Goal: Book appointment/travel/reservation

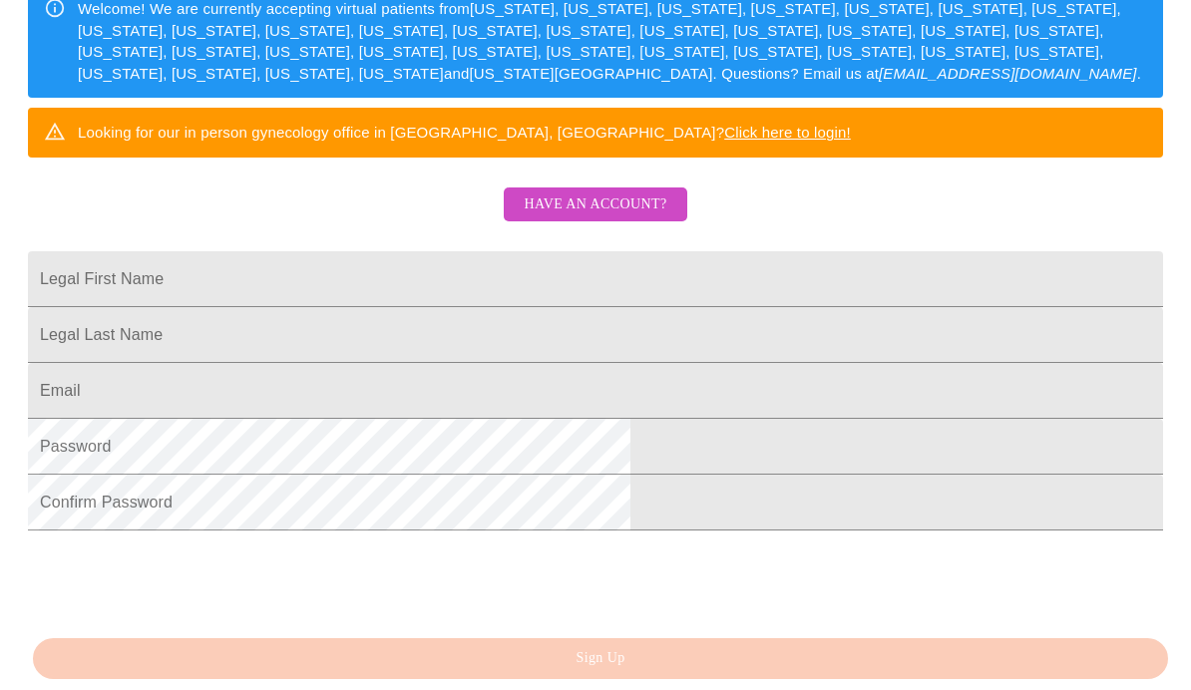
scroll to position [334, 0]
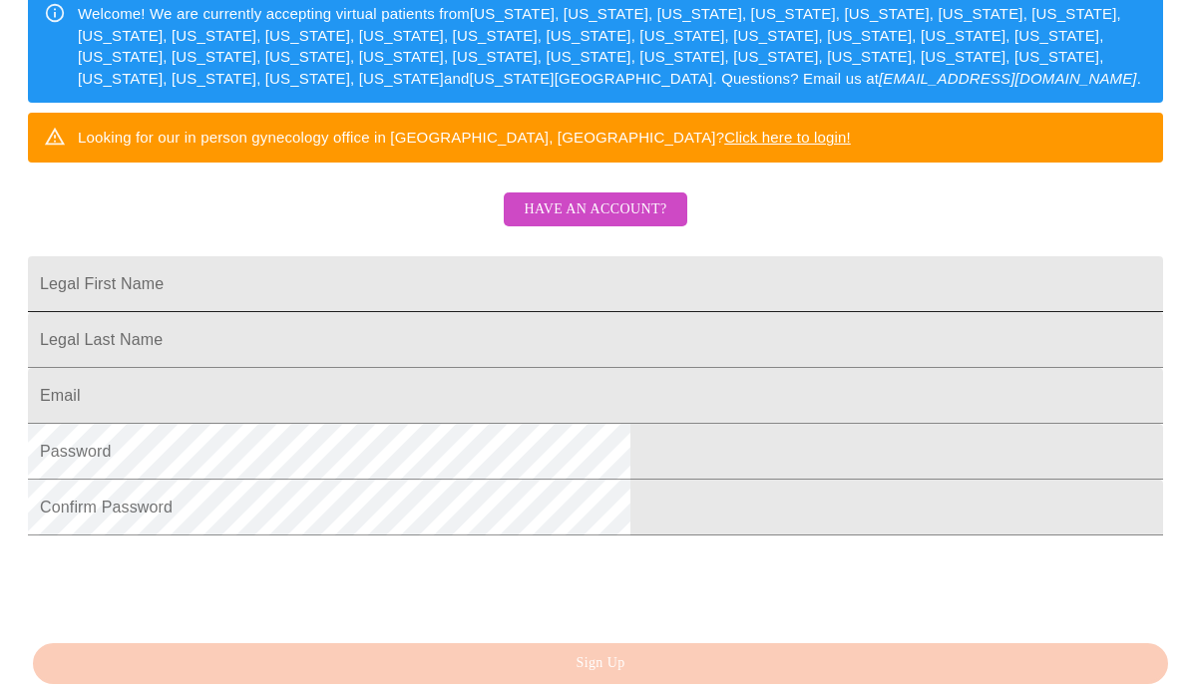
click at [338, 312] on input "Legal First Name" at bounding box center [595, 284] width 1135 height 56
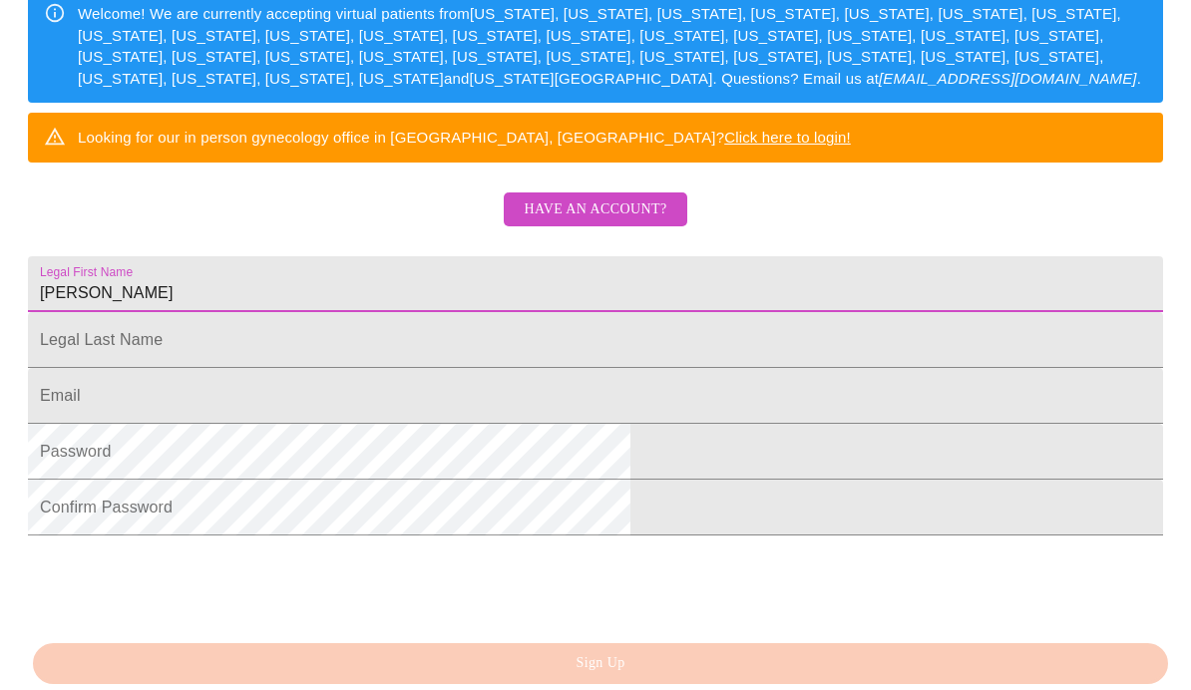
type input "[PERSON_NAME]"
click at [580, 368] on input "Legal First Name" at bounding box center [595, 340] width 1135 height 56
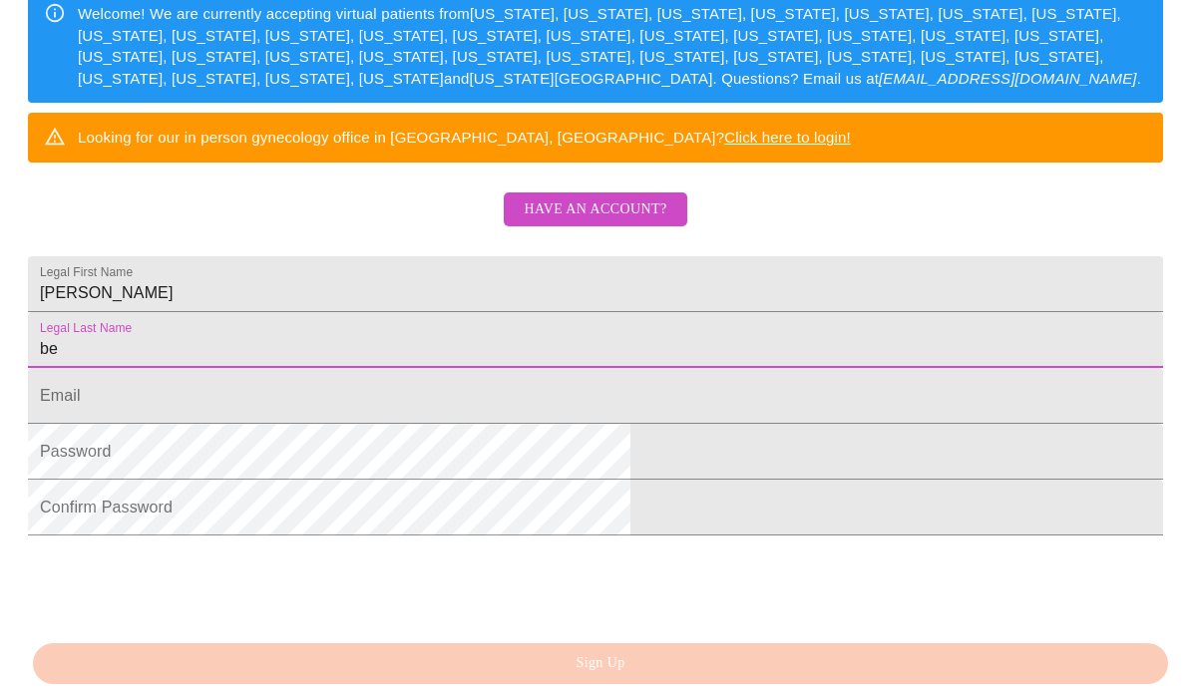
type input "b"
type input "[PERSON_NAME]"
click at [674, 424] on input "Legal First Name" at bounding box center [595, 396] width 1135 height 56
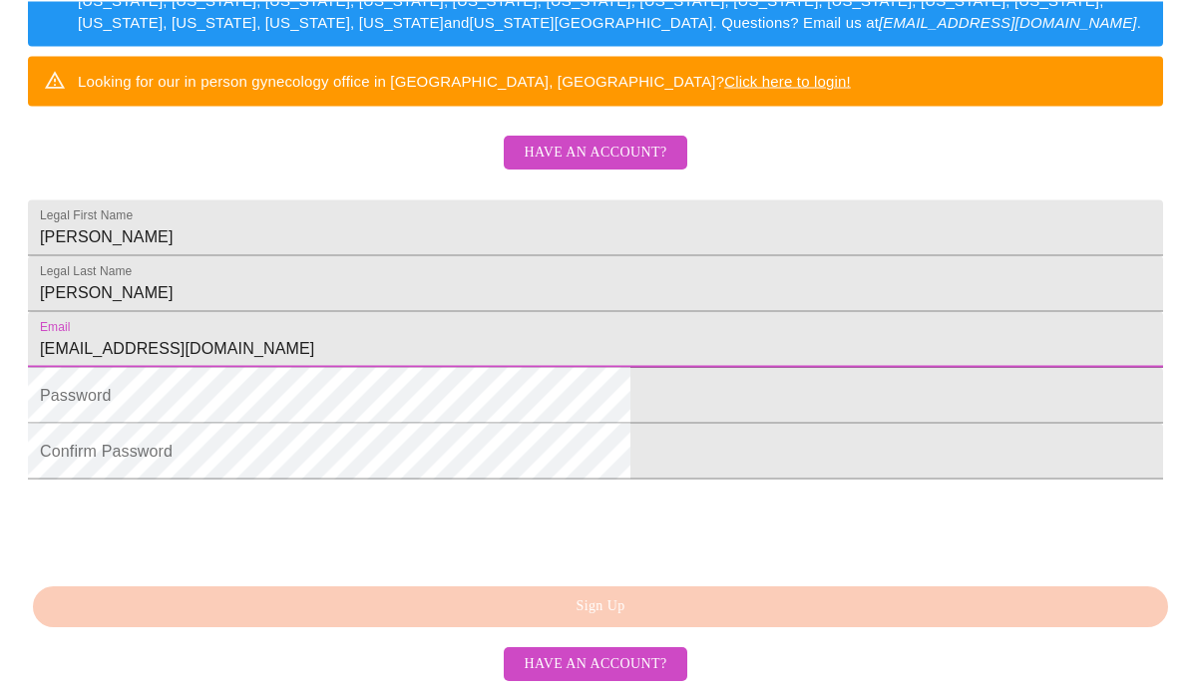
scroll to position [542, 0]
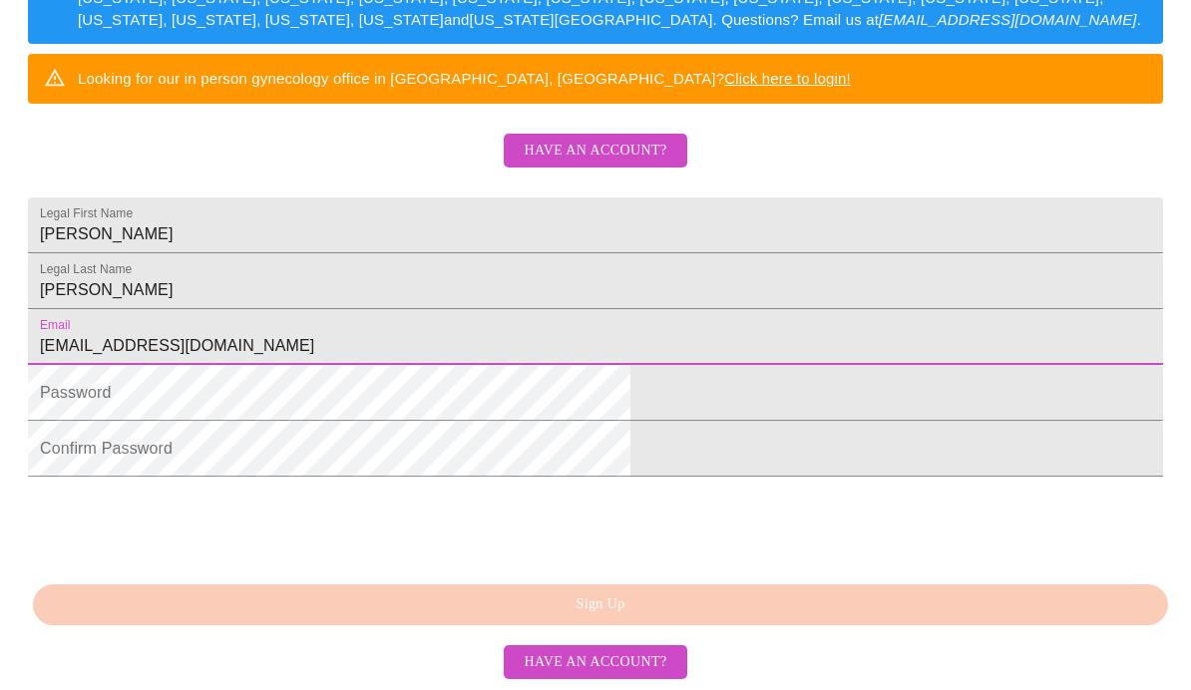
type input "[EMAIL_ADDRESS][DOMAIN_NAME]"
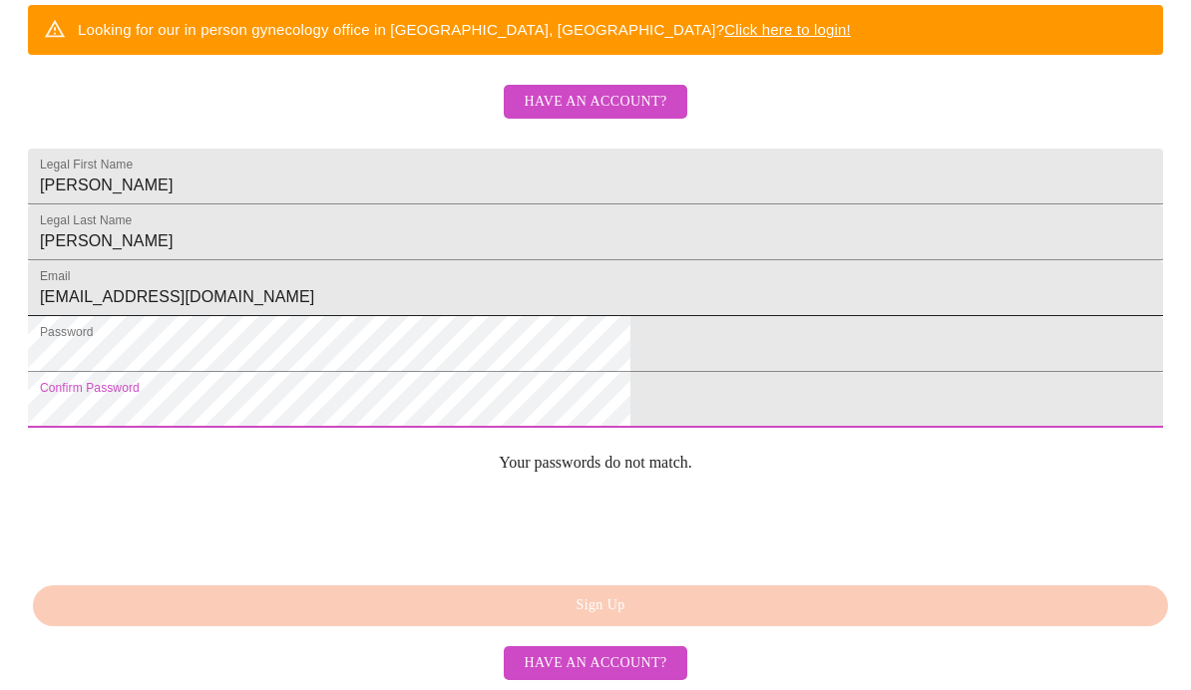
scroll to position [477, 0]
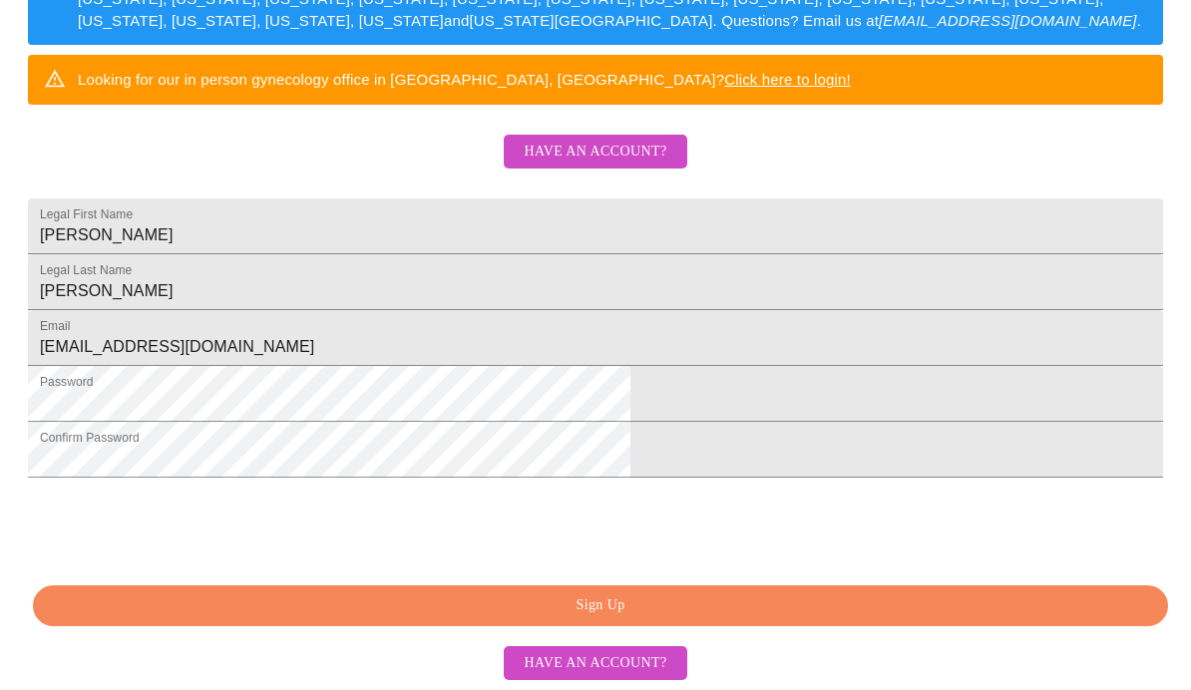
click at [726, 618] on span "Sign Up" at bounding box center [600, 605] width 1089 height 25
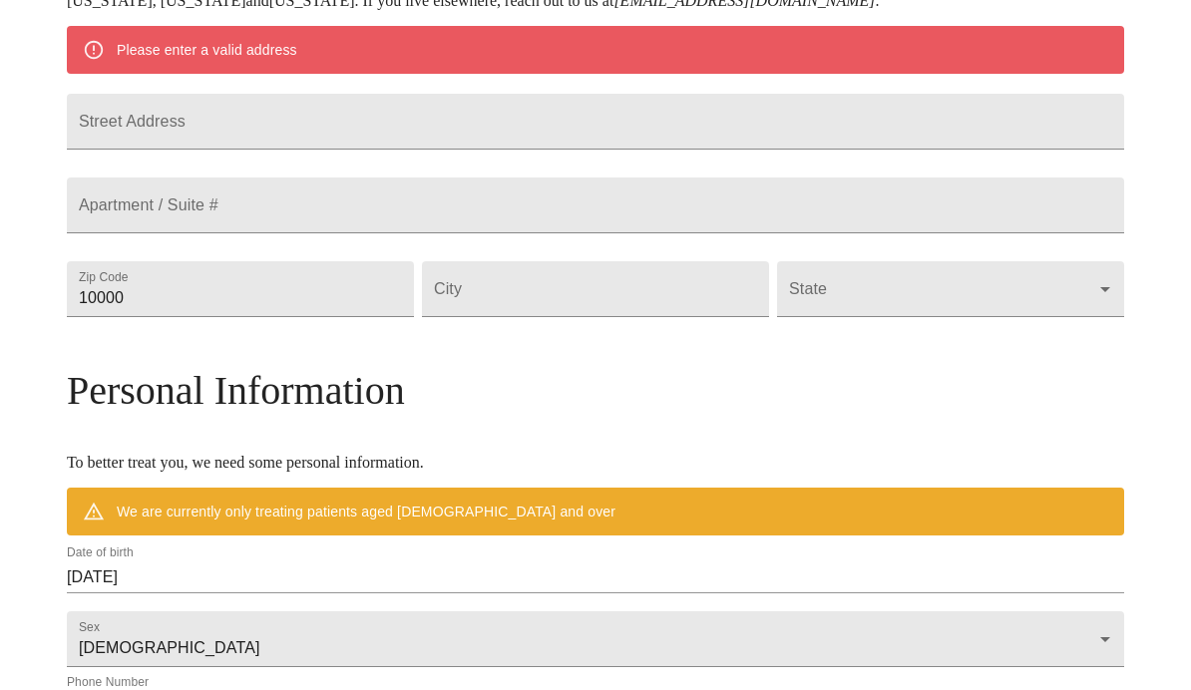
scroll to position [399, 0]
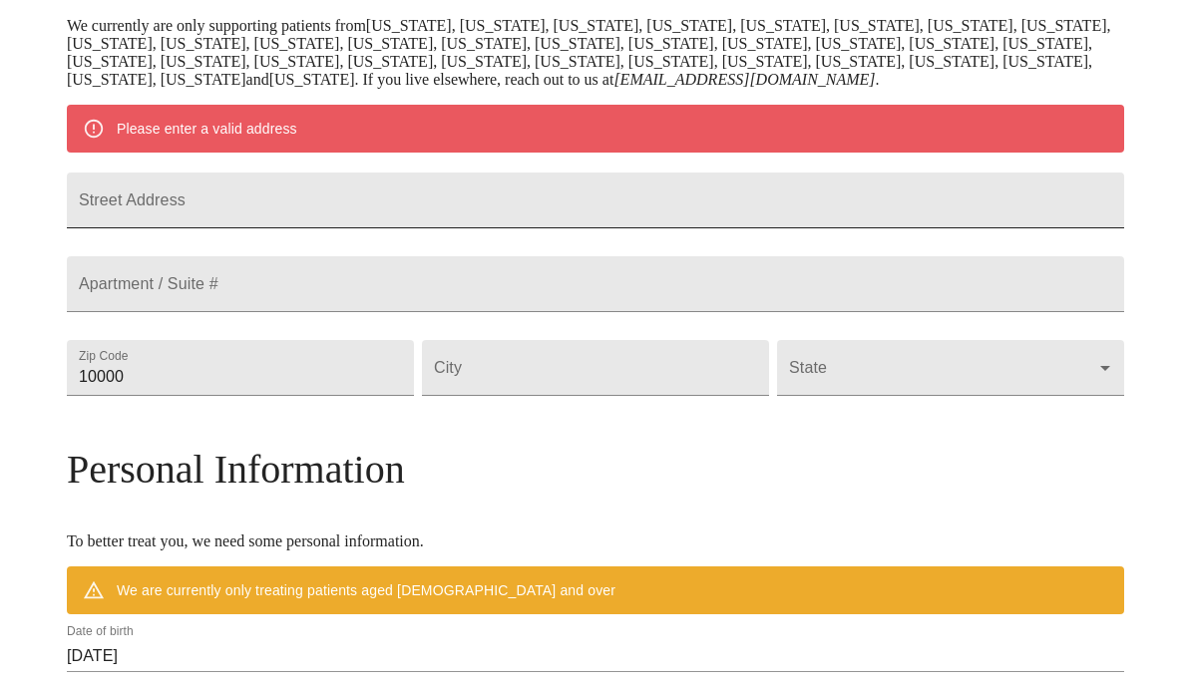
click at [241, 228] on input "Street Address" at bounding box center [595, 200] width 1057 height 56
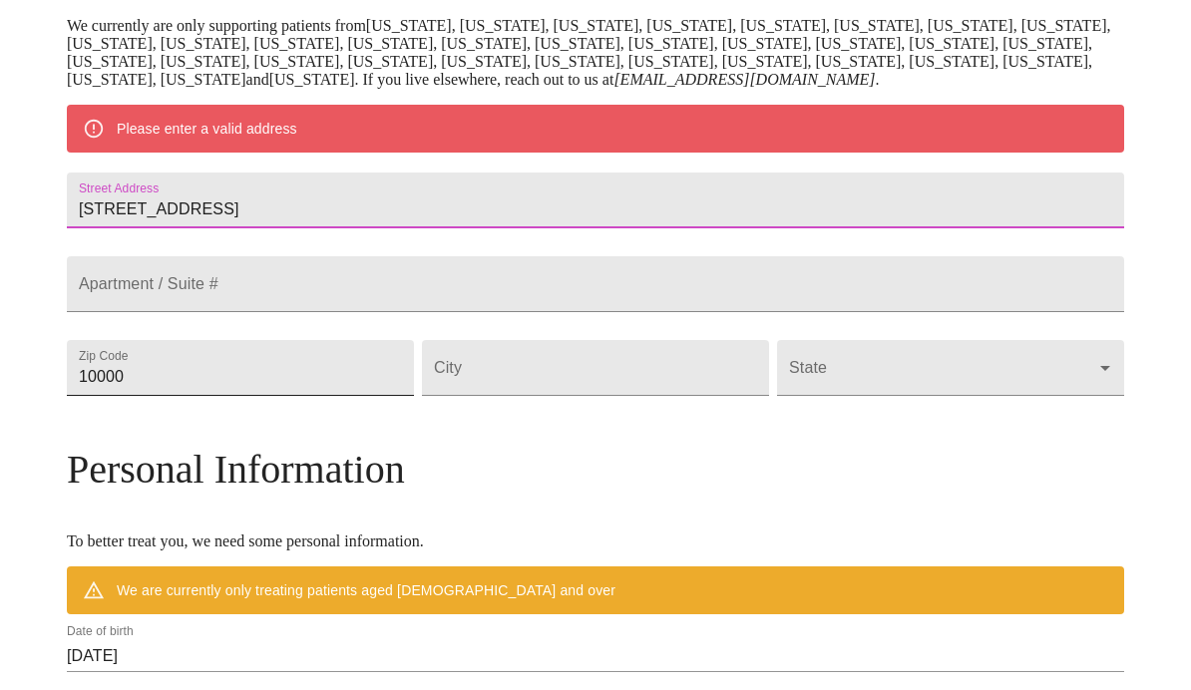
type input "[STREET_ADDRESS]"
click at [231, 396] on input "10000" at bounding box center [240, 368] width 347 height 56
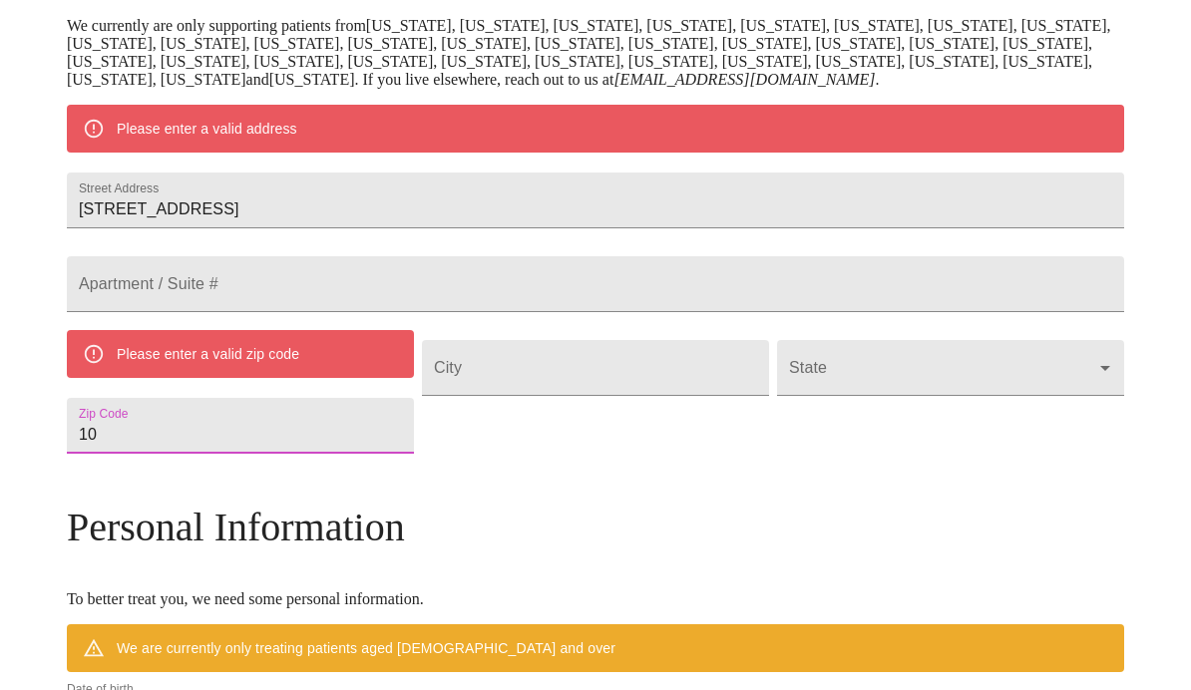
type input "1"
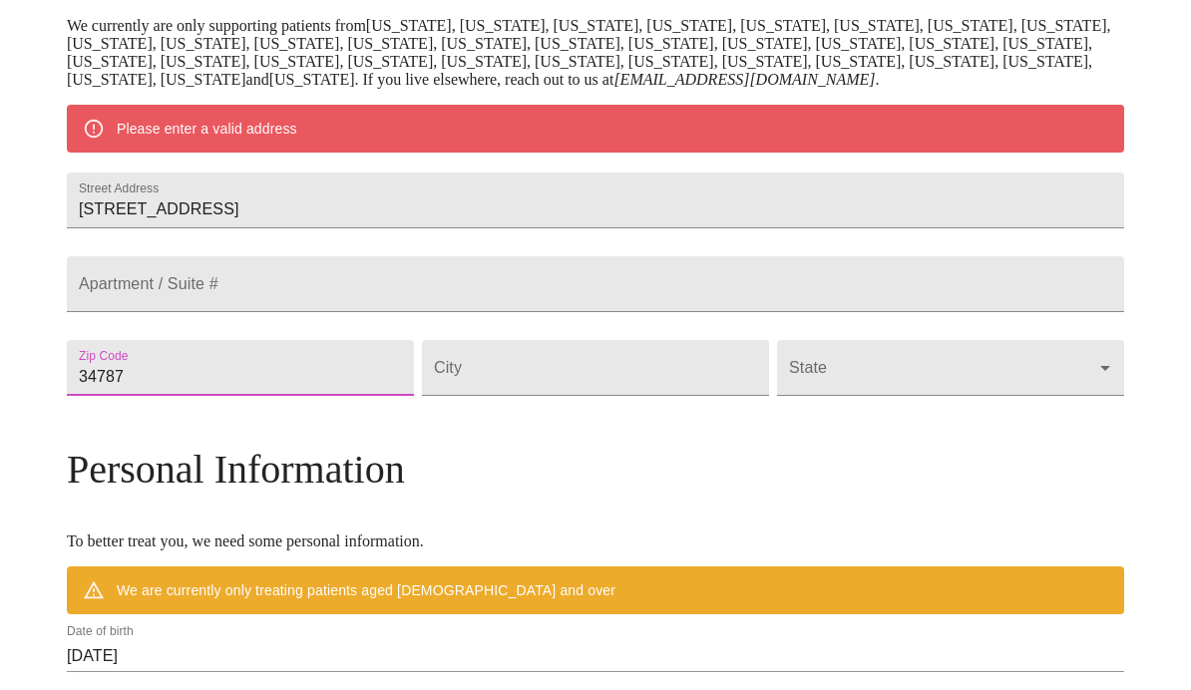
type input "34787"
click at [636, 396] on input "Street Address" at bounding box center [595, 368] width 347 height 56
type input "Winter Garden"
click at [889, 453] on body "MyMenopauseRx Welcome to MyMenopauseRx Since it's your first time here, you'll …" at bounding box center [595, 395] width 1175 height 1572
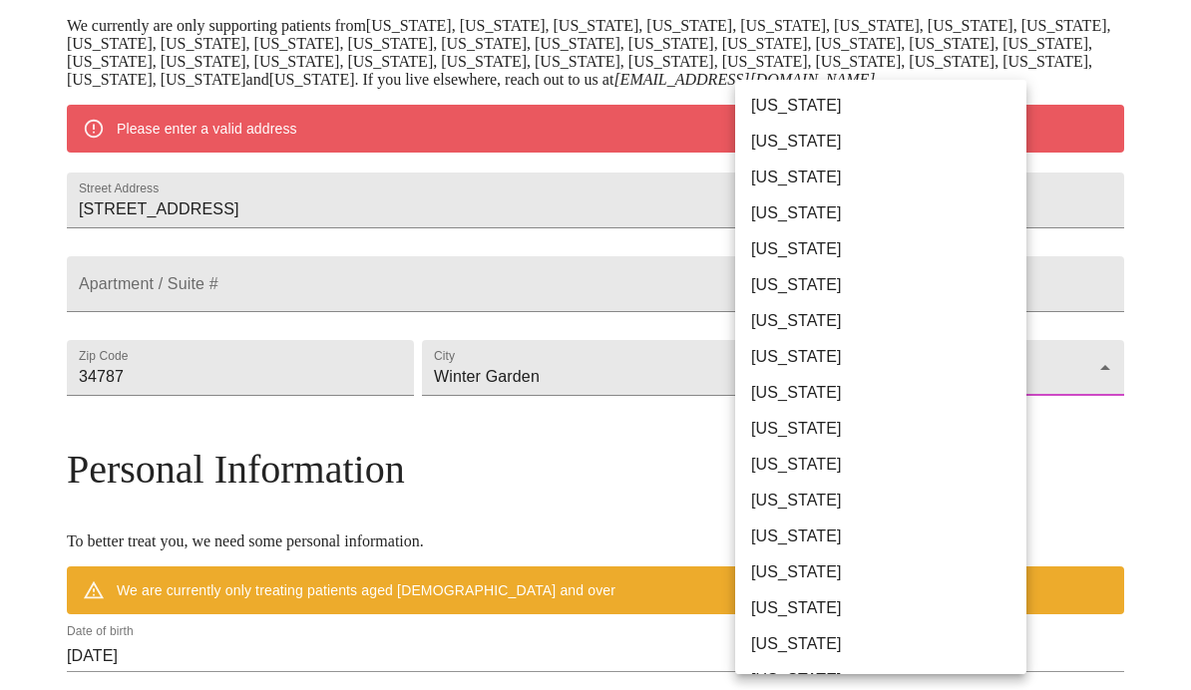
click at [822, 397] on li "[US_STATE]" at bounding box center [880, 393] width 291 height 36
type input "[US_STATE]"
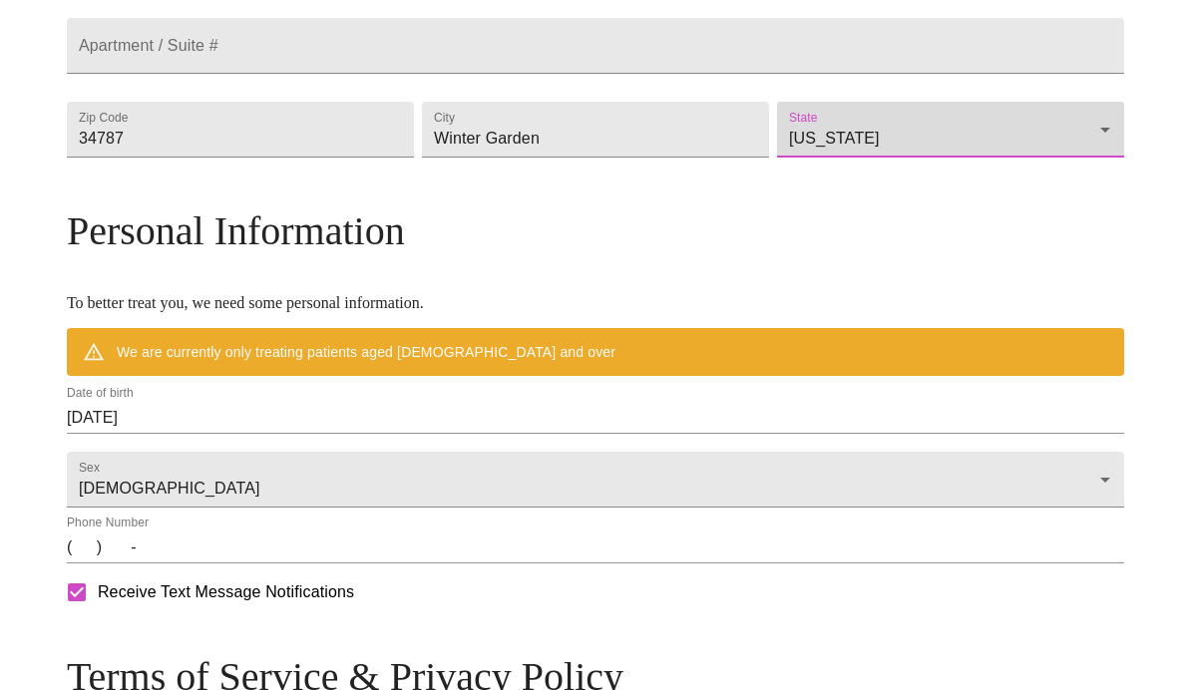
scroll to position [586, 0]
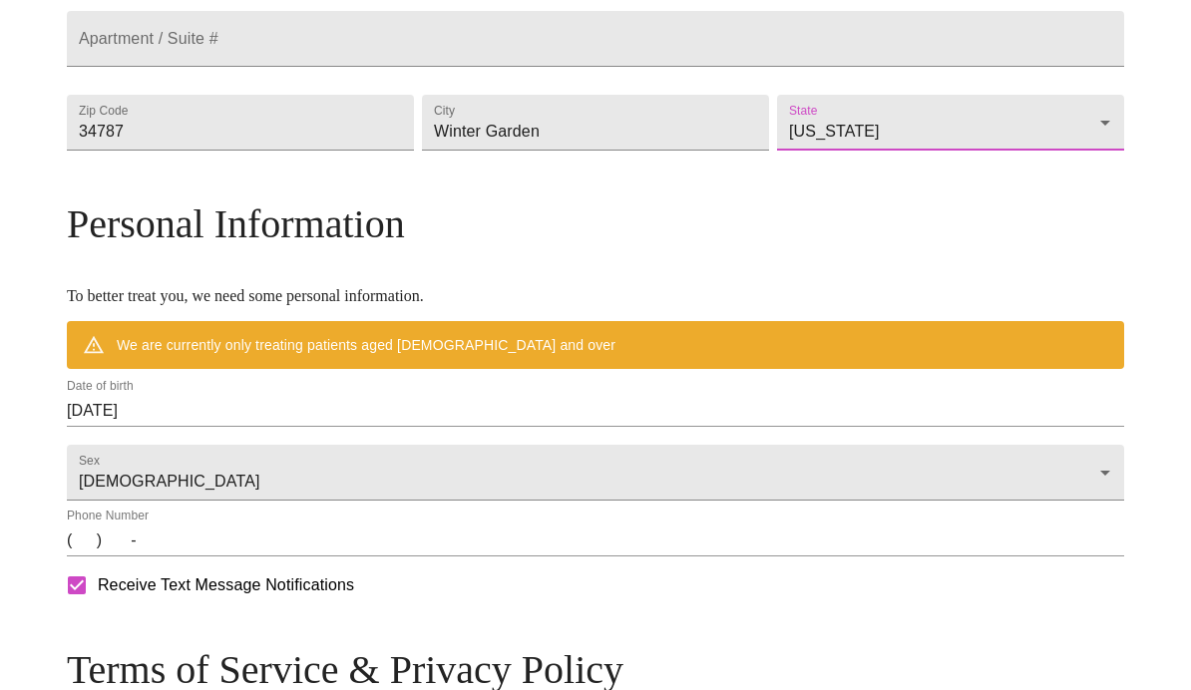
click at [243, 427] on input "[DATE]" at bounding box center [595, 411] width 1057 height 32
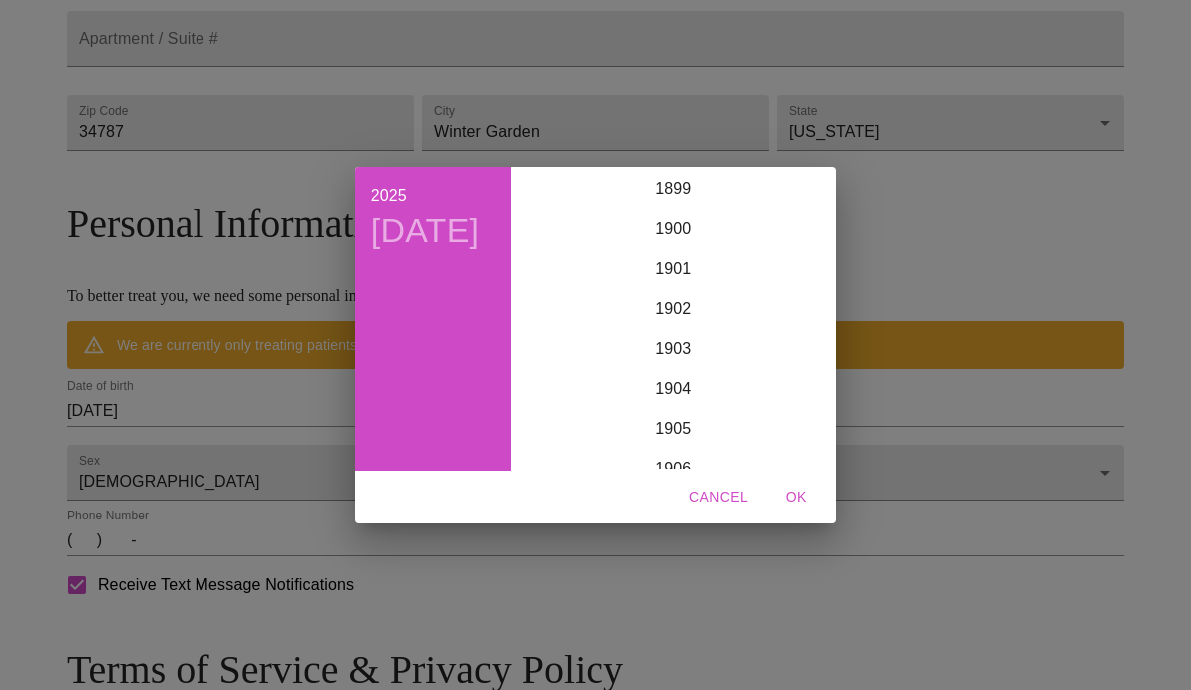
scroll to position [4906, 0]
click at [430, 252] on h4 "[DATE]" at bounding box center [425, 231] width 109 height 42
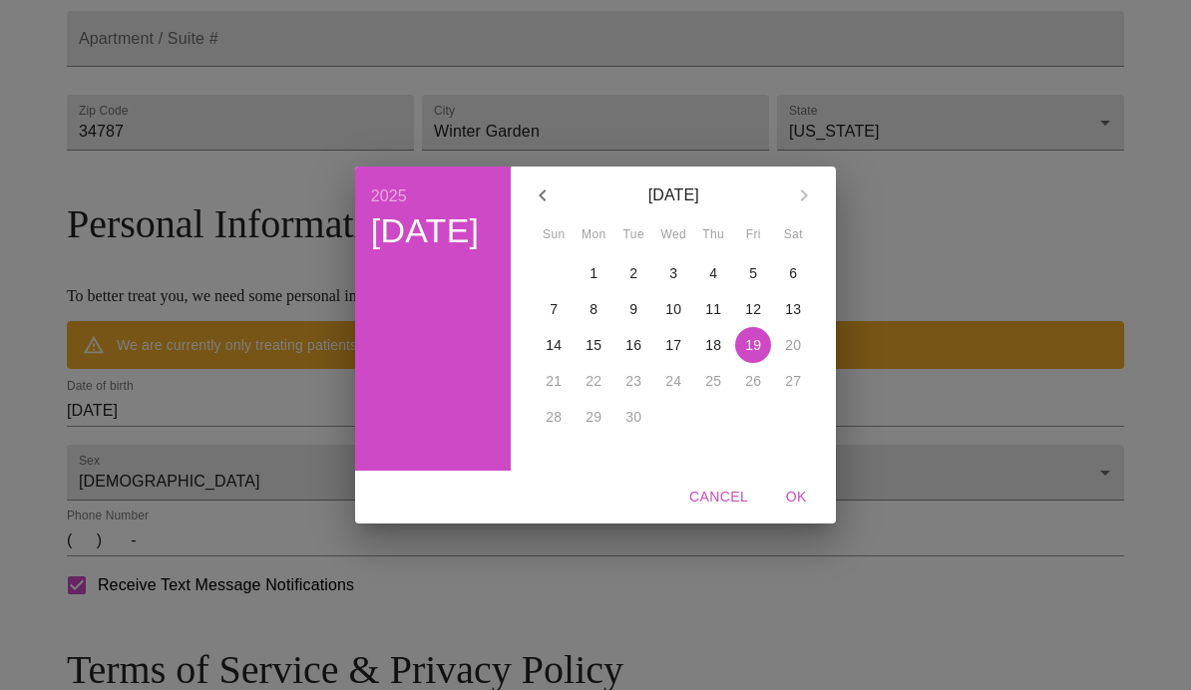
click at [406, 210] on h6 "2025" at bounding box center [389, 196] width 36 height 28
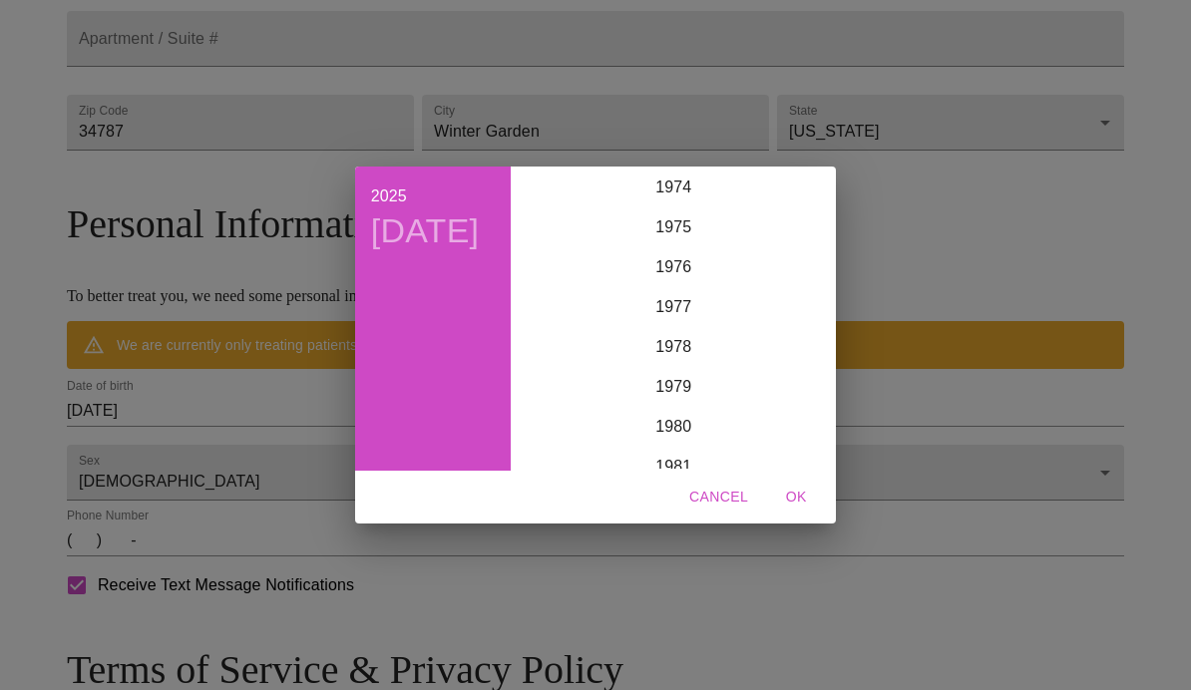
scroll to position [2989, 0]
click at [675, 251] on div "1975" at bounding box center [672, 231] width 309 height 40
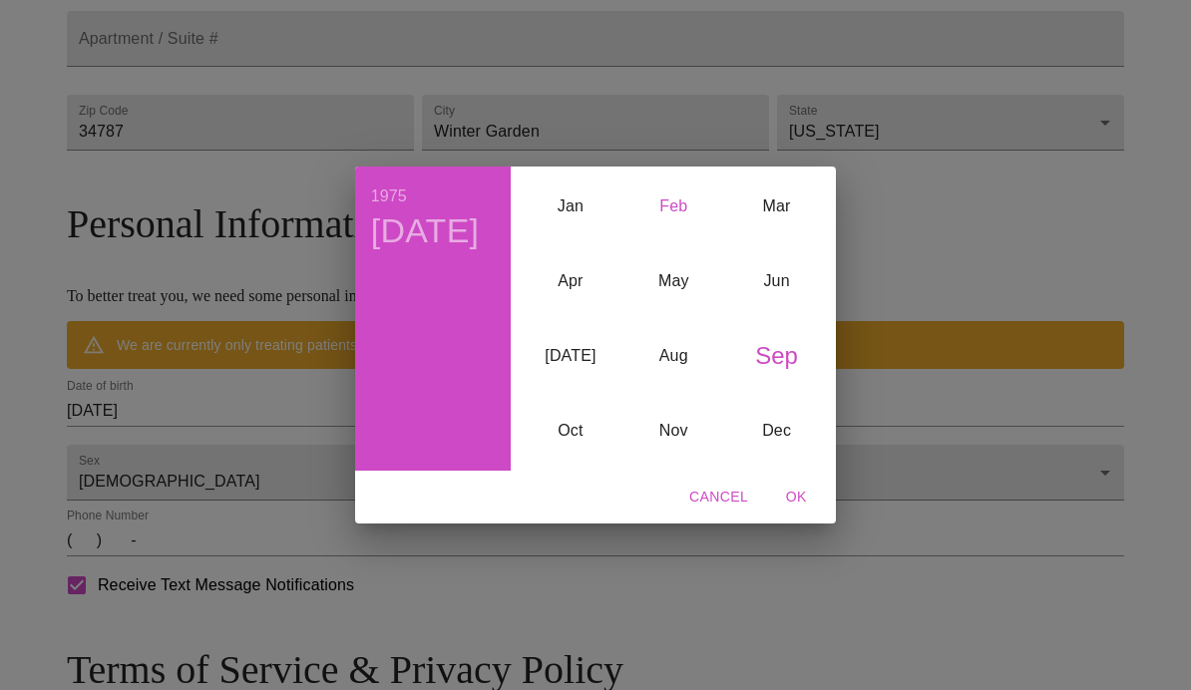
click at [660, 244] on div "Feb" at bounding box center [673, 207] width 103 height 75
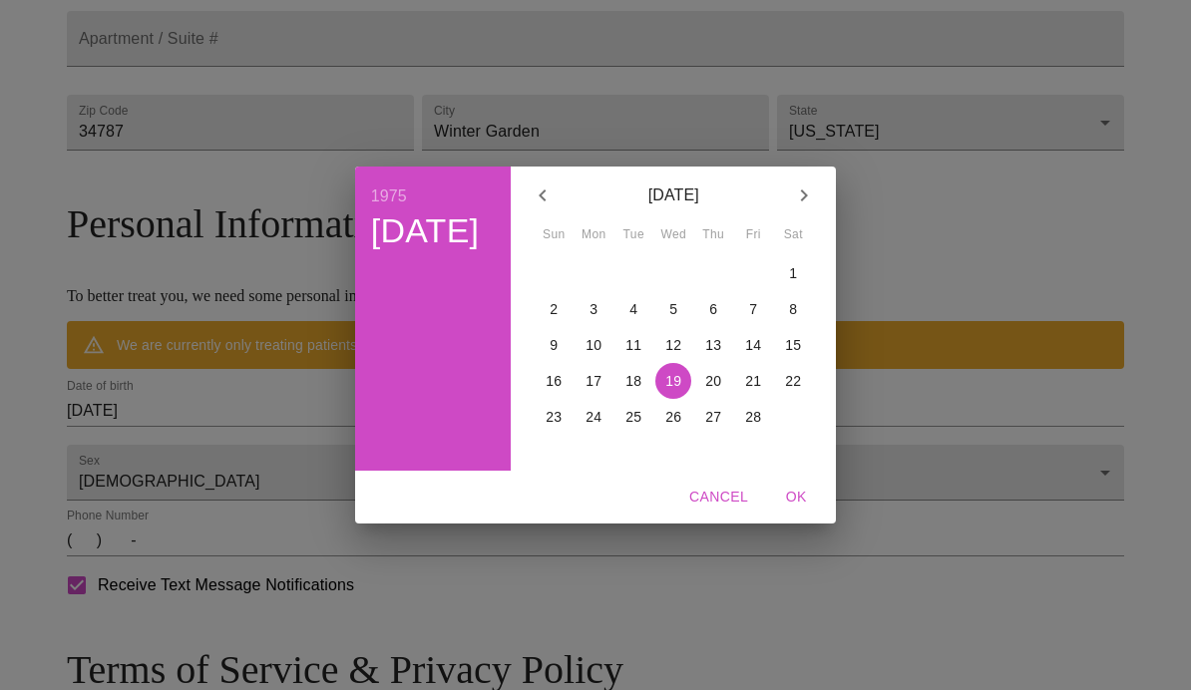
click at [802, 283] on span "1" at bounding box center [793, 273] width 36 height 20
click at [781, 510] on span "OK" at bounding box center [796, 497] width 48 height 25
type input "[DATE]"
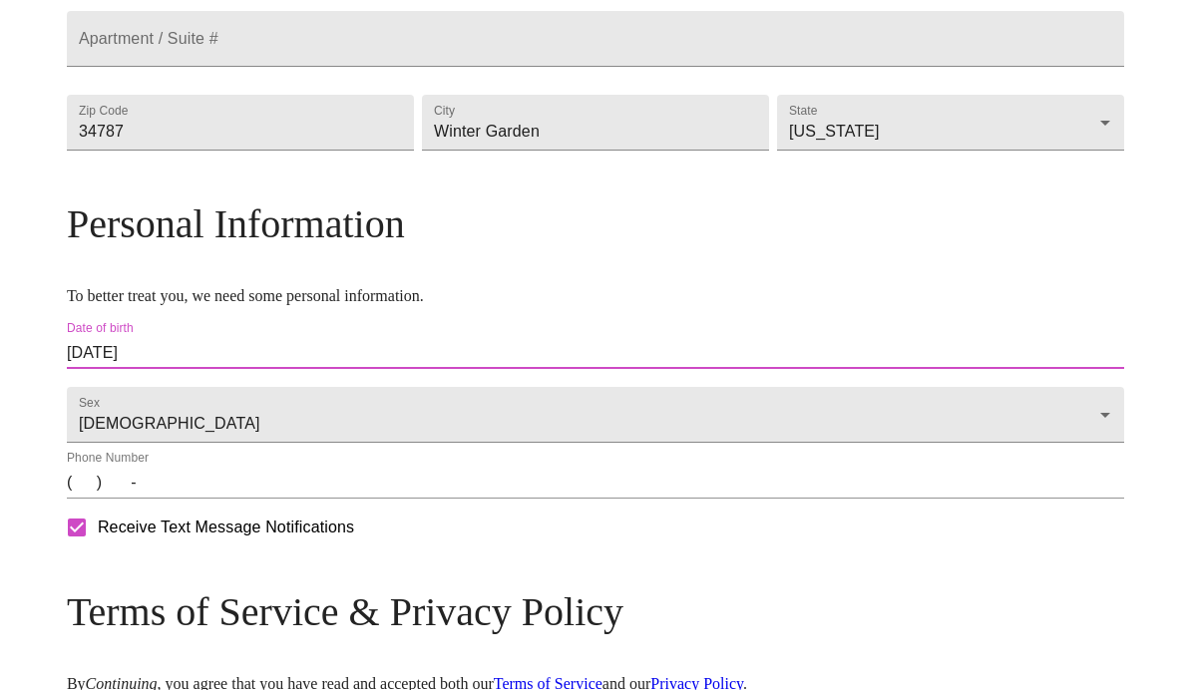
click at [207, 499] on input "(   )    -" at bounding box center [595, 483] width 1057 height 32
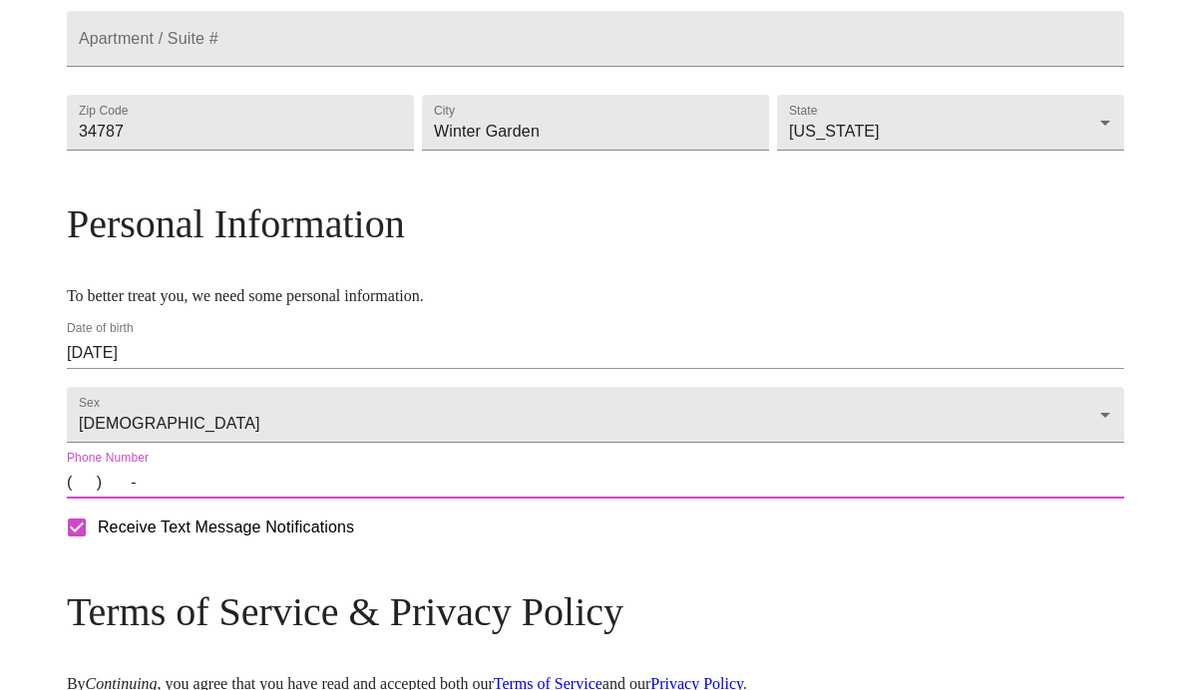
click at [210, 499] on input "(   )    -" at bounding box center [595, 483] width 1057 height 32
click at [200, 499] on input "(   )    -" at bounding box center [595, 483] width 1057 height 32
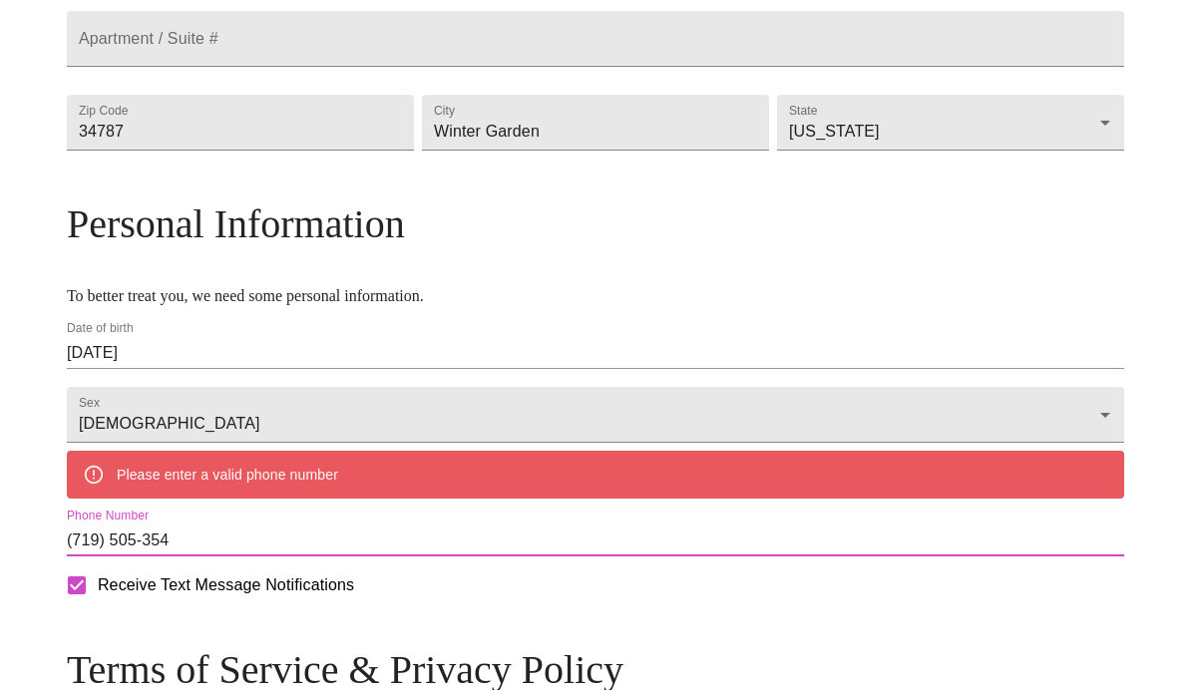
type input "[PHONE_NUMBER]"
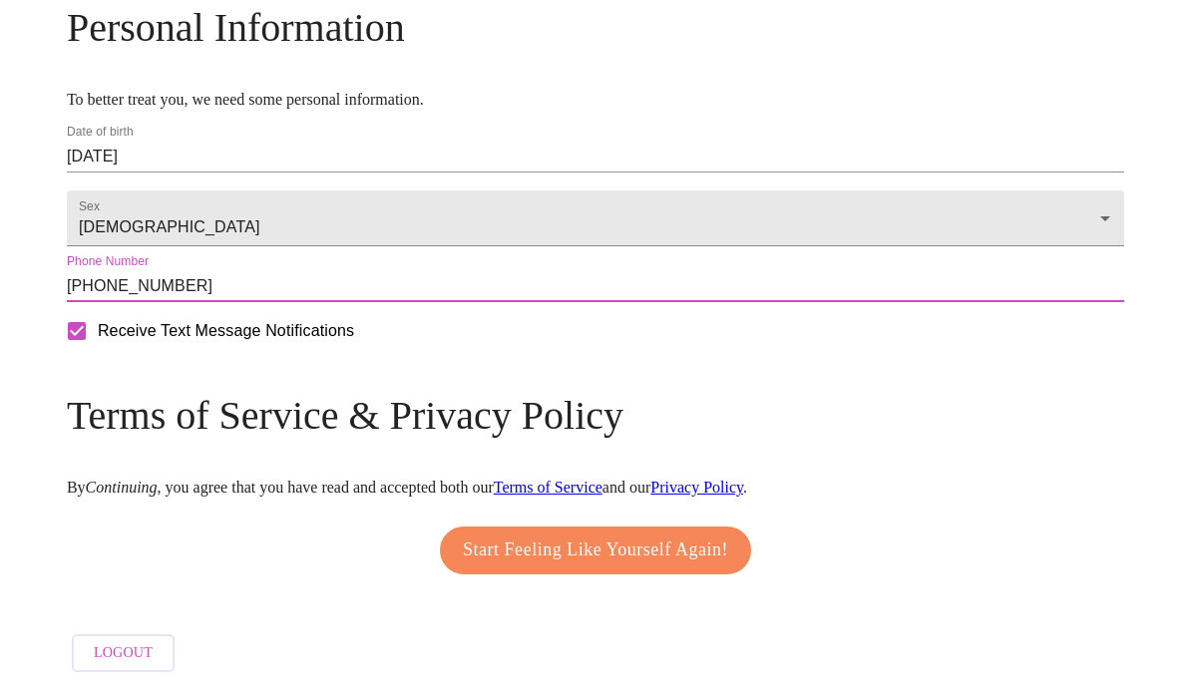
click at [630, 561] on span "Start Feeling Like Yourself Again!" at bounding box center [595, 550] width 265 height 32
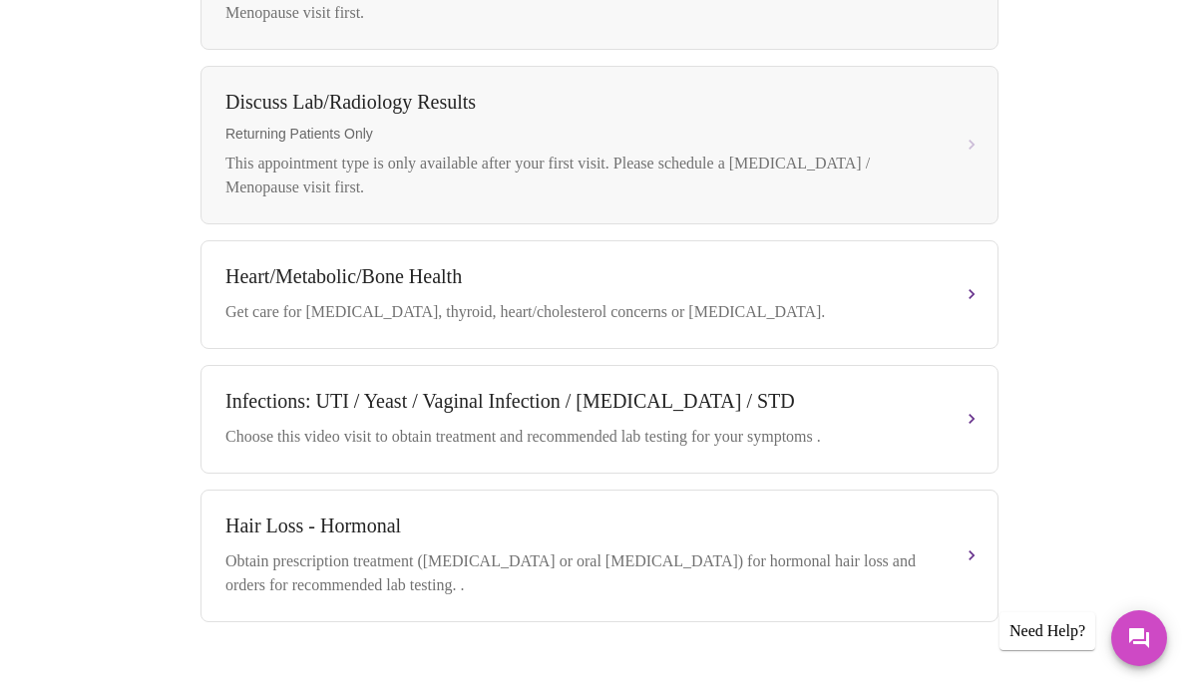
scroll to position [944, 0]
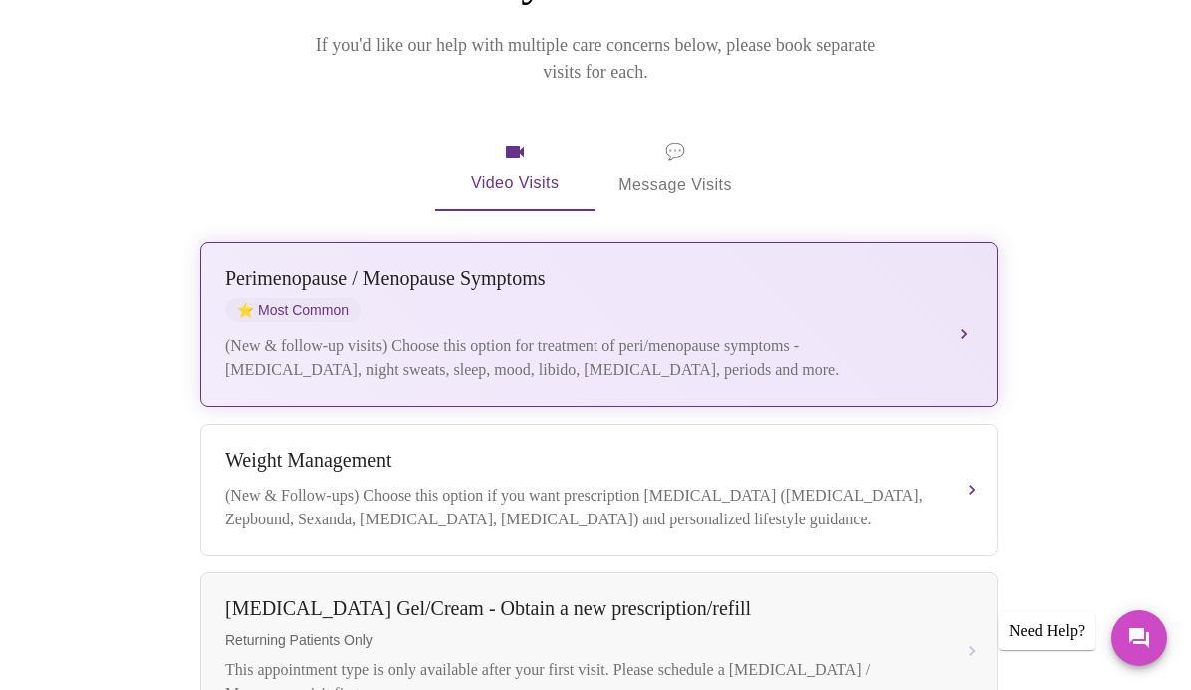
click at [870, 274] on div "[MEDICAL_DATA] / Menopause Symptoms ⭐ Most Common" at bounding box center [579, 294] width 708 height 55
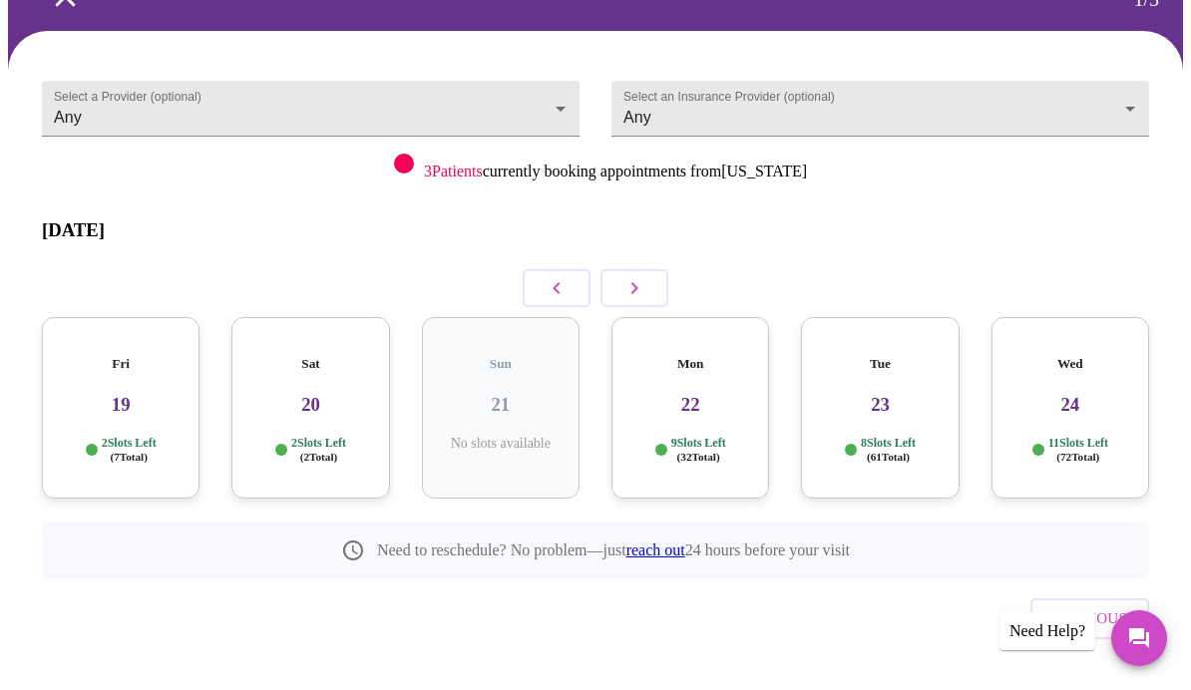
click at [113, 390] on div "Fri 19 2 Slots Left ( 7 Total)" at bounding box center [121, 407] width 158 height 181
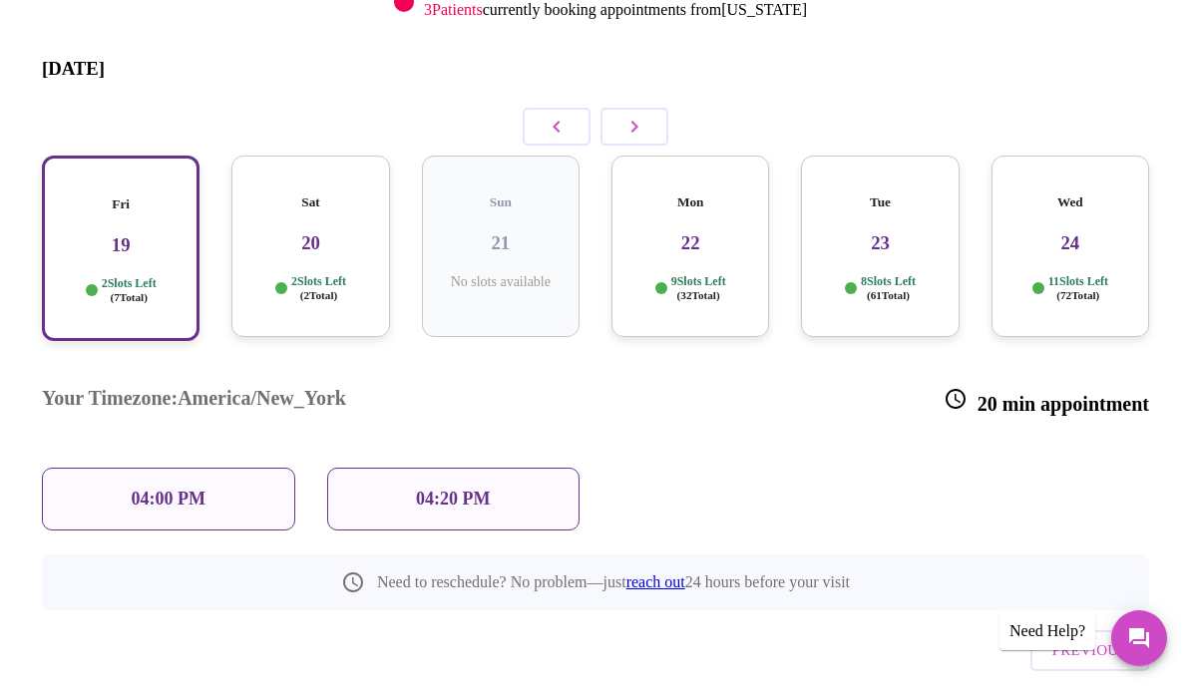
scroll to position [276, 0]
click at [88, 469] on div "04:00 PM" at bounding box center [168, 500] width 253 height 63
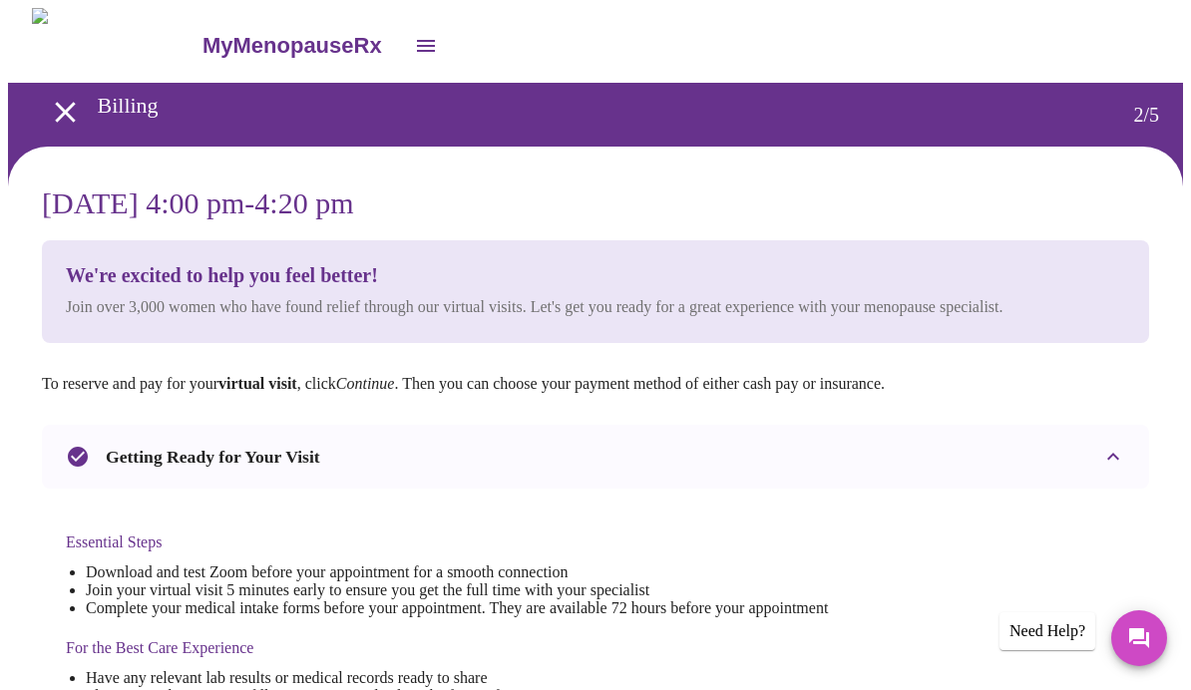
click at [55, 116] on icon "open drawer" at bounding box center [65, 112] width 35 height 35
click at [70, 121] on icon "open drawer" at bounding box center [65, 112] width 35 height 35
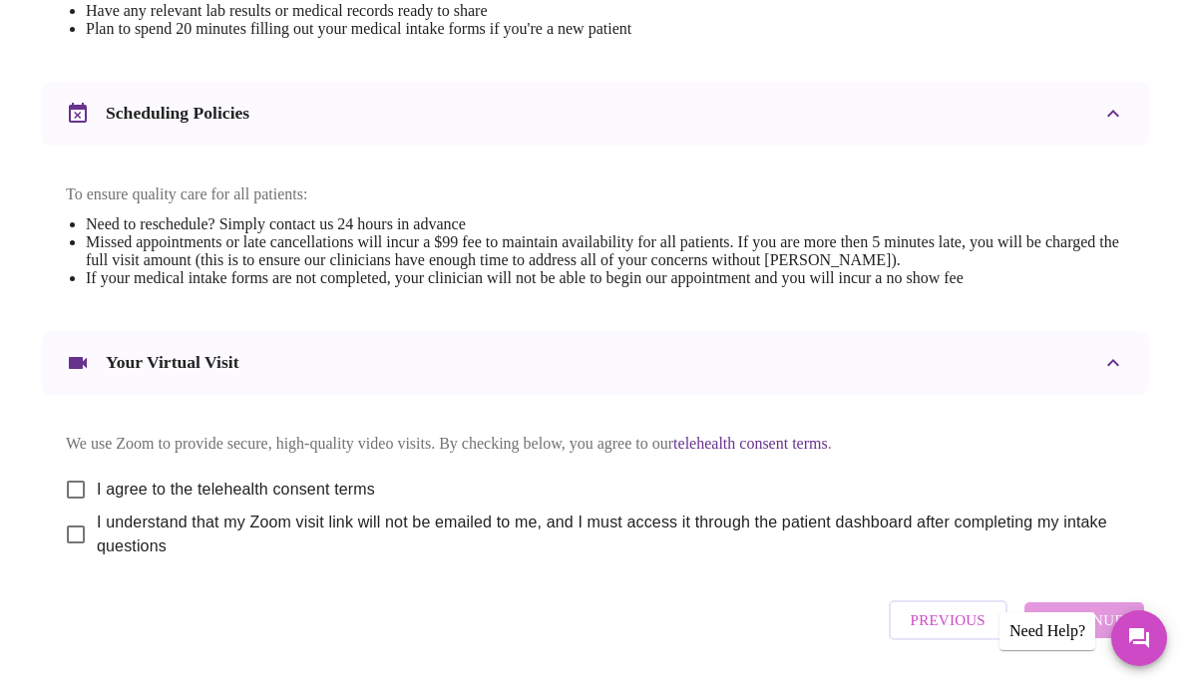
click at [940, 633] on span "Previous" at bounding box center [947, 620] width 75 height 26
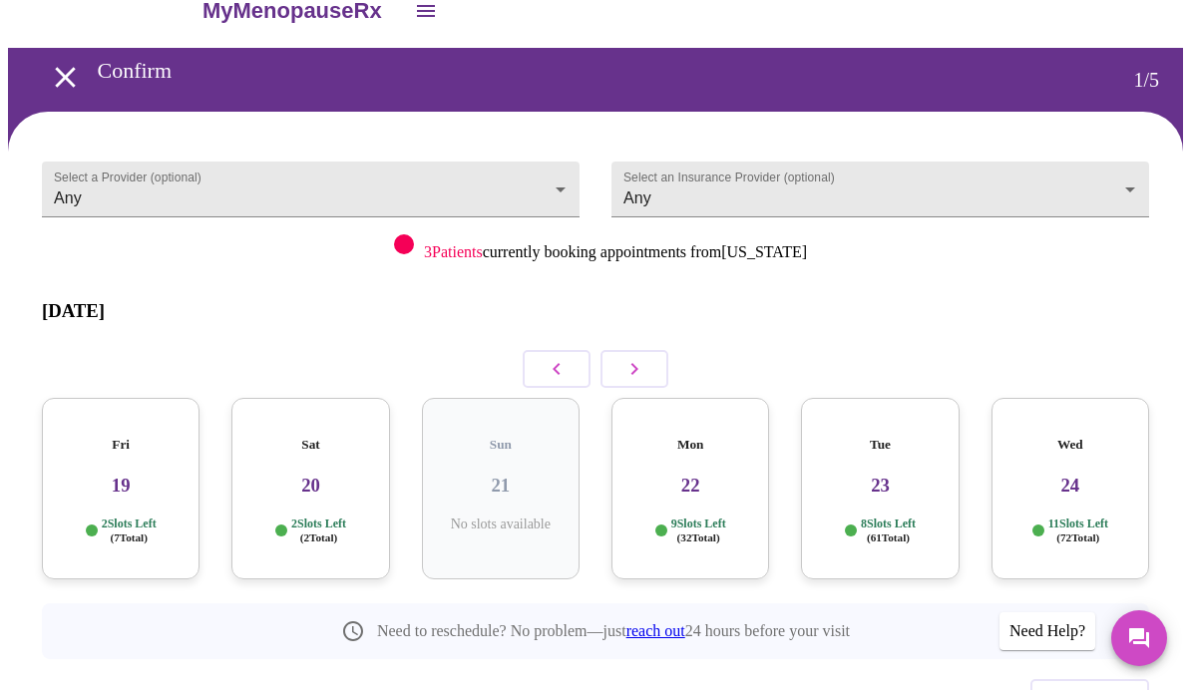
click at [288, 469] on div "Sat 20 2 Slots Left ( 2 Total)" at bounding box center [310, 488] width 158 height 181
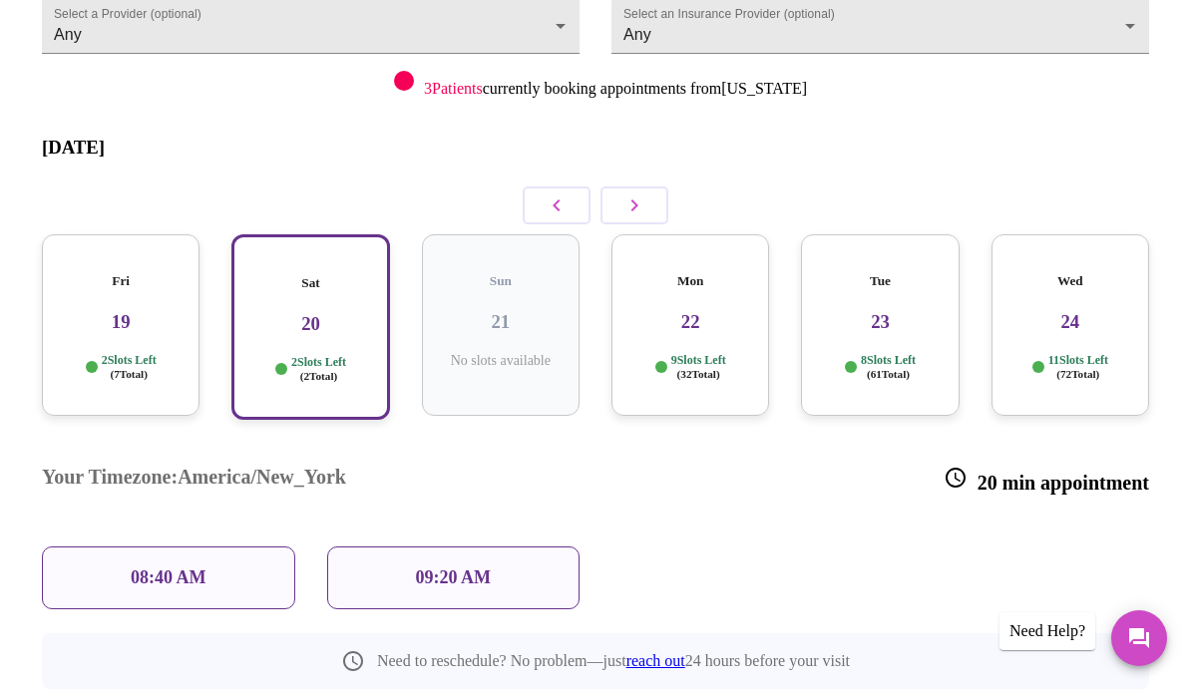
scroll to position [196, 0]
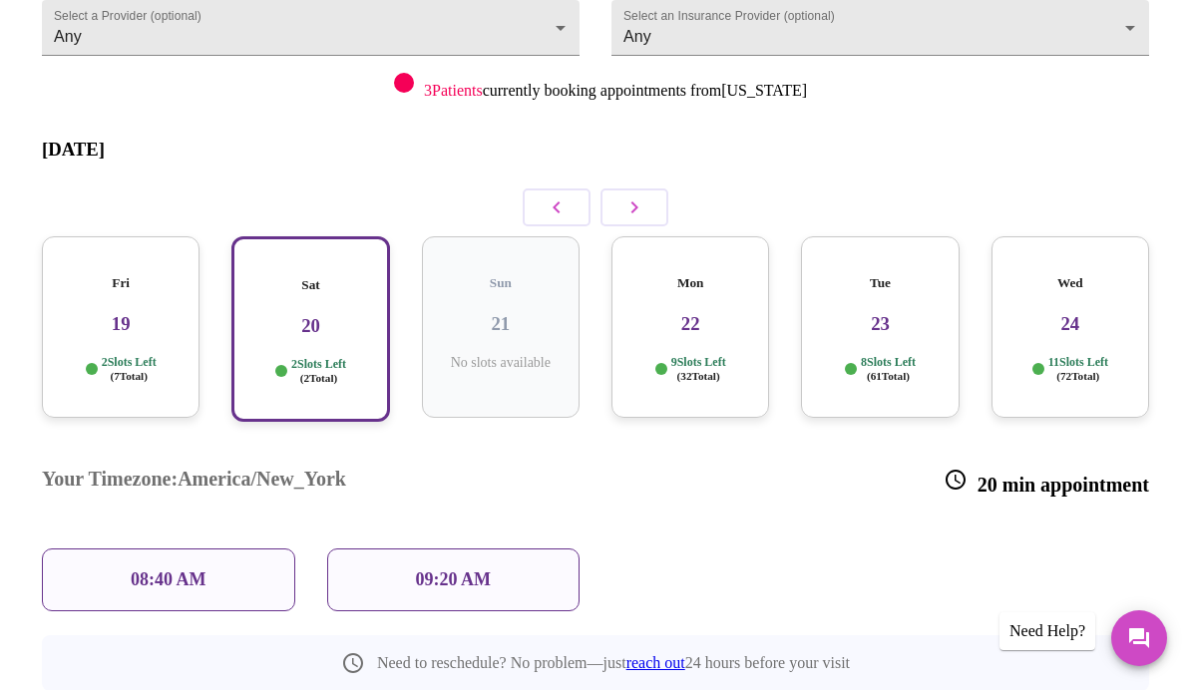
click at [93, 303] on div "Fri 19 2 Slots Left ( 7 Total)" at bounding box center [121, 326] width 158 height 181
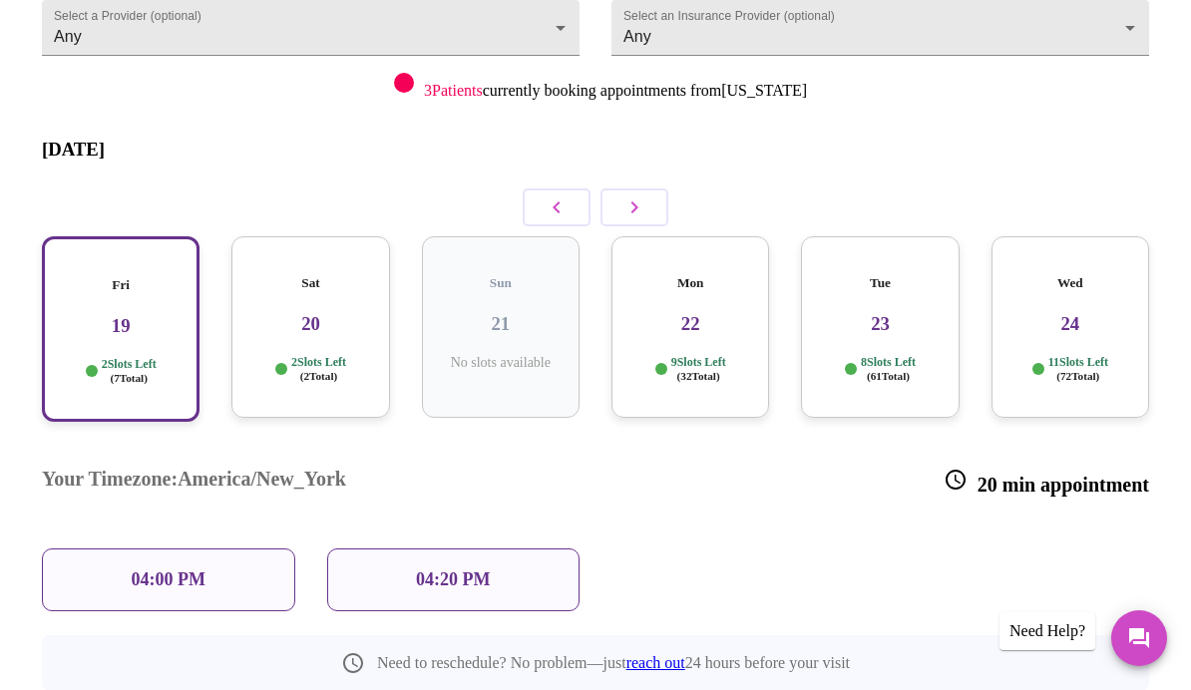
scroll to position [195, 0]
click at [83, 549] on div "04:00 PM" at bounding box center [168, 580] width 253 height 63
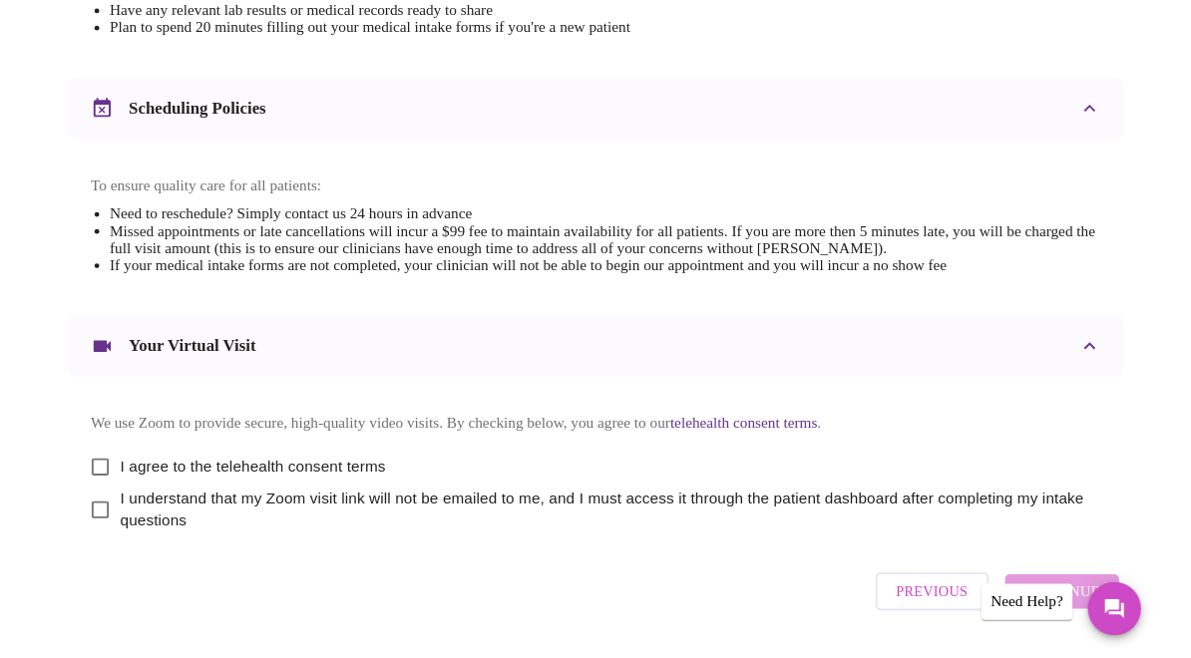
scroll to position [666, 0]
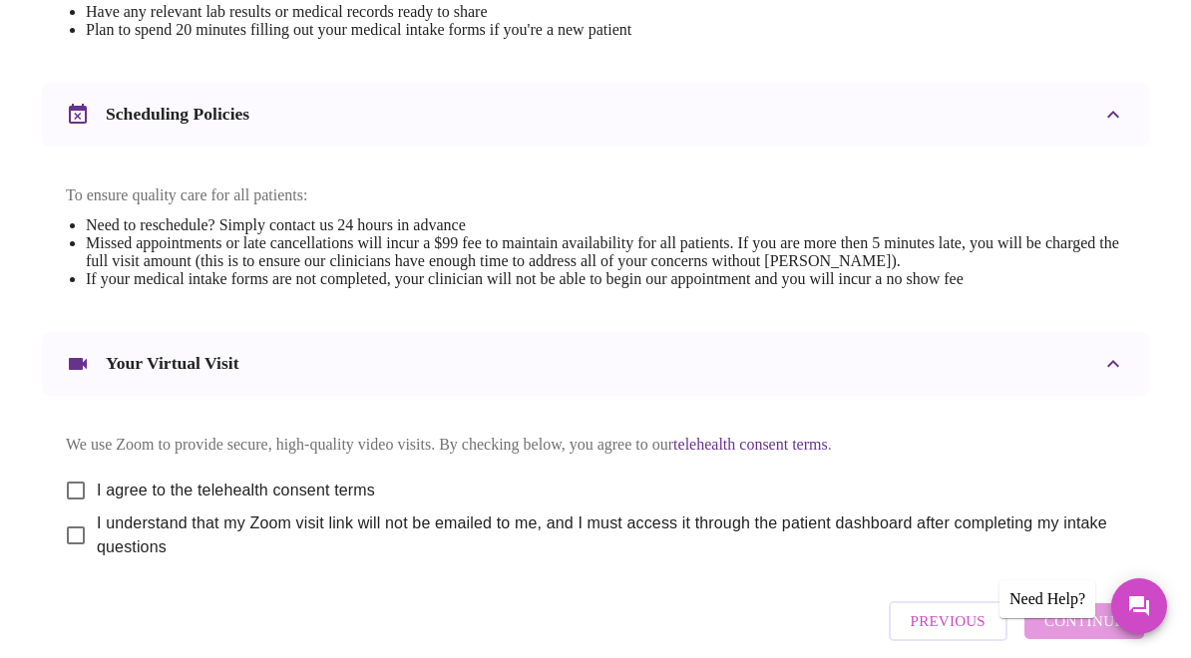
click at [71, 505] on input "I agree to the telehealth consent terms" at bounding box center [76, 491] width 42 height 42
checkbox input "true"
click at [66, 556] on input "I understand that my Zoom visit link will not be emailed to me, and I must acce…" at bounding box center [76, 536] width 42 height 42
checkbox input "true"
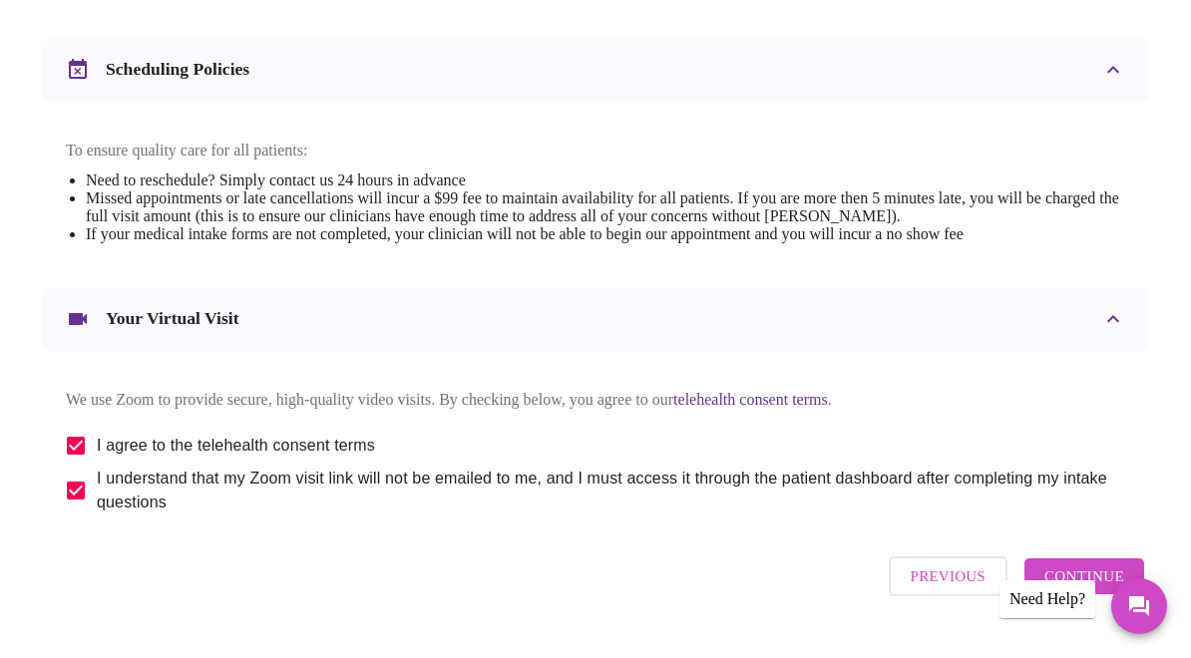
scroll to position [710, 0]
click at [1094, 590] on span "Continue" at bounding box center [1084, 577] width 80 height 26
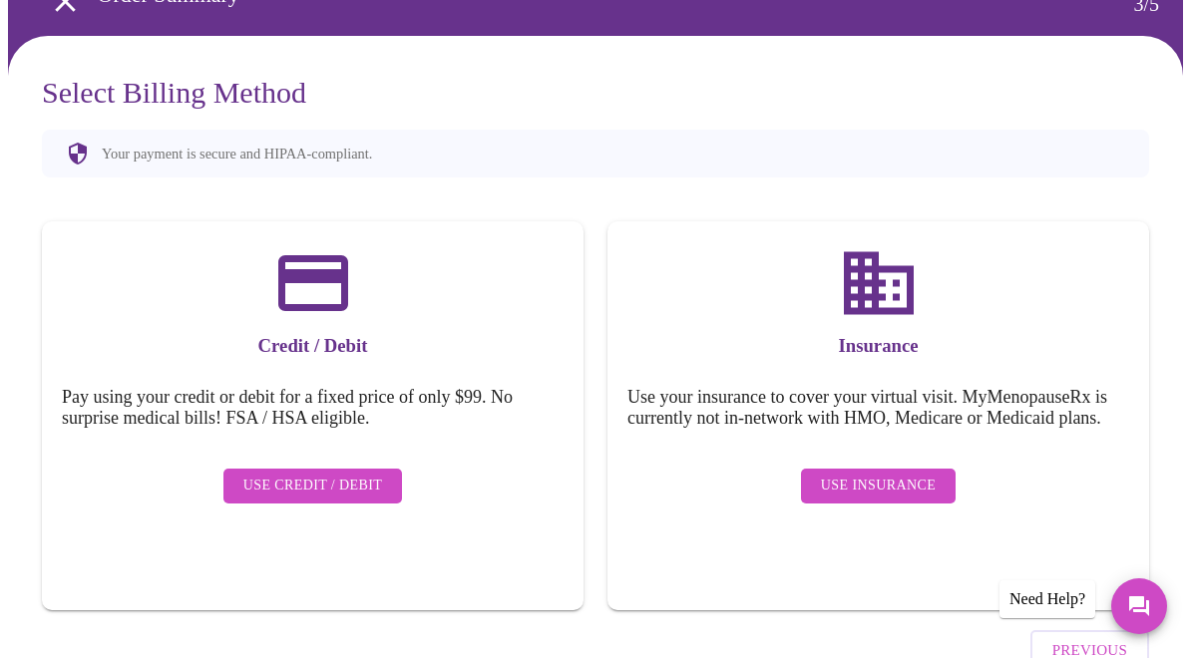
scroll to position [108, 0]
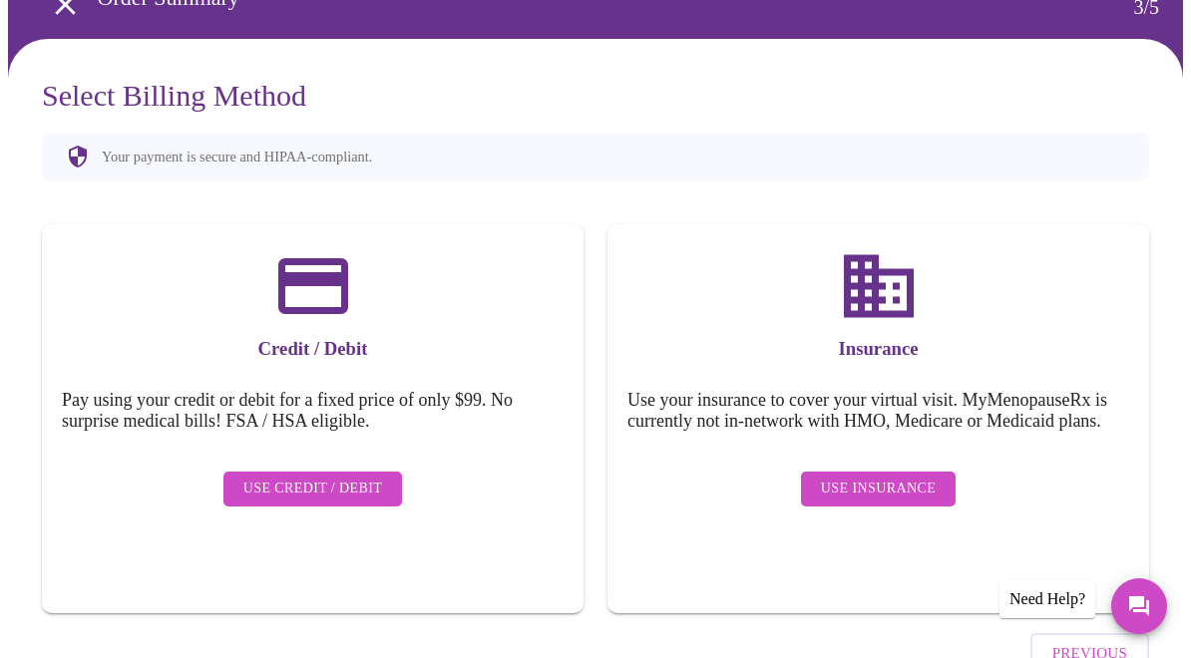
click at [883, 491] on span "Use Insurance" at bounding box center [878, 489] width 115 height 25
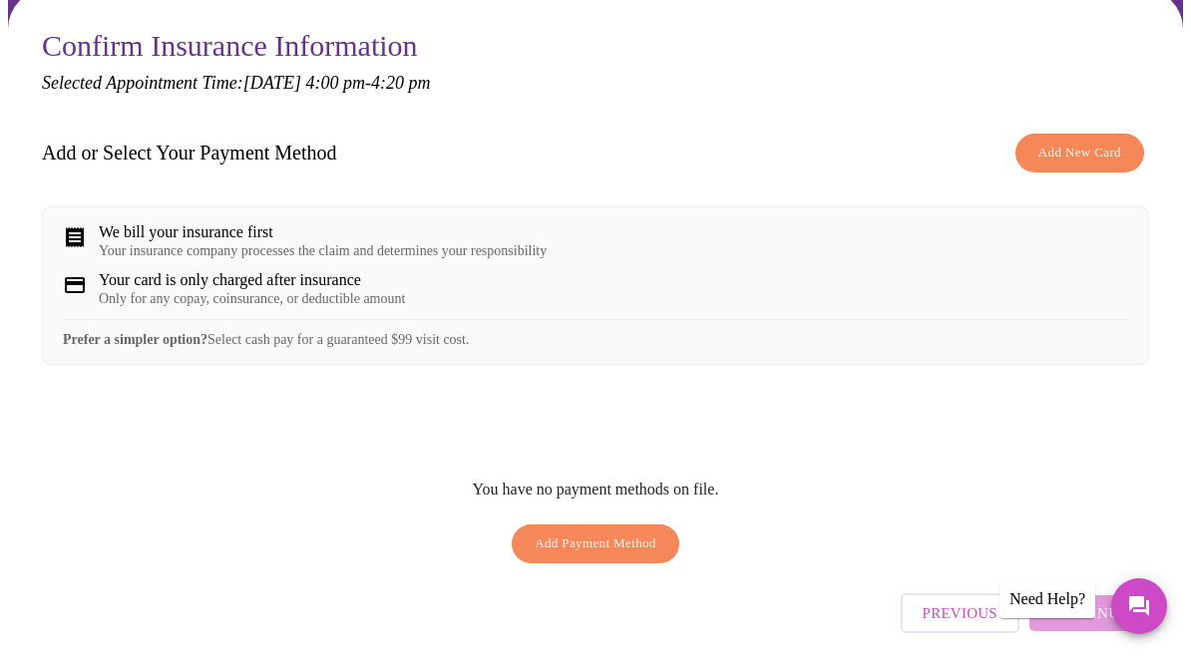
scroll to position [156, 0]
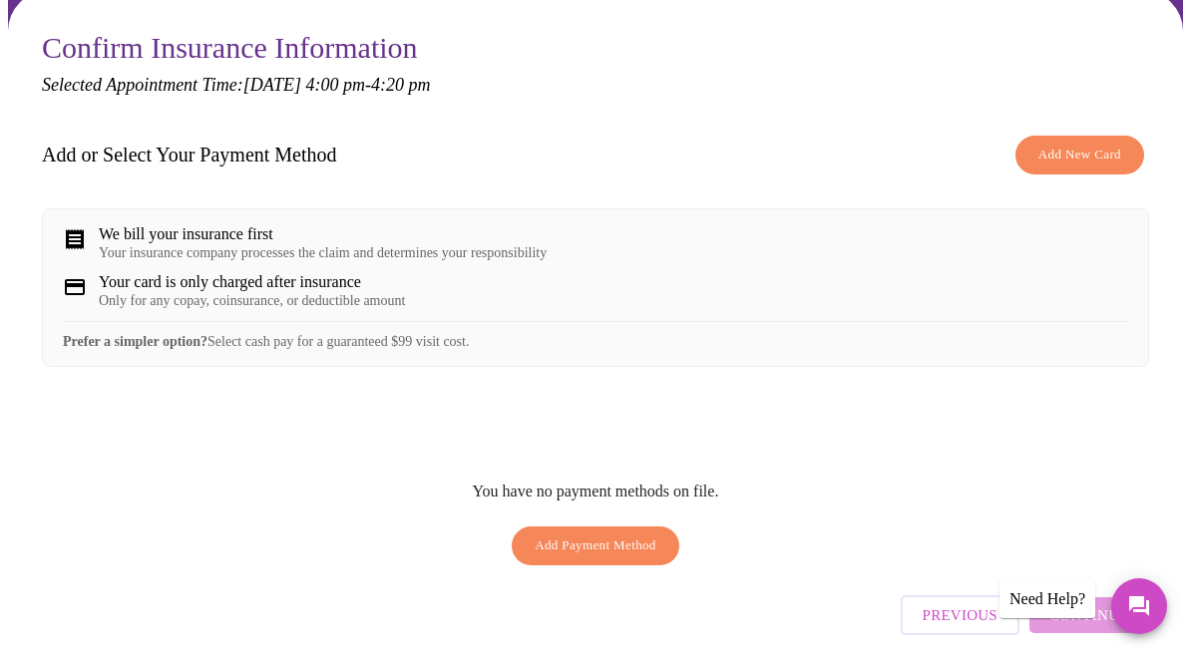
click at [615, 557] on span "Add Payment Method" at bounding box center [595, 545] width 122 height 23
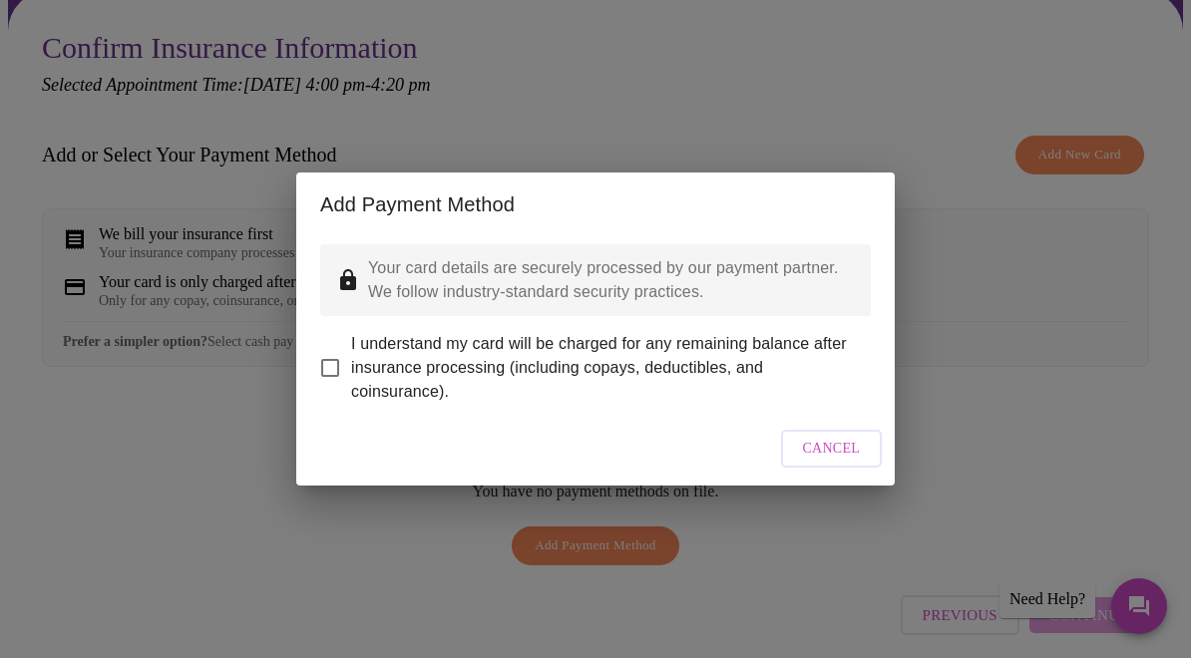
click at [338, 389] on input "I understand my card will be charged for any remaining balance after insurance …" at bounding box center [330, 368] width 42 height 42
checkbox input "true"
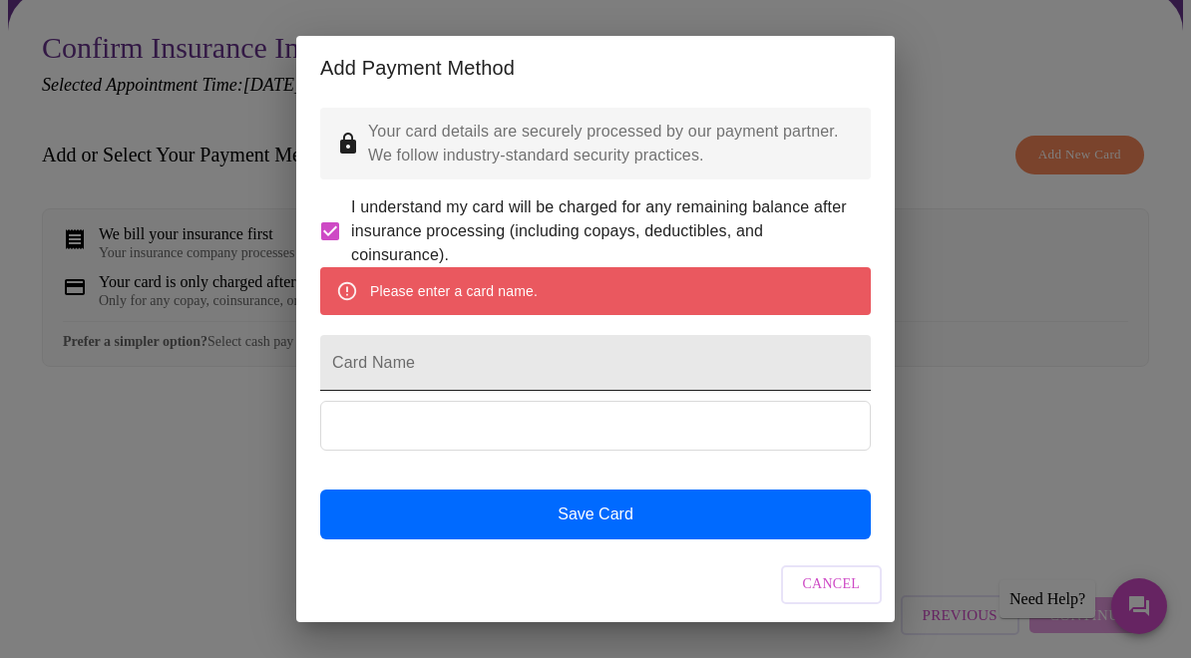
click at [375, 391] on input "Card Name" at bounding box center [595, 363] width 550 height 56
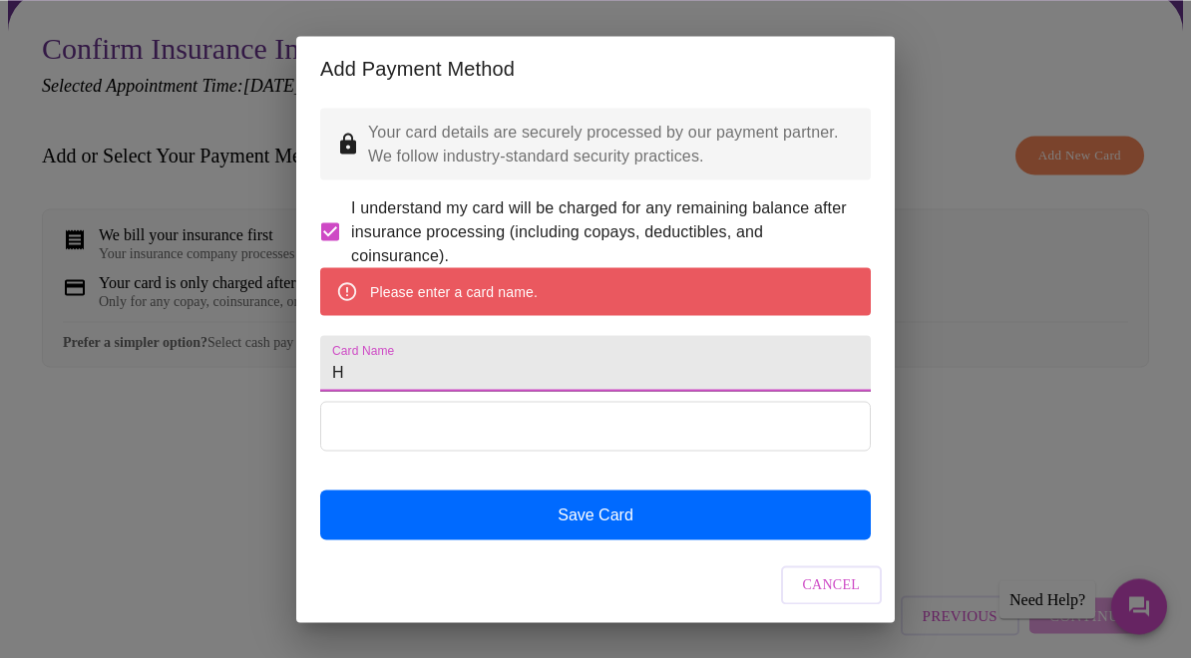
scroll to position [155, 0]
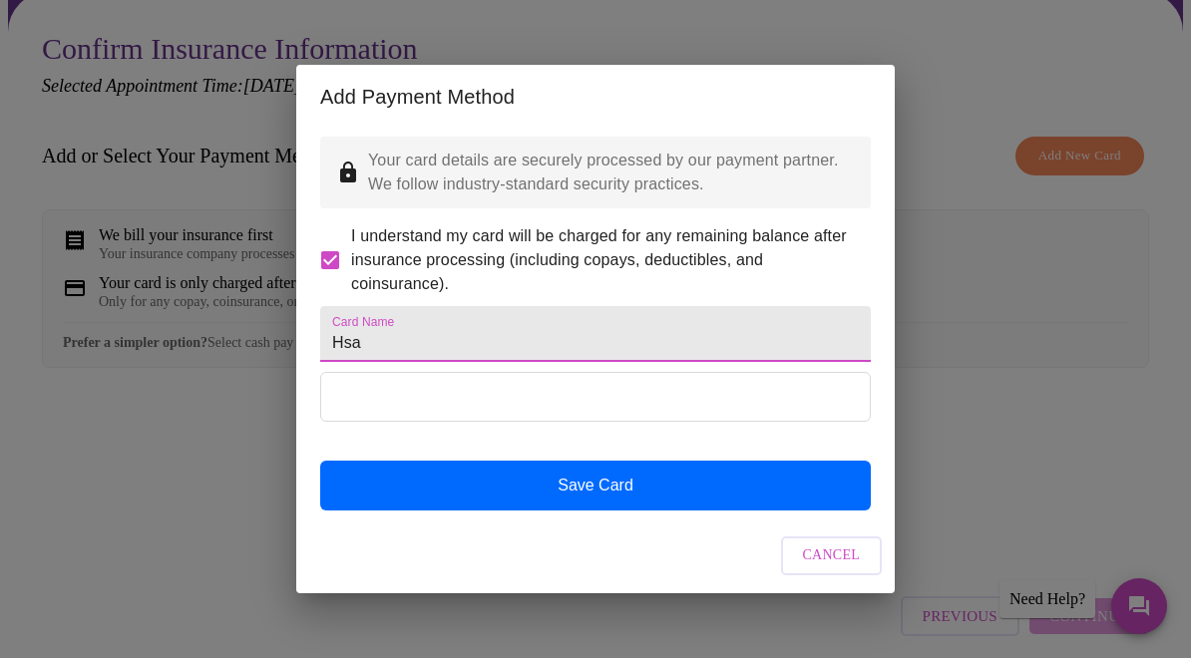
type input "Hsa"
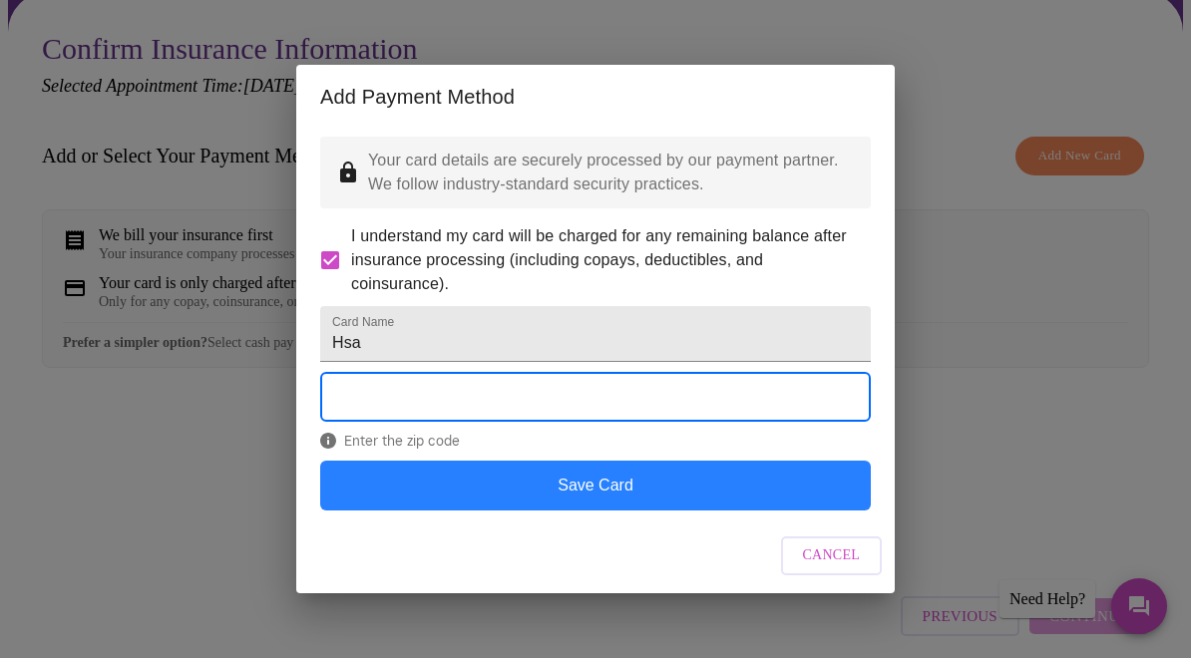
click at [641, 511] on button "Save Card" at bounding box center [595, 486] width 550 height 50
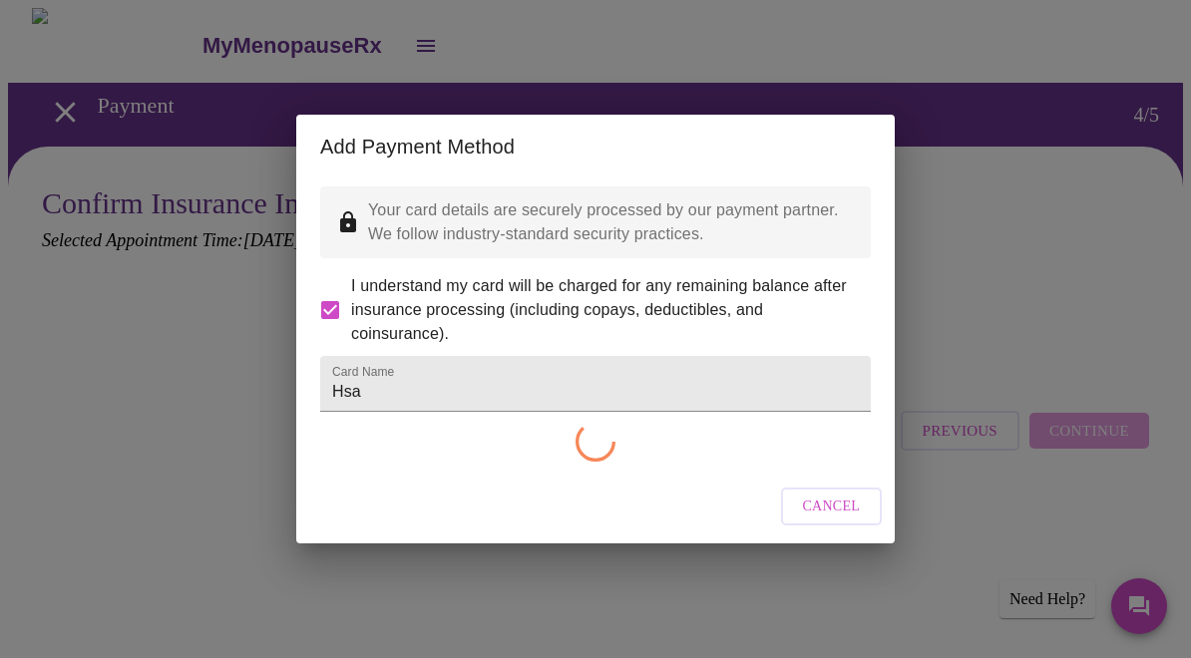
scroll to position [0, 0]
checkbox input "false"
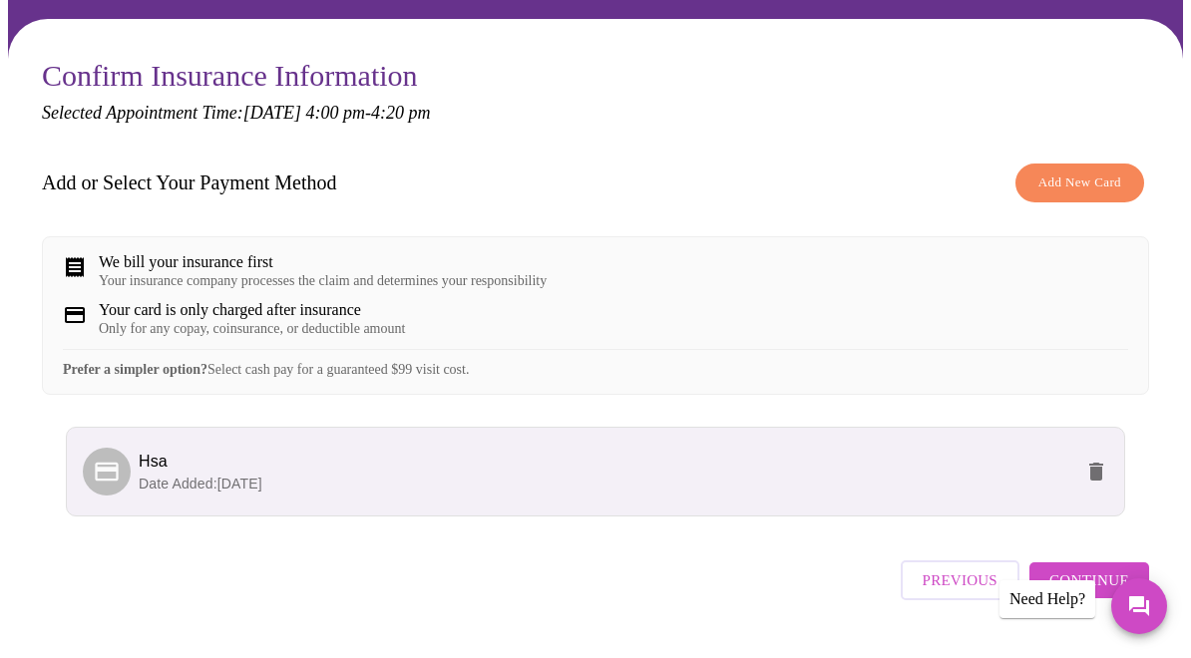
scroll to position [127, 0]
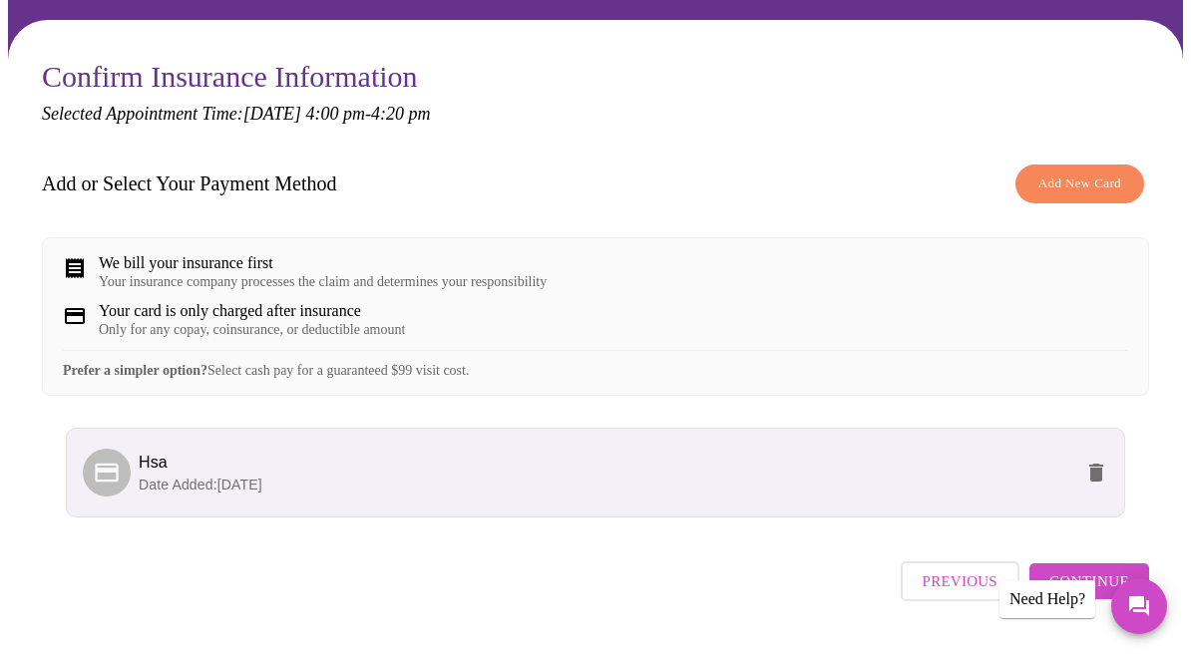
click at [1111, 594] on span "Continue" at bounding box center [1089, 581] width 80 height 26
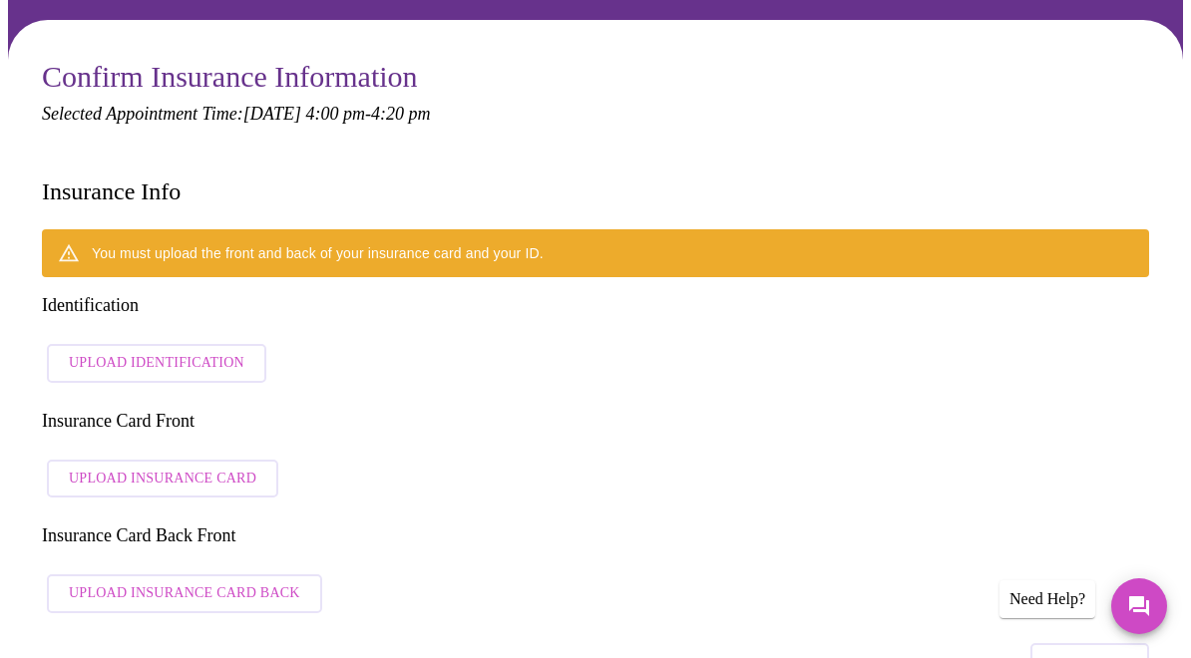
click at [143, 351] on span "Upload Identification" at bounding box center [156, 363] width 175 height 25
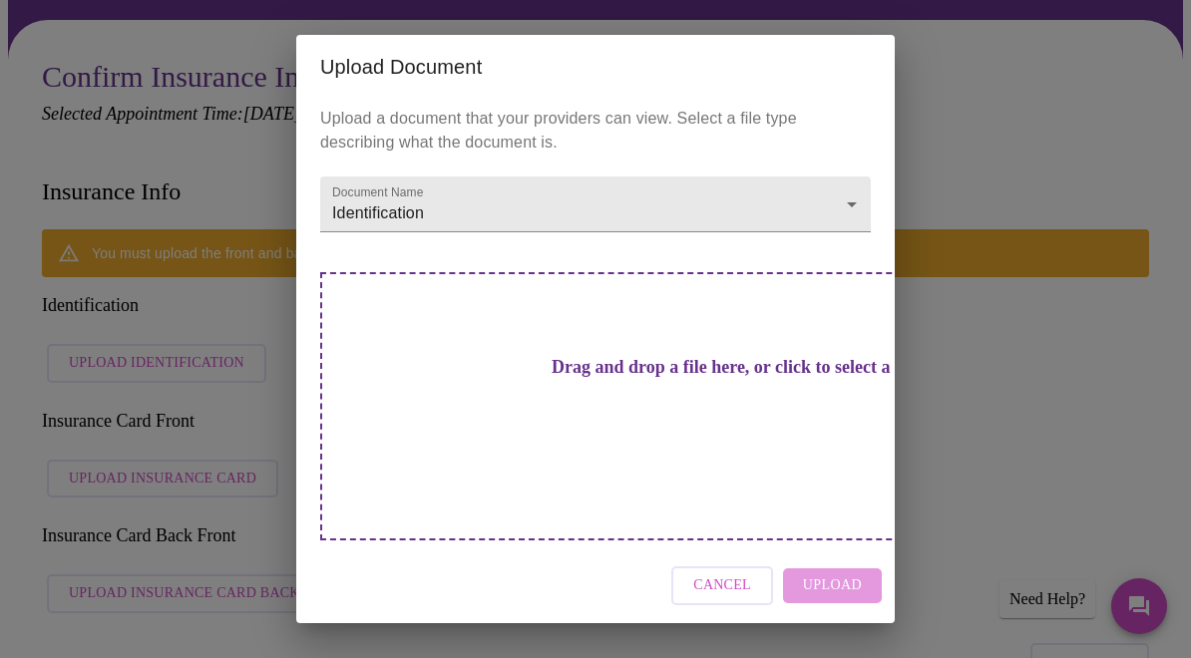
click at [534, 378] on h3 "Drag and drop a file here, or click to select a file" at bounding box center [735, 367] width 550 height 21
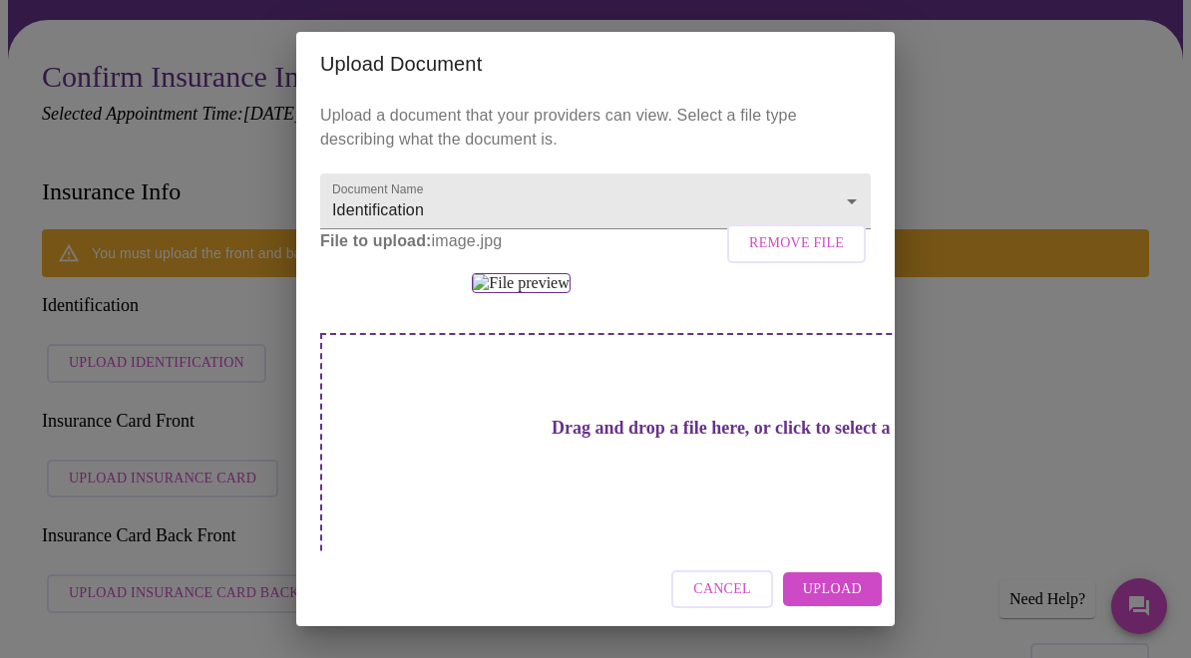
click at [833, 602] on span "Upload" at bounding box center [832, 589] width 59 height 25
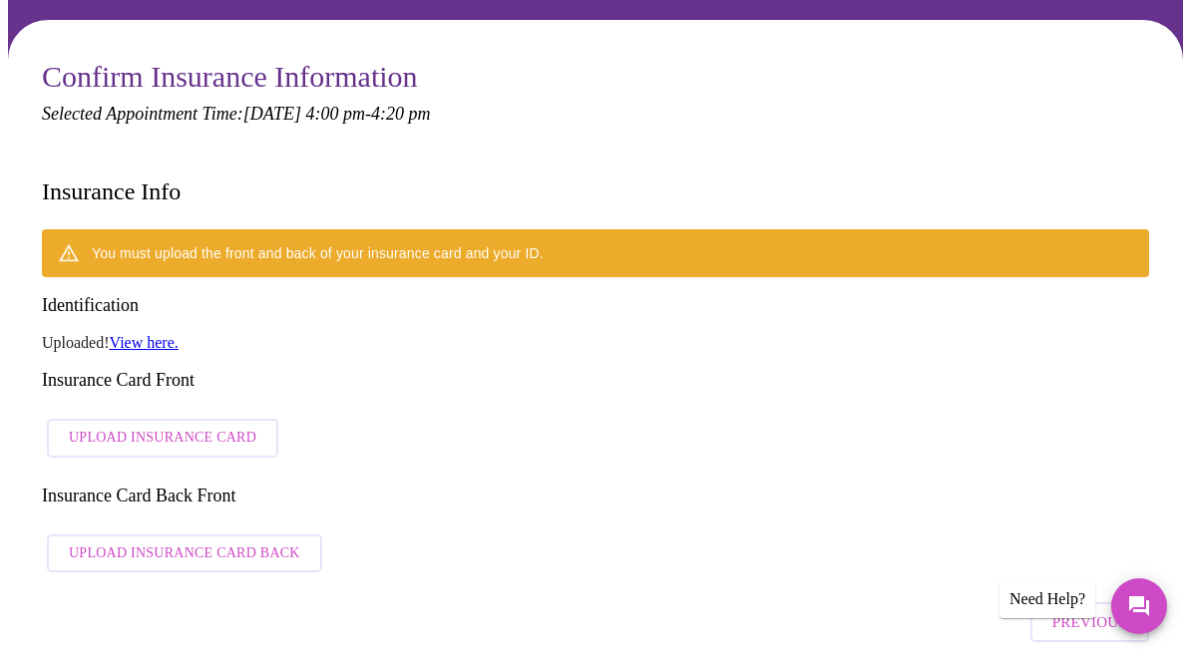
click at [74, 426] on span "Upload Insurance Card" at bounding box center [162, 438] width 187 height 25
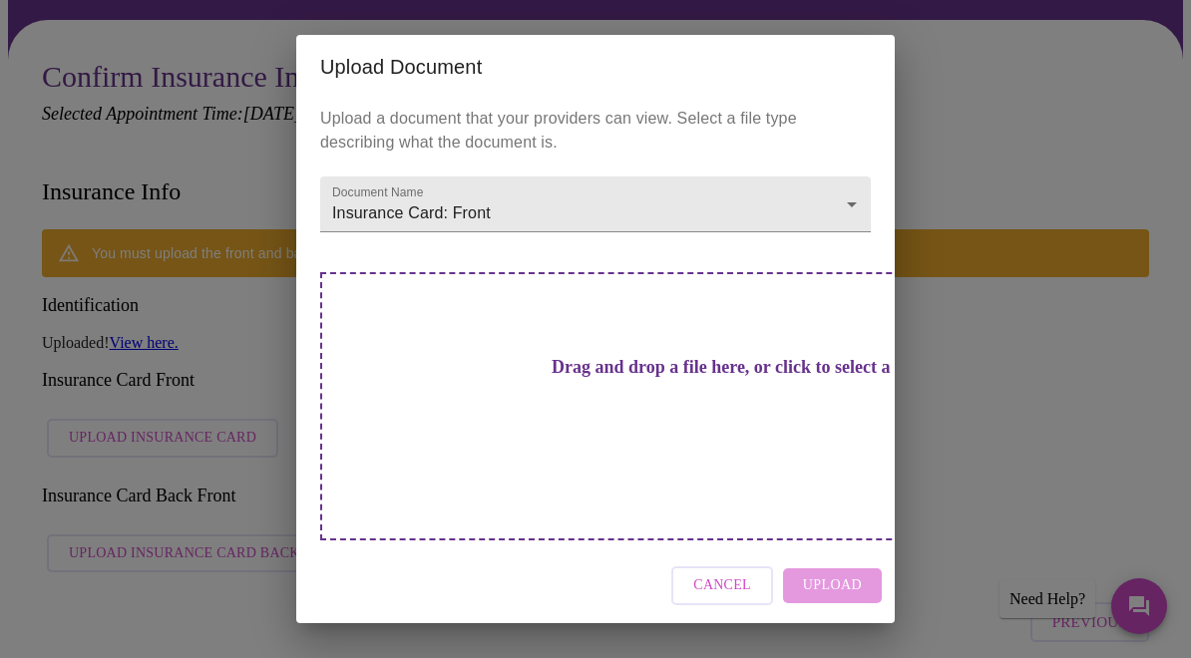
click at [648, 460] on div "Drag and drop a file here, or click to select a file" at bounding box center [735, 406] width 830 height 268
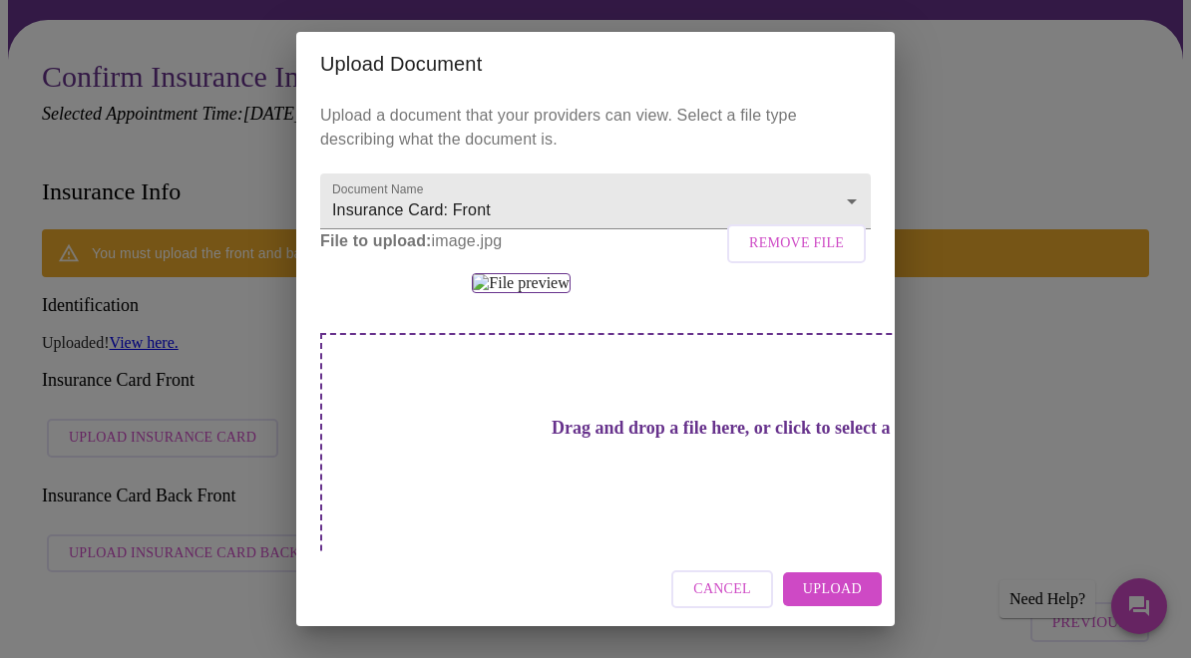
click at [840, 607] on button "Upload" at bounding box center [832, 589] width 99 height 35
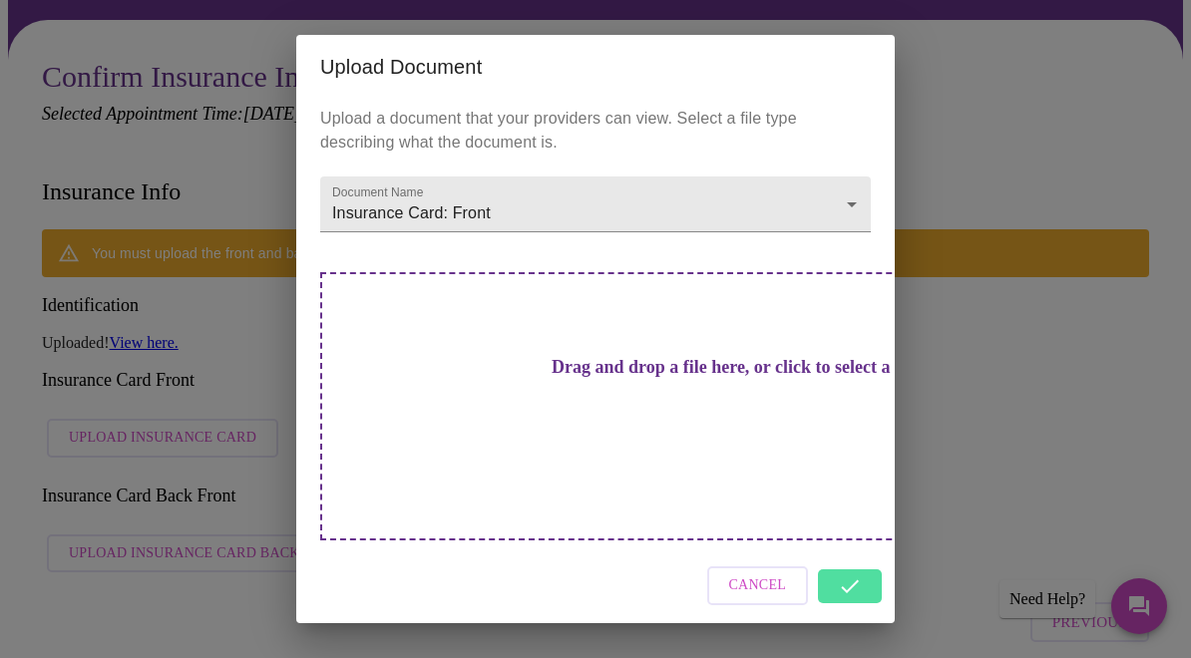
click at [683, 378] on h3 "Drag and drop a file here, or click to select a file" at bounding box center [735, 367] width 550 height 21
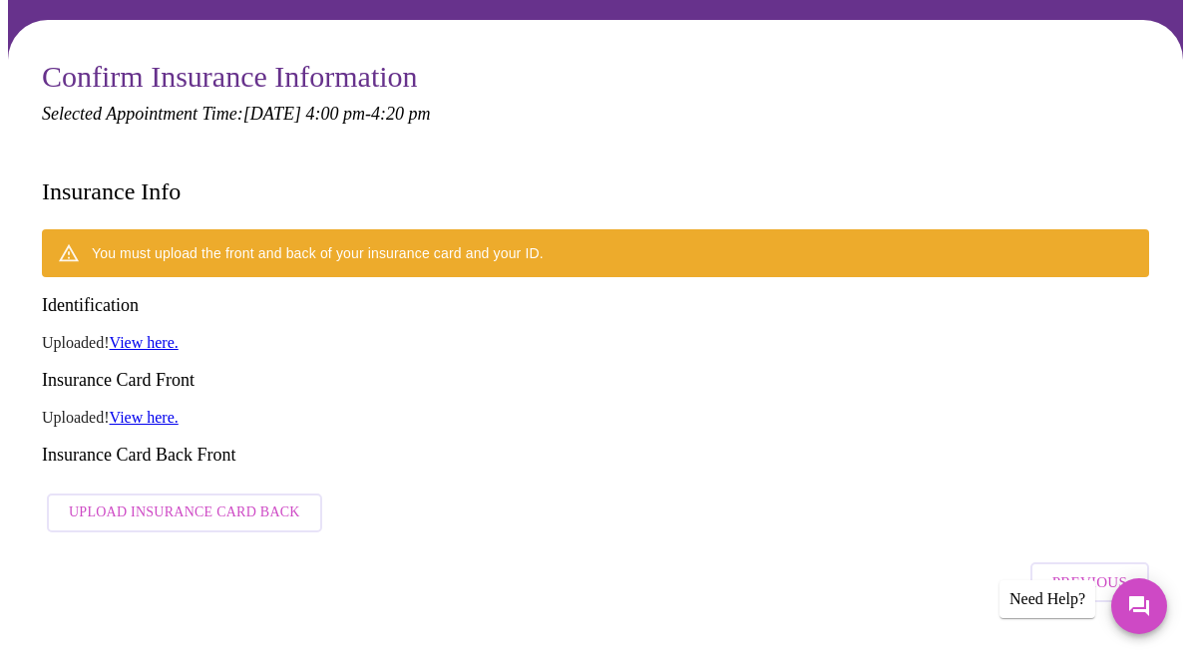
click at [244, 501] on span "Upload Insurance Card Back" at bounding box center [184, 513] width 231 height 25
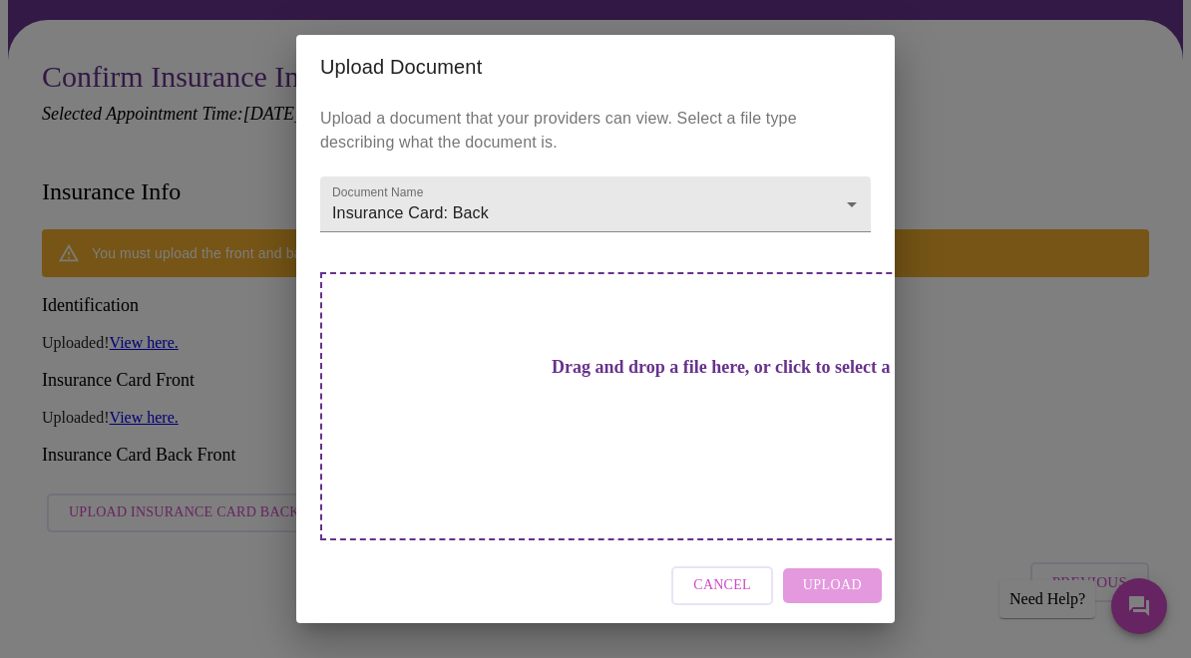
click at [680, 378] on h3 "Drag and drop a file here, or click to select a file" at bounding box center [735, 367] width 550 height 21
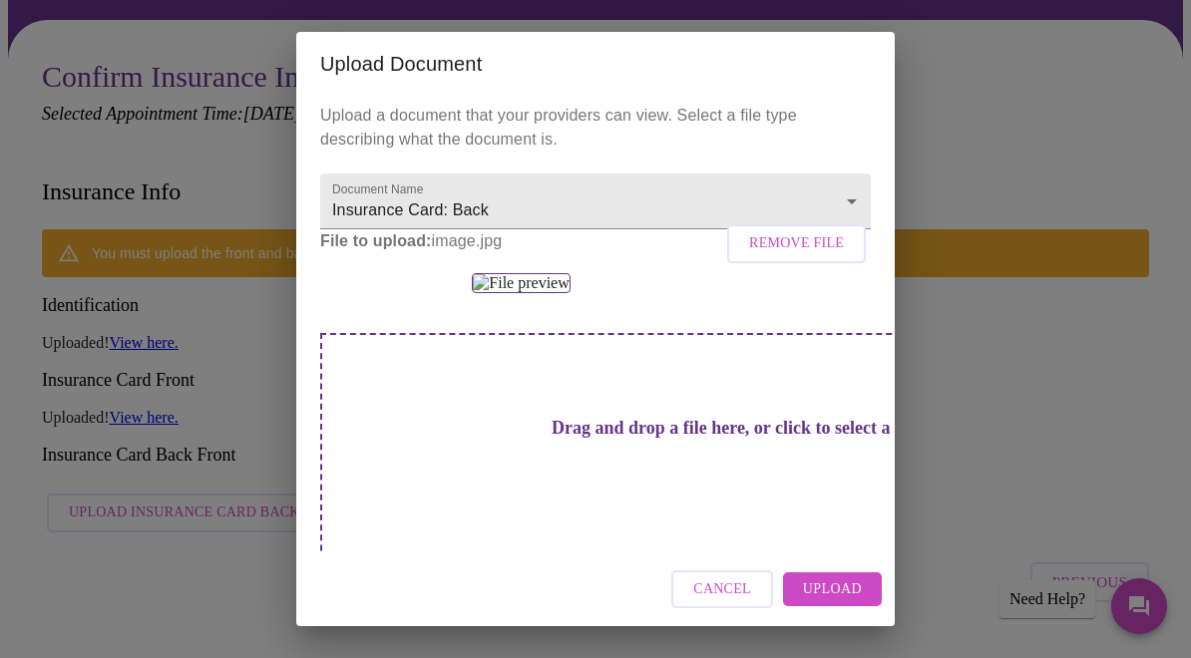
click at [842, 602] on span "Upload" at bounding box center [832, 589] width 59 height 25
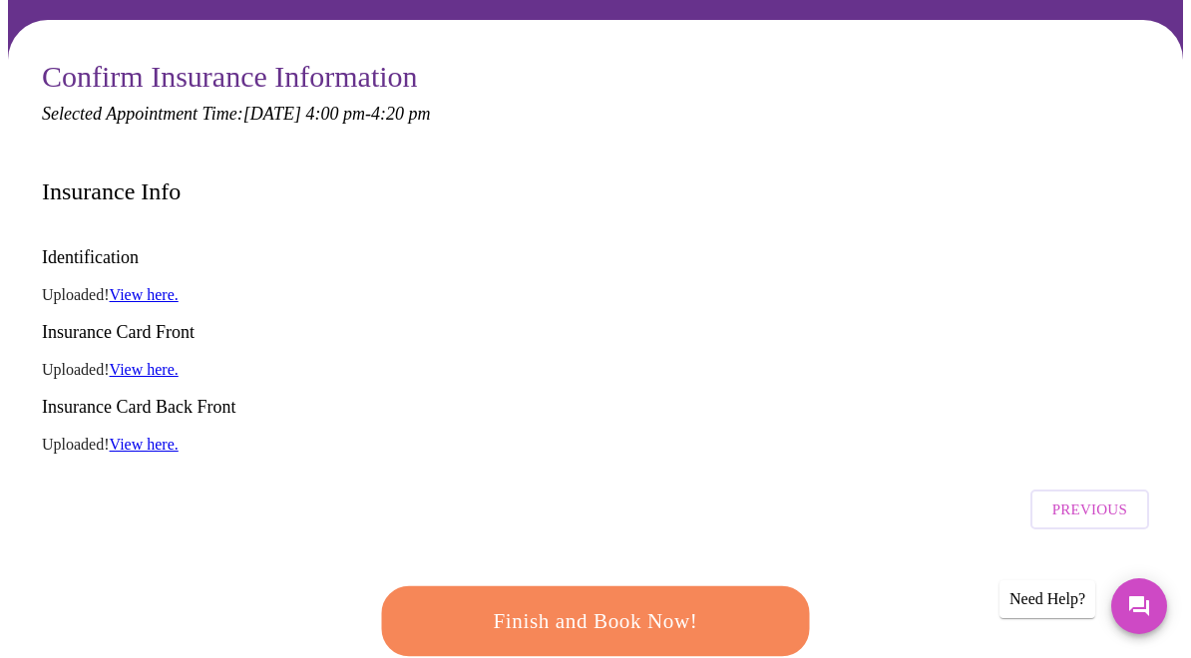
click at [667, 602] on span "Finish and Book Now!" at bounding box center [595, 621] width 387 height 39
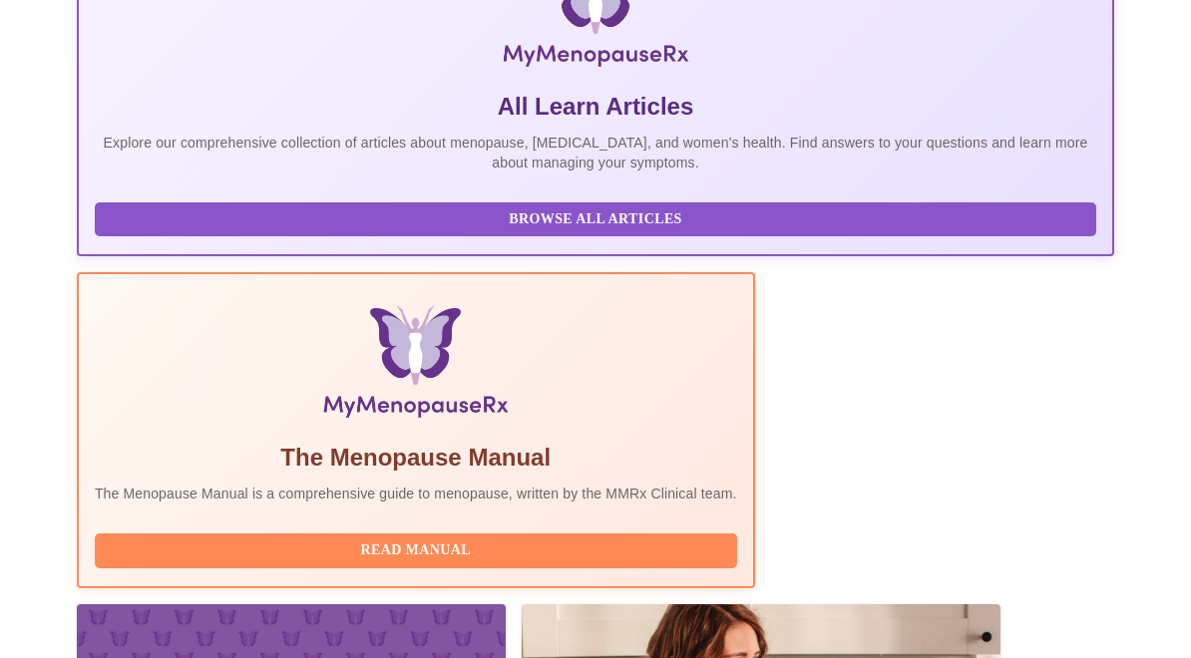
scroll to position [411, 0]
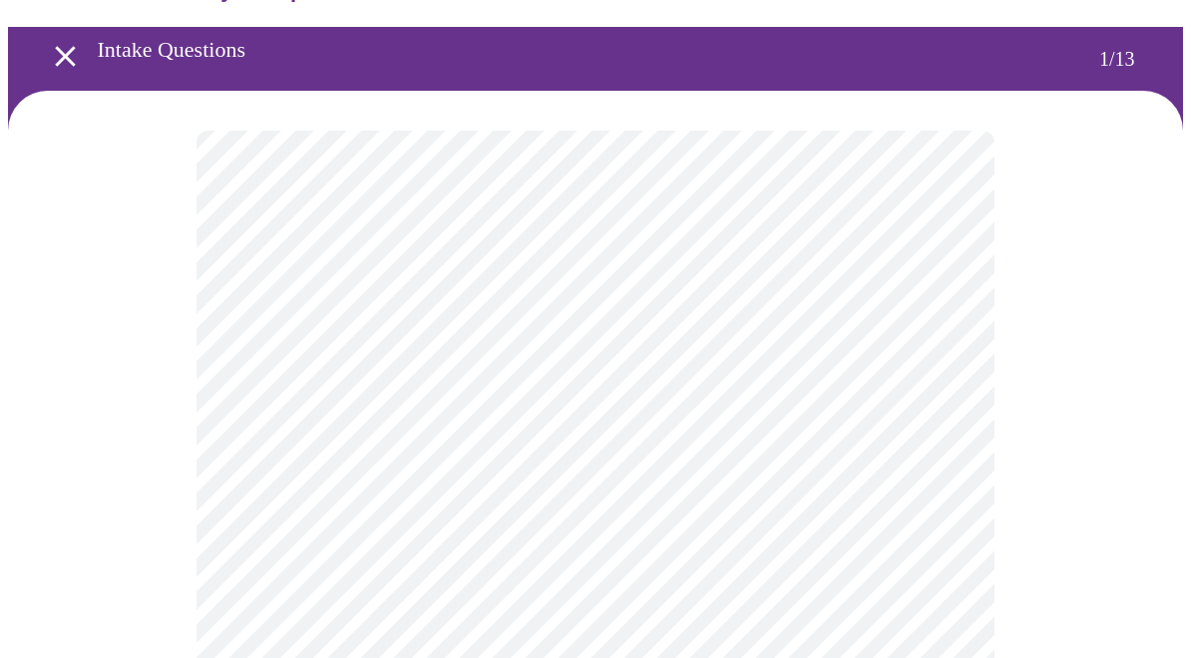
scroll to position [58, 0]
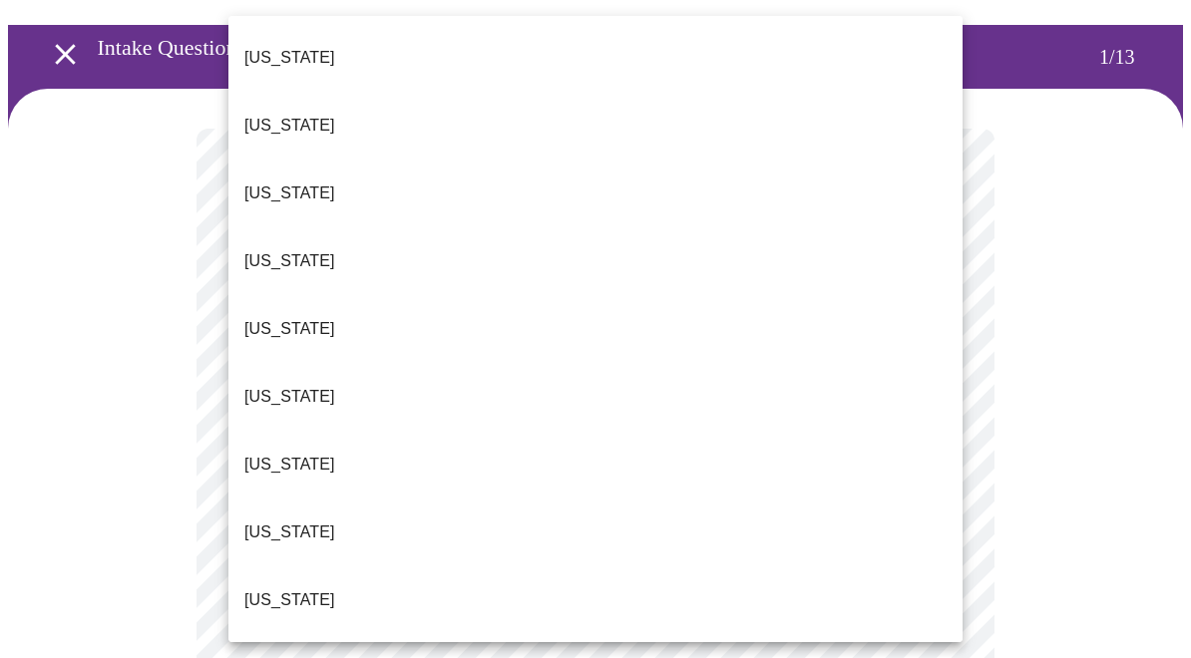
click at [299, 566] on li "[US_STATE]" at bounding box center [595, 600] width 734 height 68
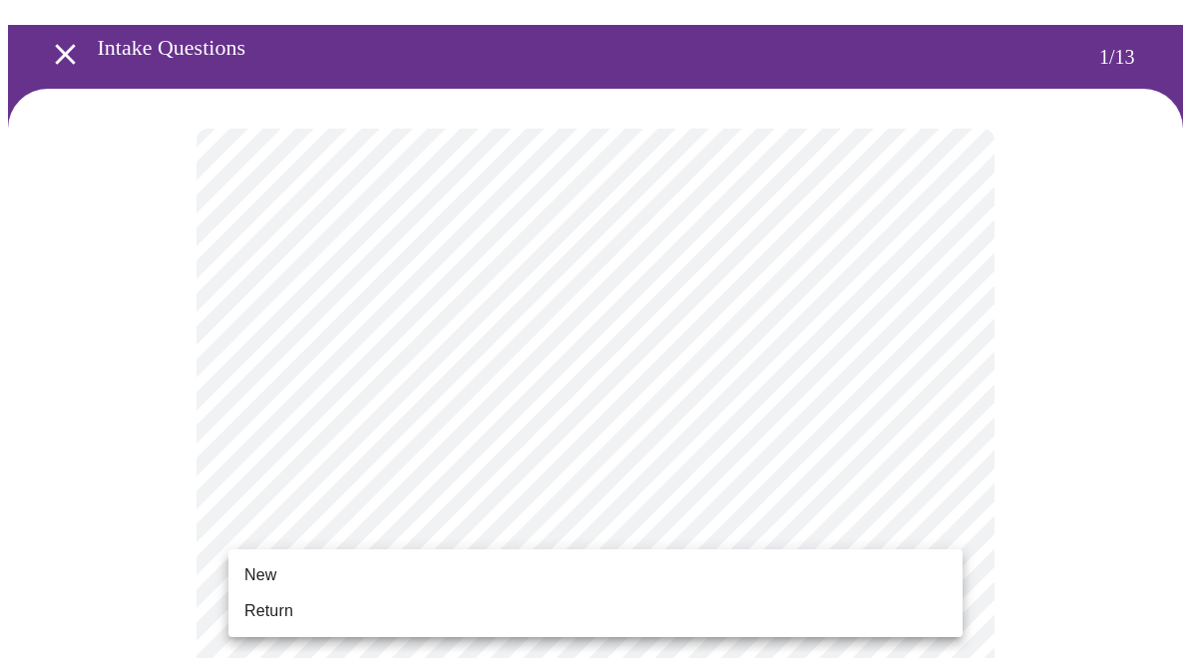
click at [263, 583] on span "New" at bounding box center [260, 575] width 32 height 24
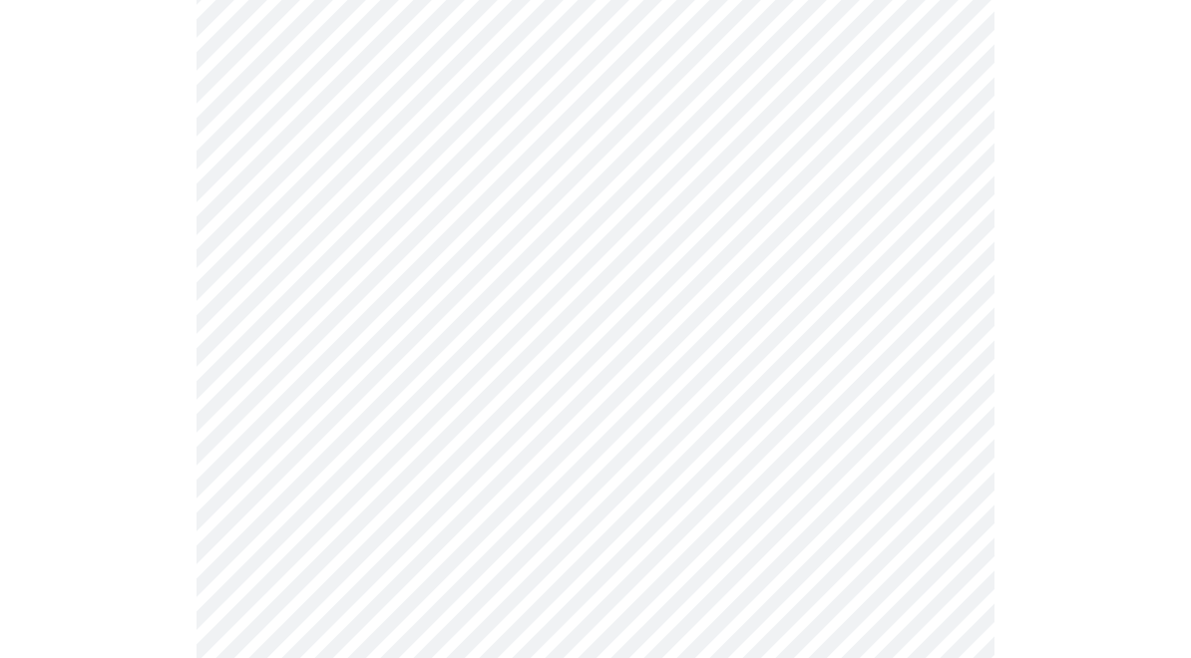
scroll to position [1035, 0]
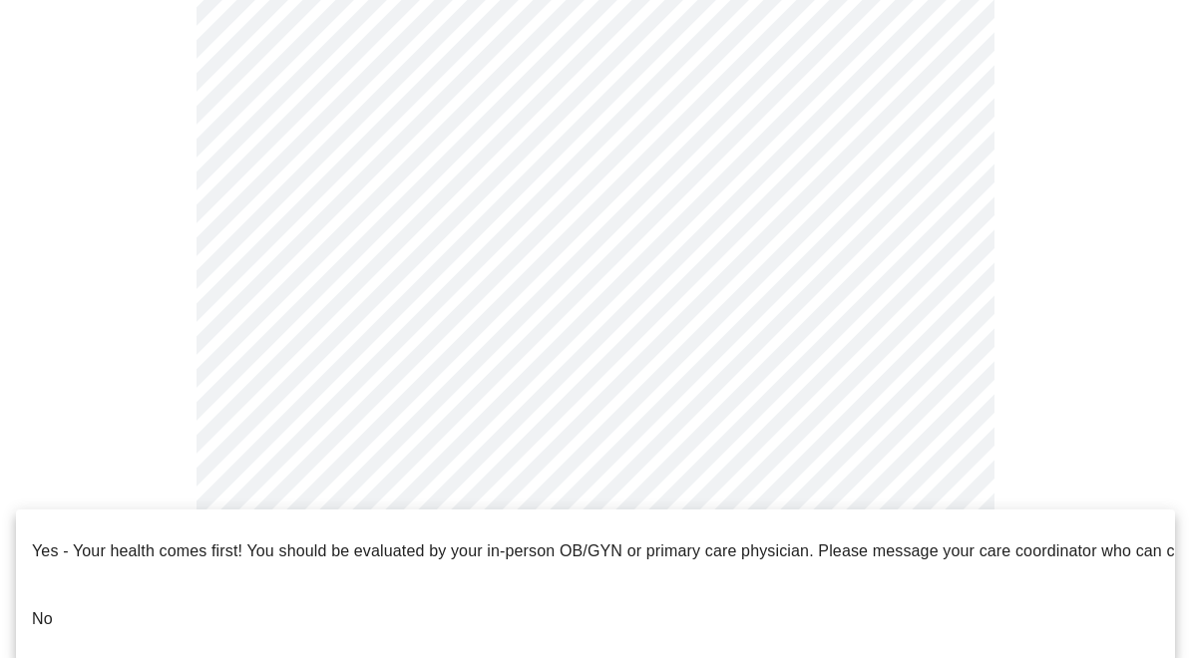
click at [49, 607] on p "No" at bounding box center [42, 619] width 21 height 24
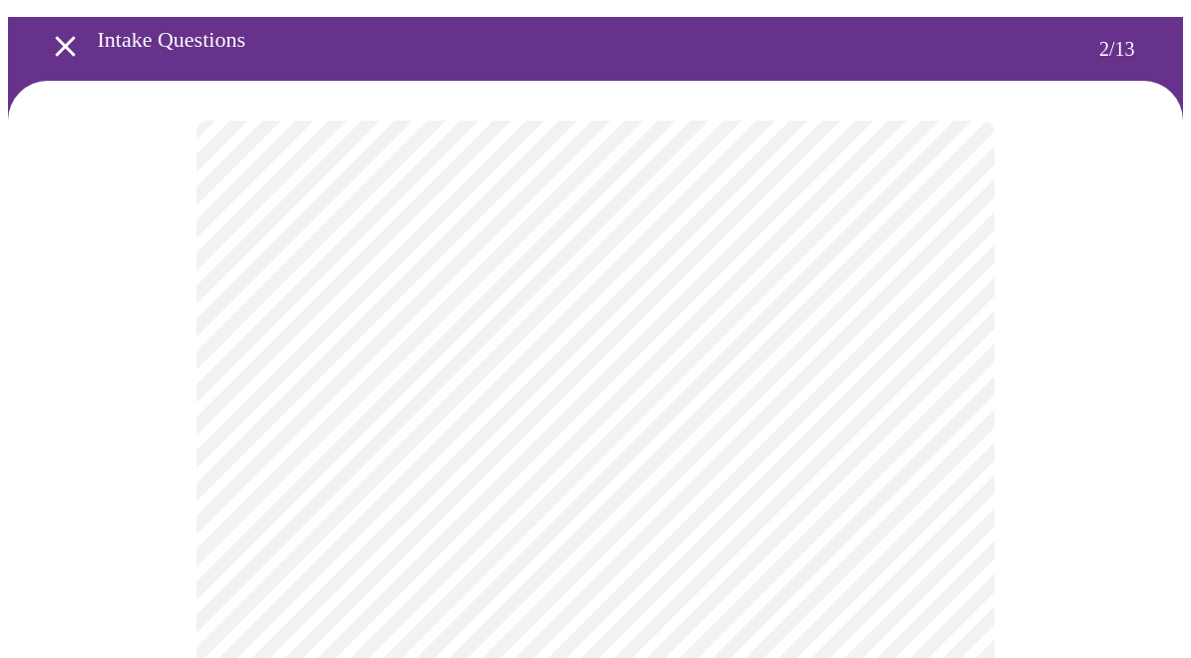
scroll to position [69, 0]
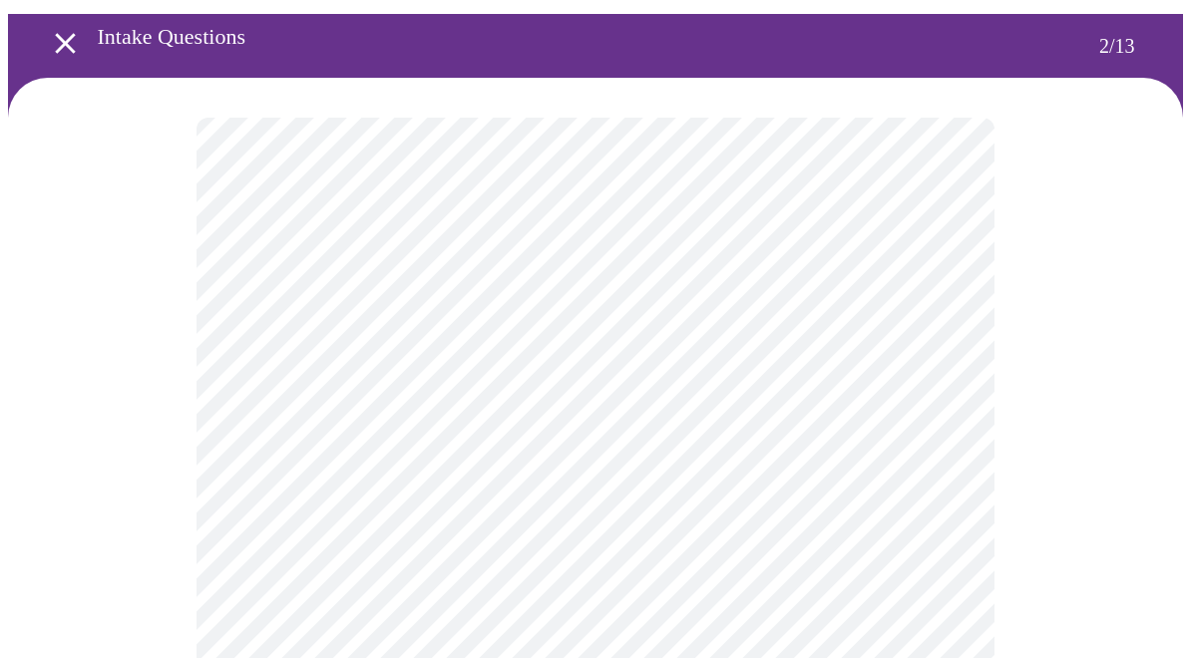
click at [916, 332] on body "MyMenopauseRx Intake Questions 2 / 13" at bounding box center [595, 537] width 1175 height 1196
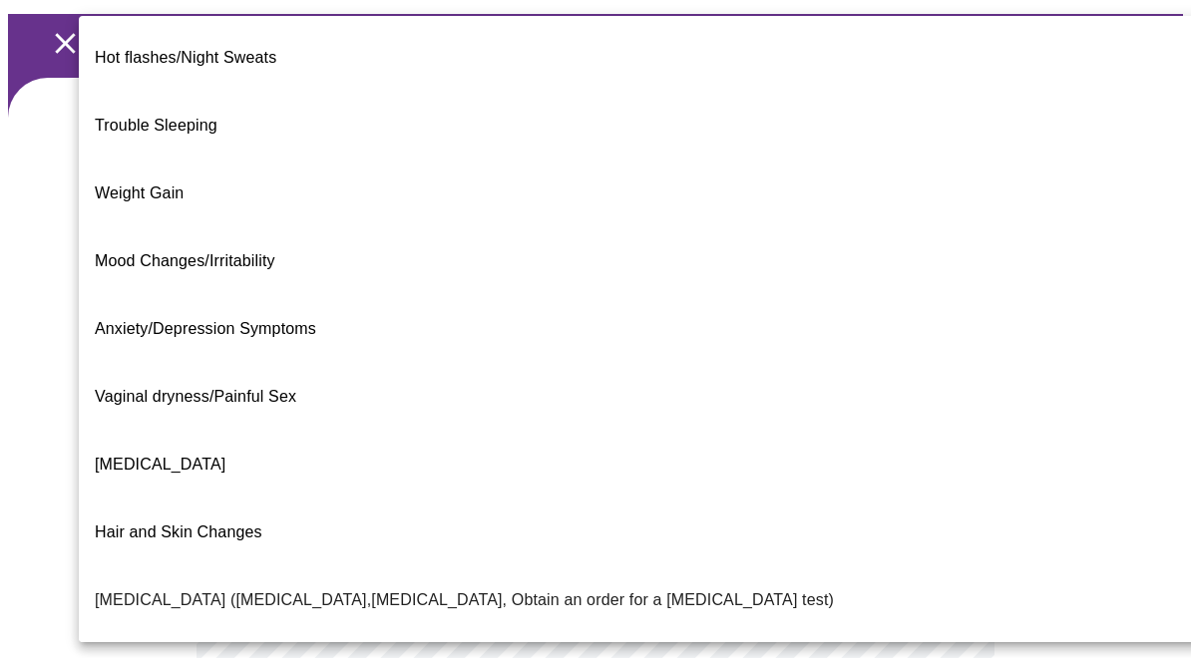
click at [138, 49] on span "Hot flashes/Night Sweats" at bounding box center [185, 57] width 181 height 17
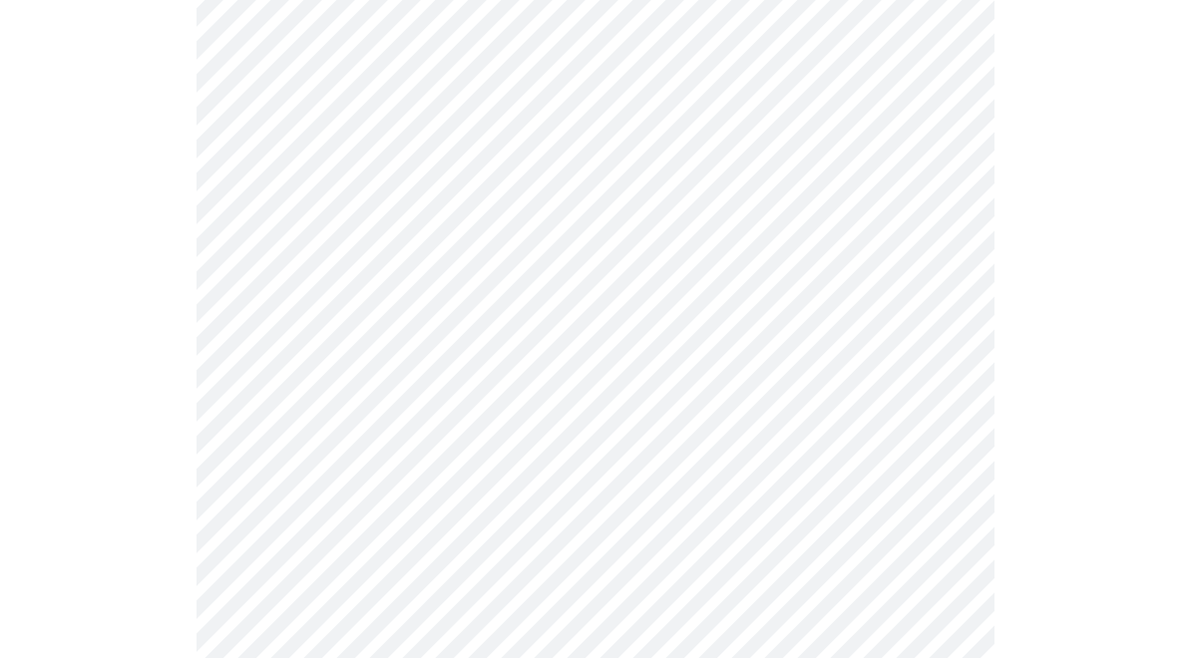
scroll to position [281, 0]
click at [932, 327] on body "MyMenopauseRx Intake Questions 2 / 13" at bounding box center [595, 319] width 1175 height 1185
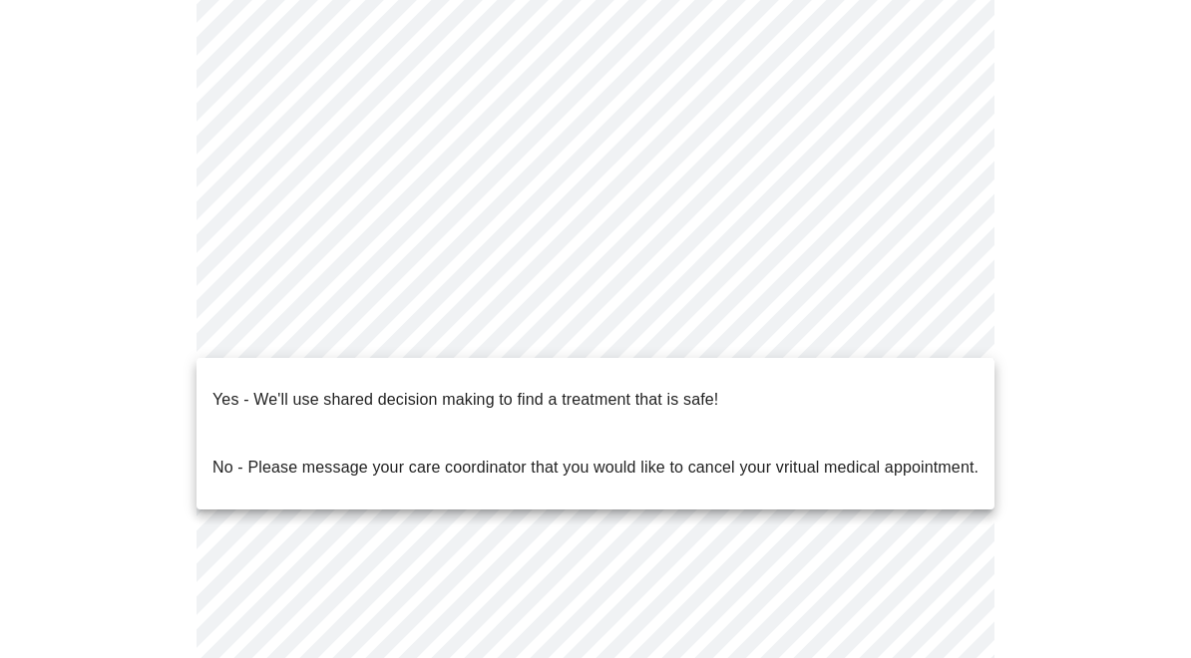
click at [219, 388] on p "Yes - We'll use shared decision making to find a treatment that is safe!" at bounding box center [465, 400] width 506 height 24
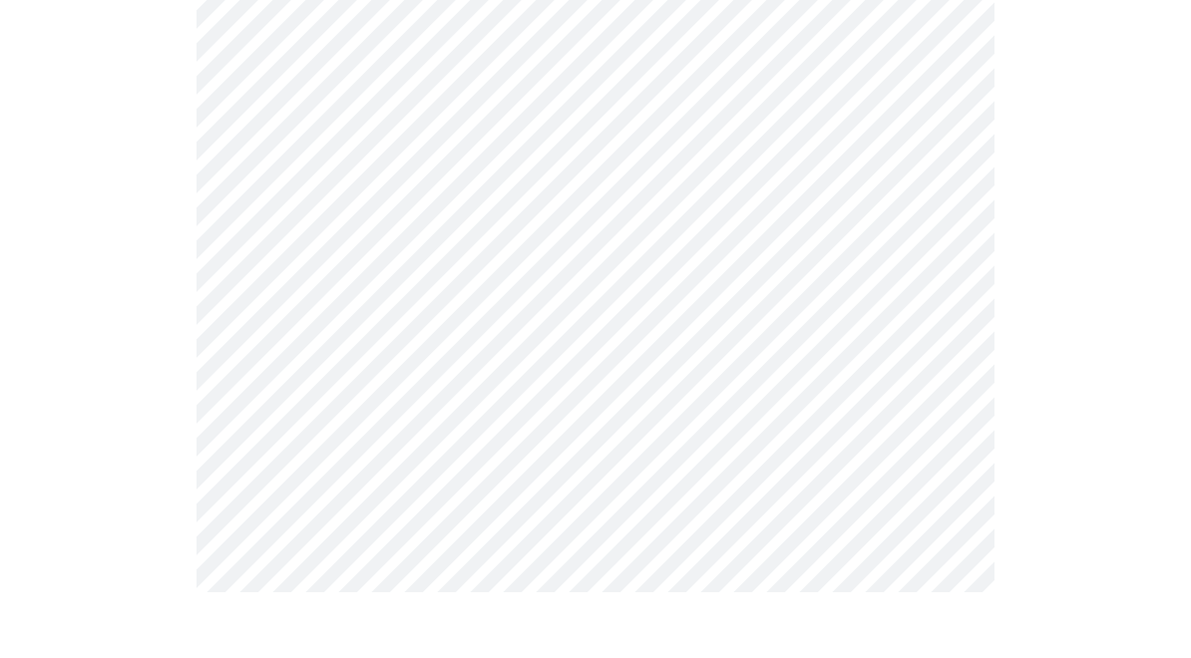
scroll to position [0, 0]
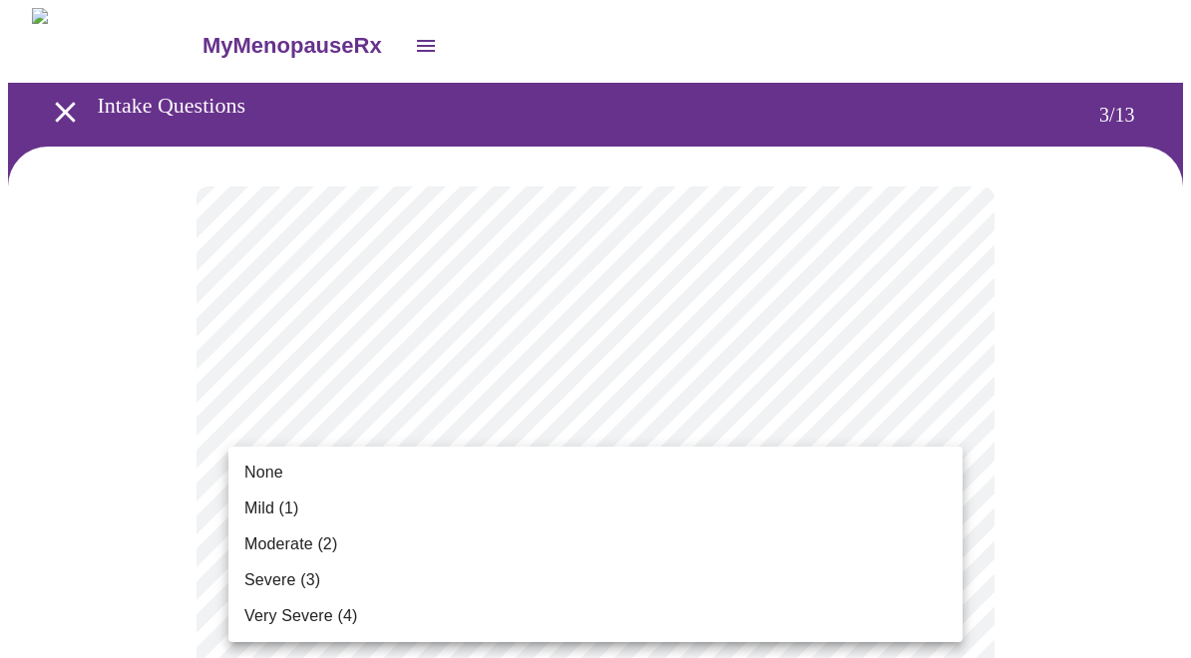
click at [251, 609] on span "Very Severe (4)" at bounding box center [300, 616] width 113 height 24
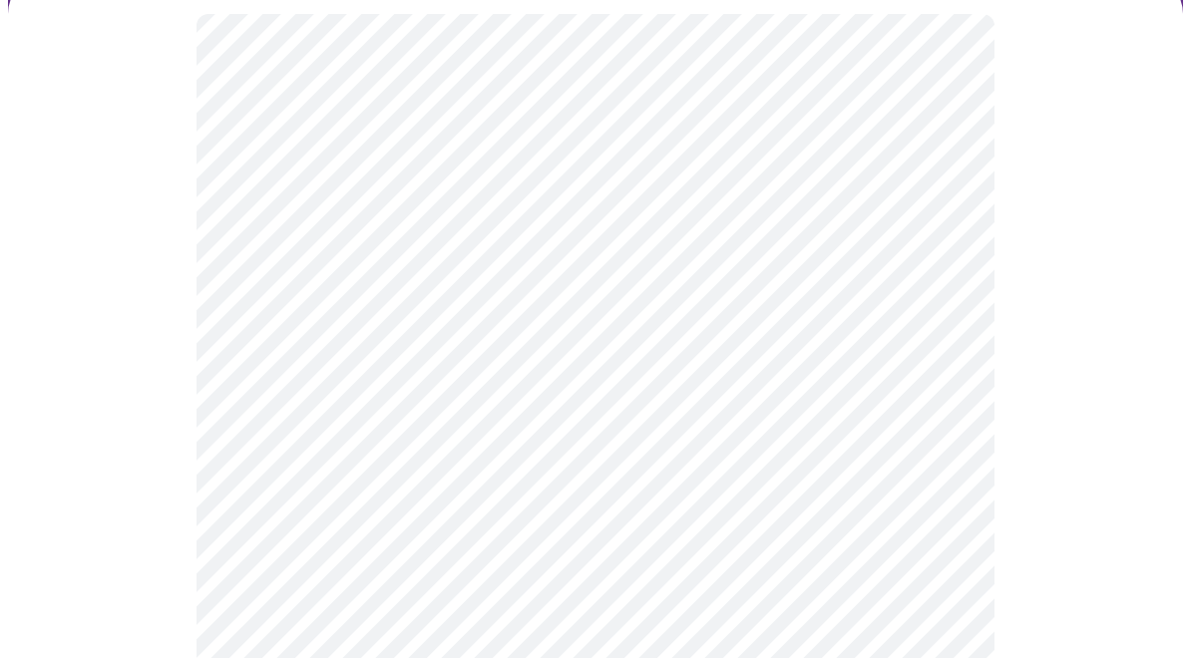
scroll to position [183, 0]
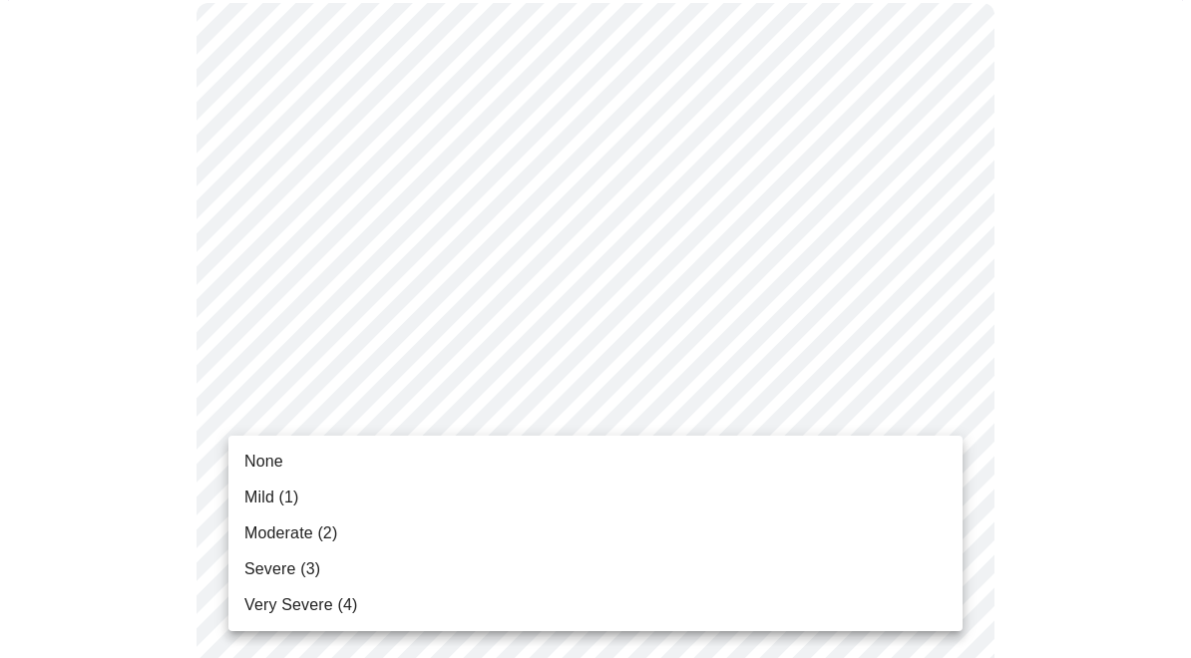
click at [258, 465] on span "None" at bounding box center [263, 462] width 39 height 24
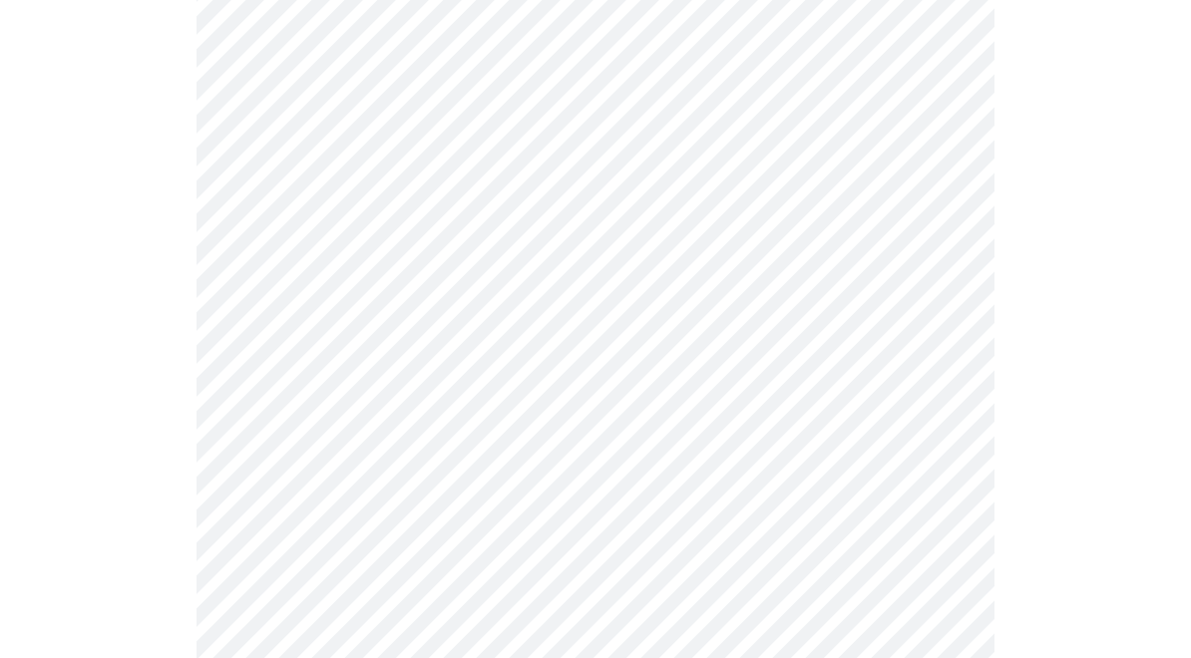
scroll to position [396, 0]
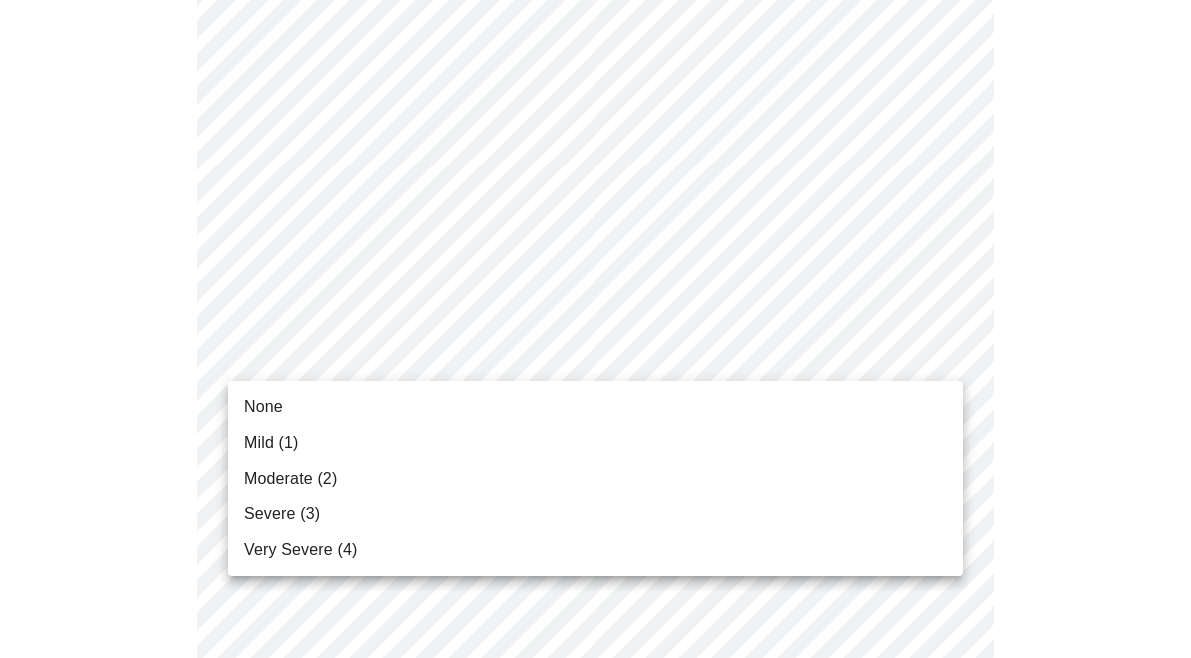
click at [262, 546] on span "Very Severe (4)" at bounding box center [300, 550] width 113 height 24
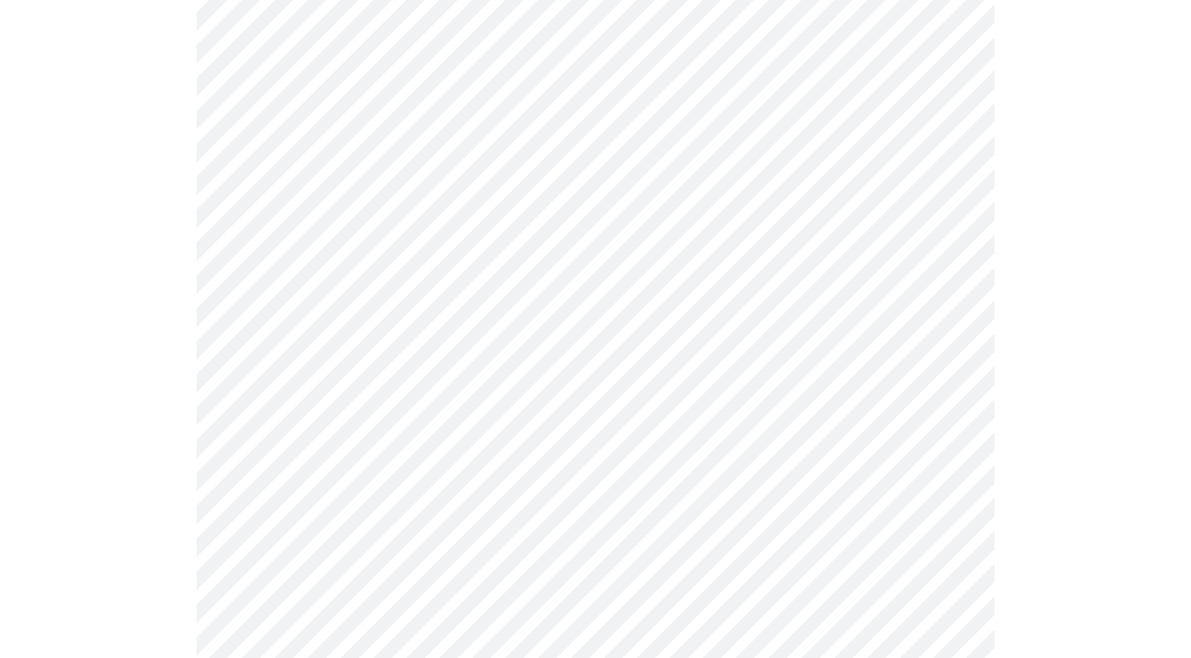
scroll to position [519, 0]
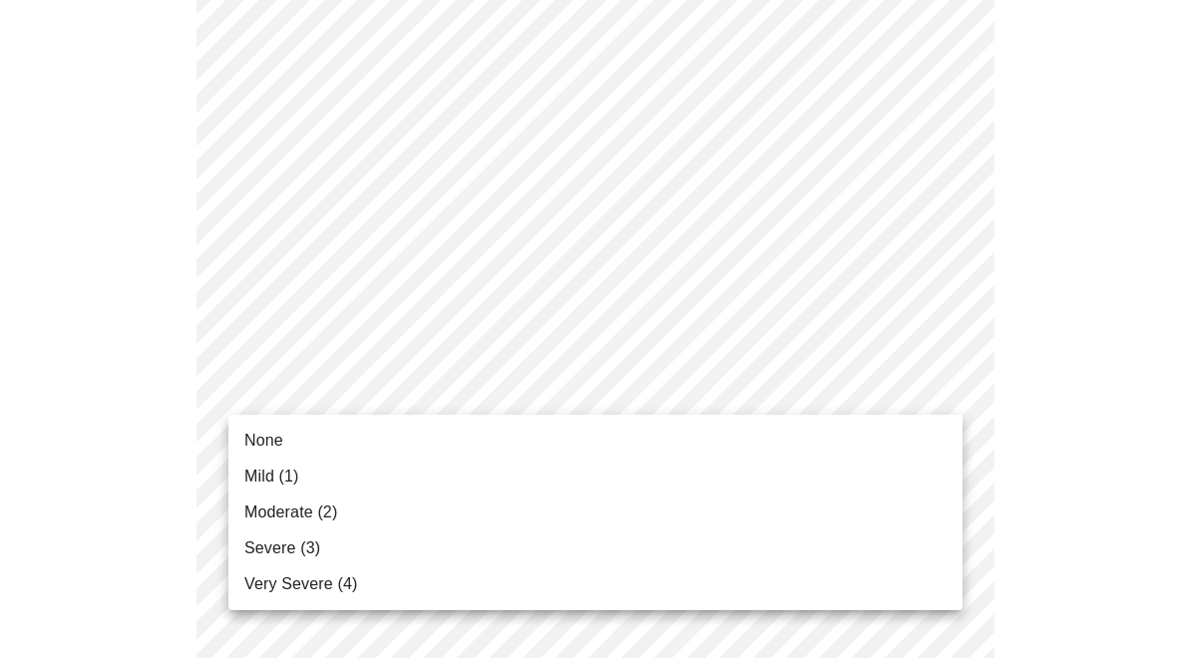
click at [250, 516] on span "Moderate (2)" at bounding box center [290, 513] width 93 height 24
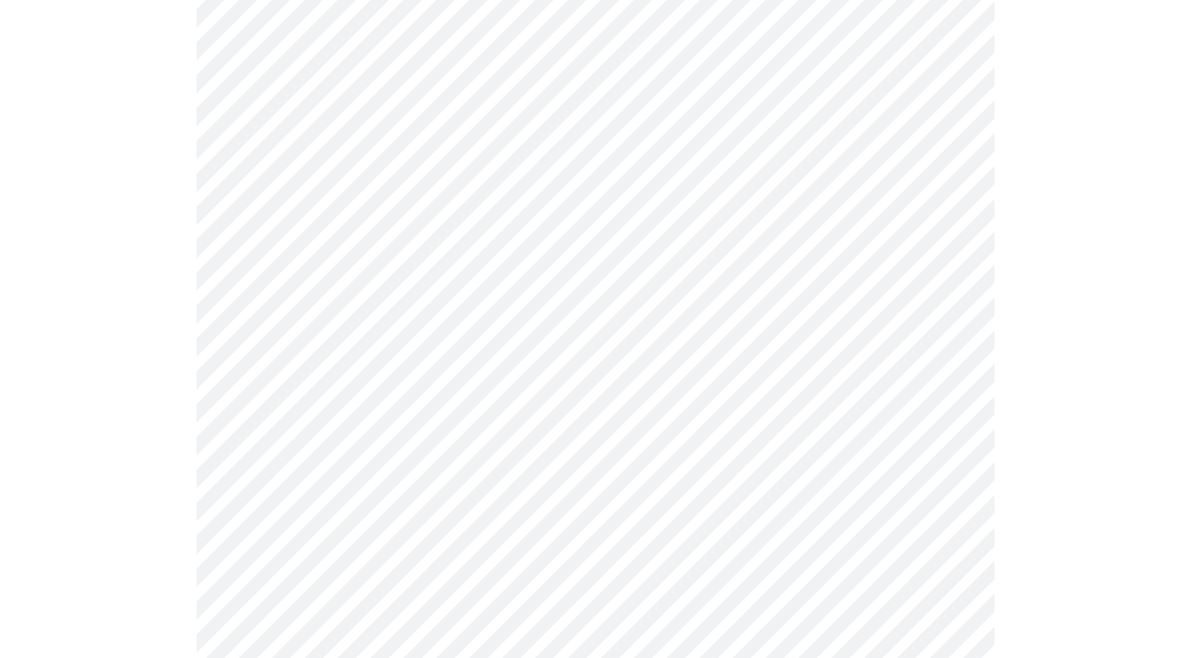
scroll to position [575, 0]
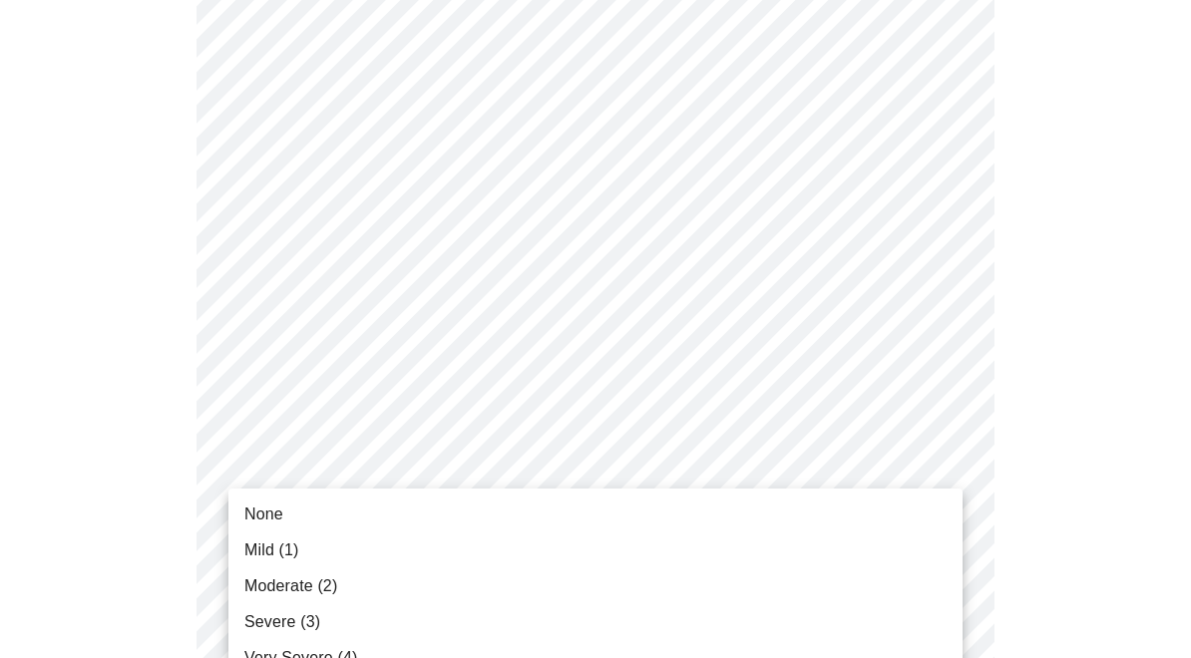
click at [251, 583] on span "Moderate (2)" at bounding box center [290, 586] width 93 height 24
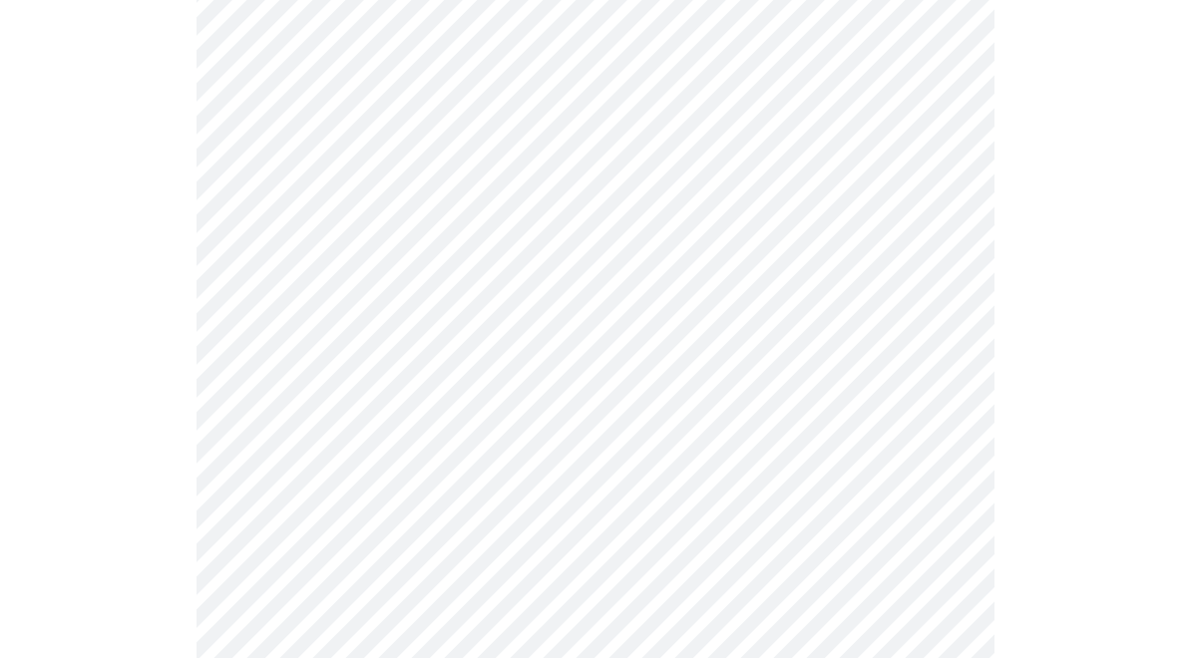
scroll to position [724, 0]
click at [900, 437] on body "MyMenopauseRx Intake Questions 3 / 13" at bounding box center [595, 537] width 1175 height 2507
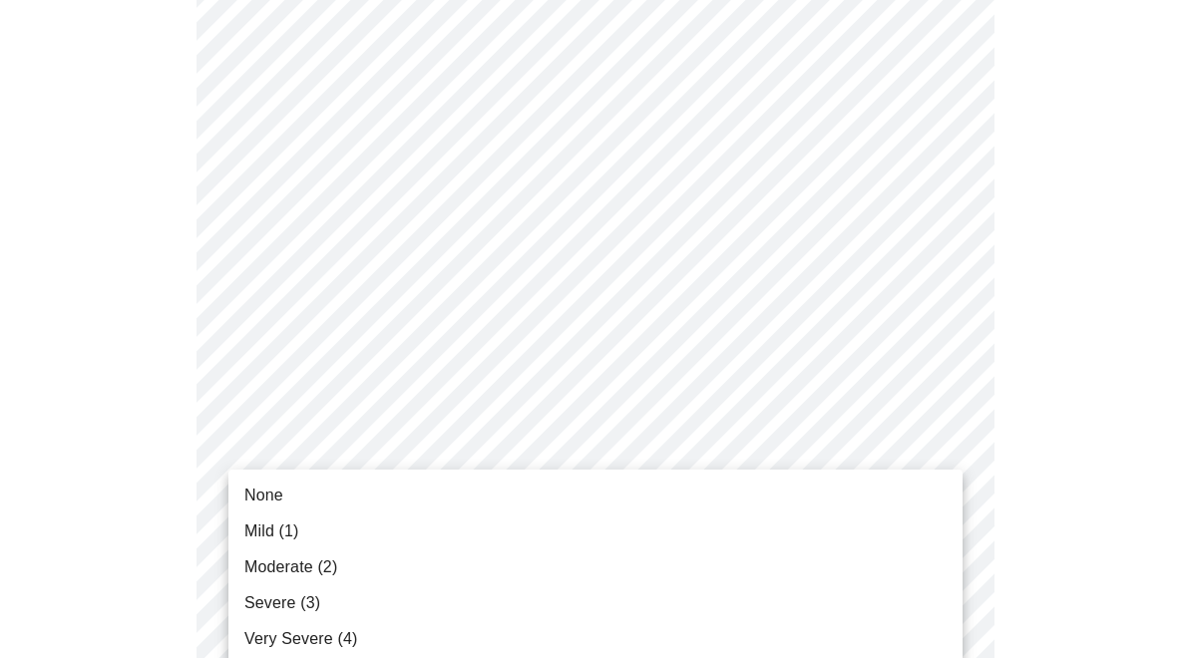
click at [240, 571] on li "Moderate (2)" at bounding box center [595, 567] width 734 height 36
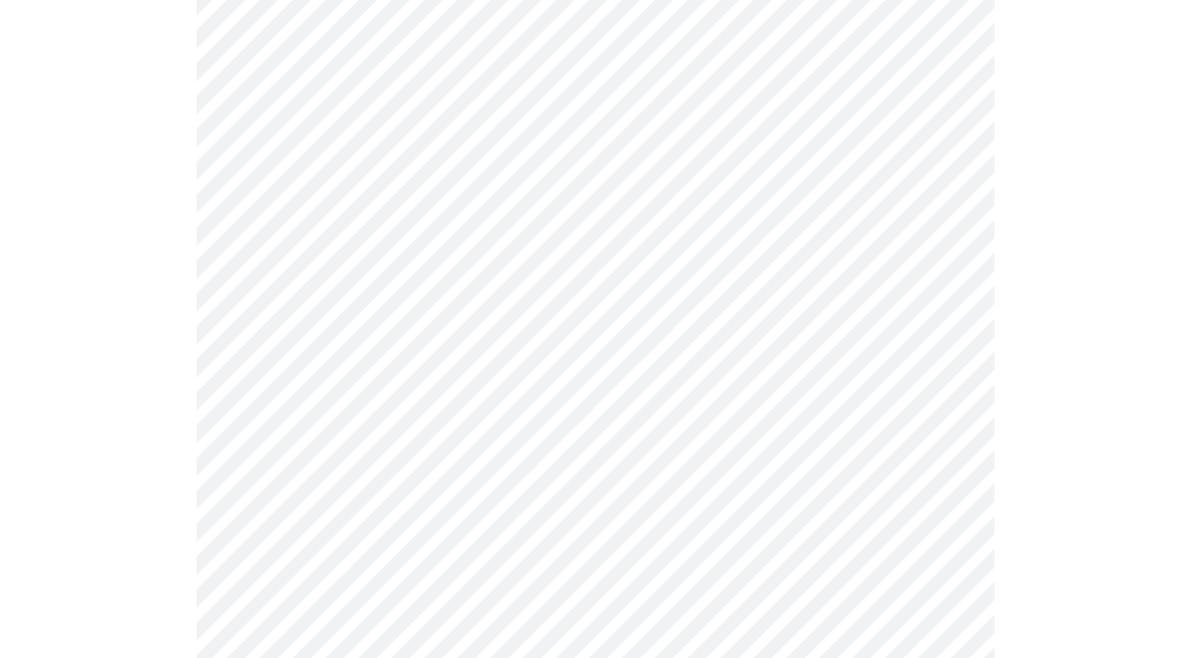
scroll to position [870, 0]
click at [923, 451] on body "MyMenopauseRx Intake Questions 3 / 13" at bounding box center [595, 378] width 1175 height 2480
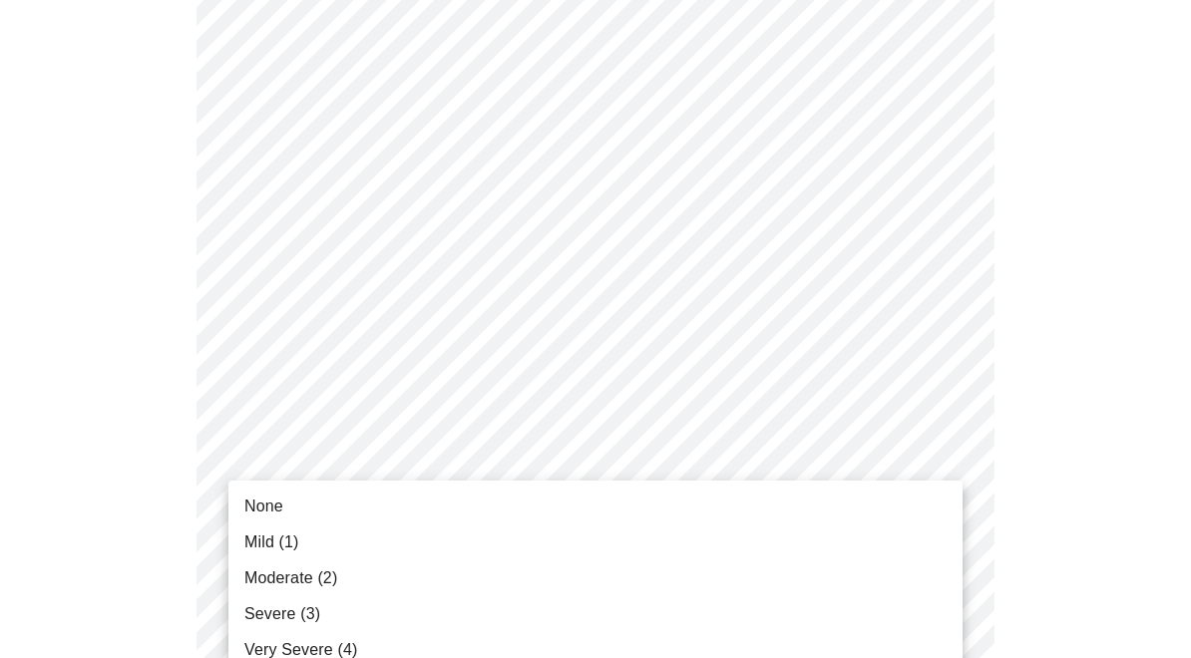
click at [256, 651] on span "Very Severe (4)" at bounding box center [300, 650] width 113 height 24
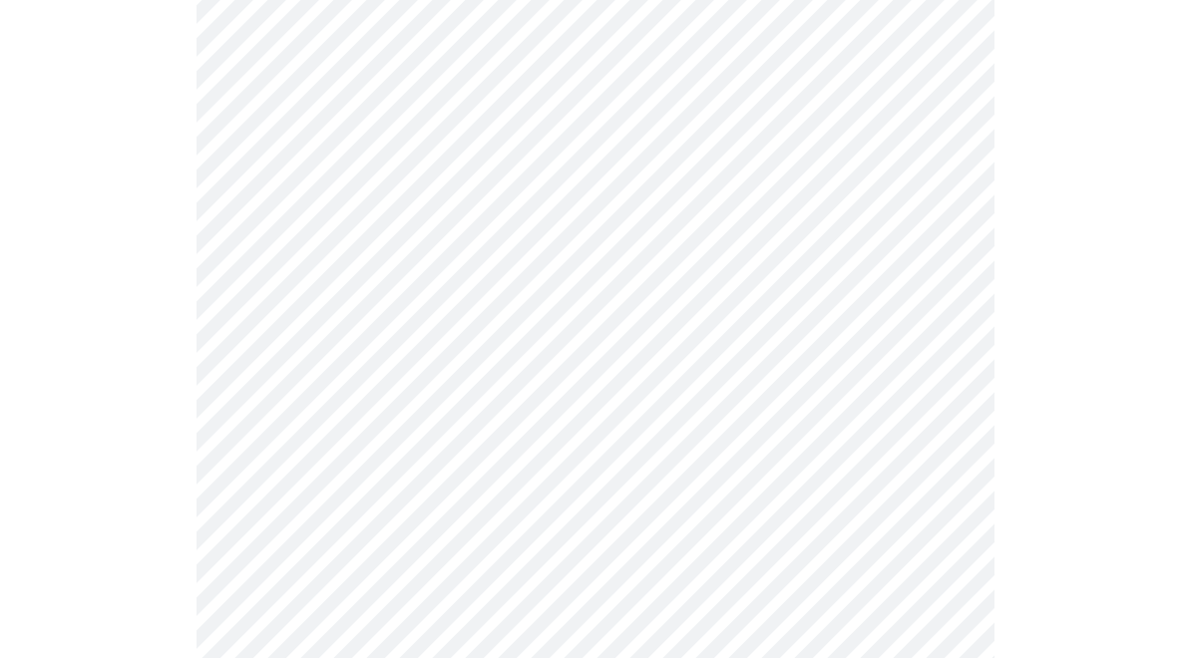
scroll to position [988, 0]
click at [901, 501] on body "MyMenopauseRx Intake Questions 3 / 13" at bounding box center [595, 246] width 1175 height 2453
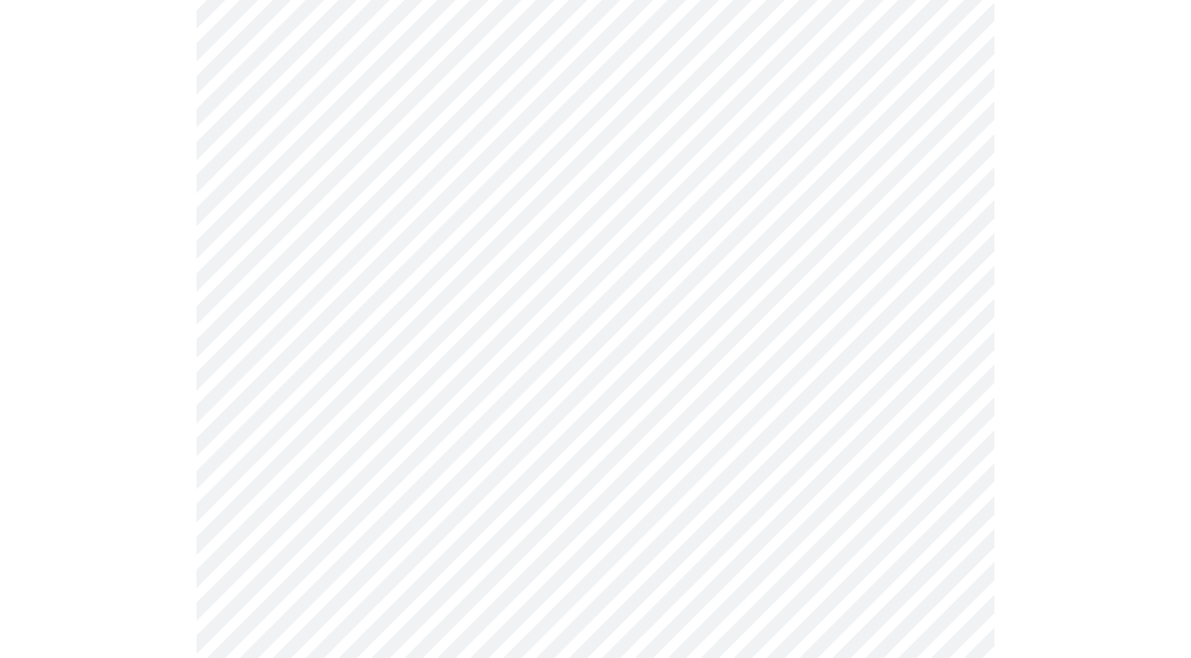
scroll to position [1196, 0]
click at [917, 442] on body "MyMenopauseRx Intake Questions 3 / 13" at bounding box center [595, 25] width 1175 height 2426
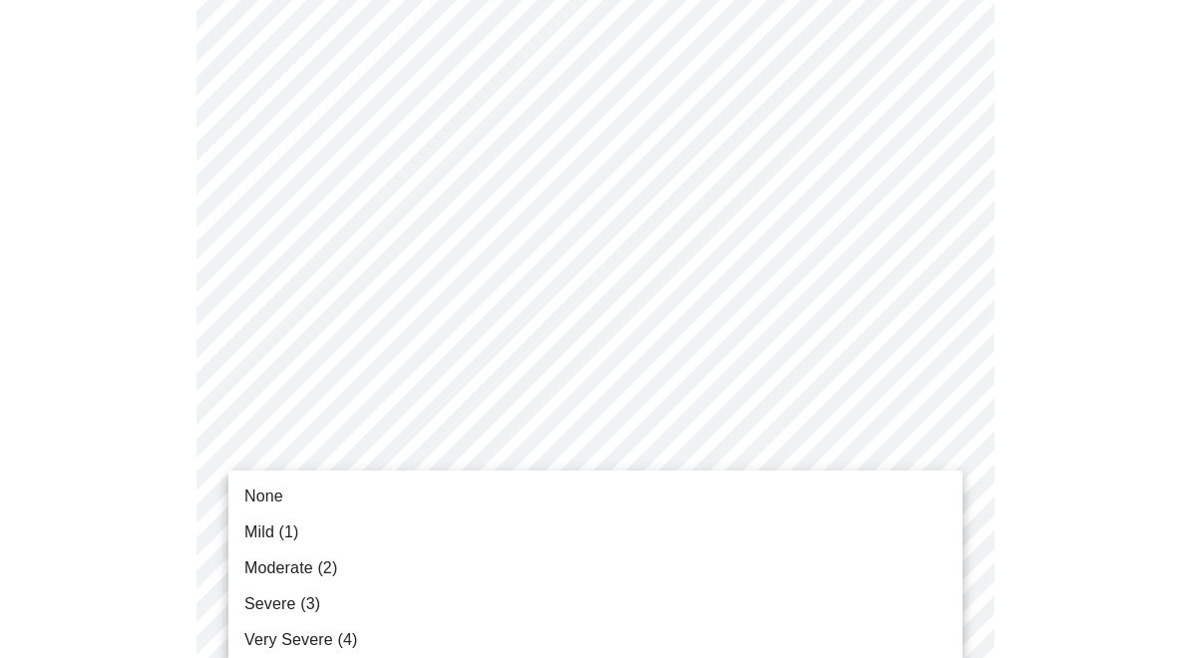
click at [243, 571] on li "Moderate (2)" at bounding box center [595, 568] width 734 height 36
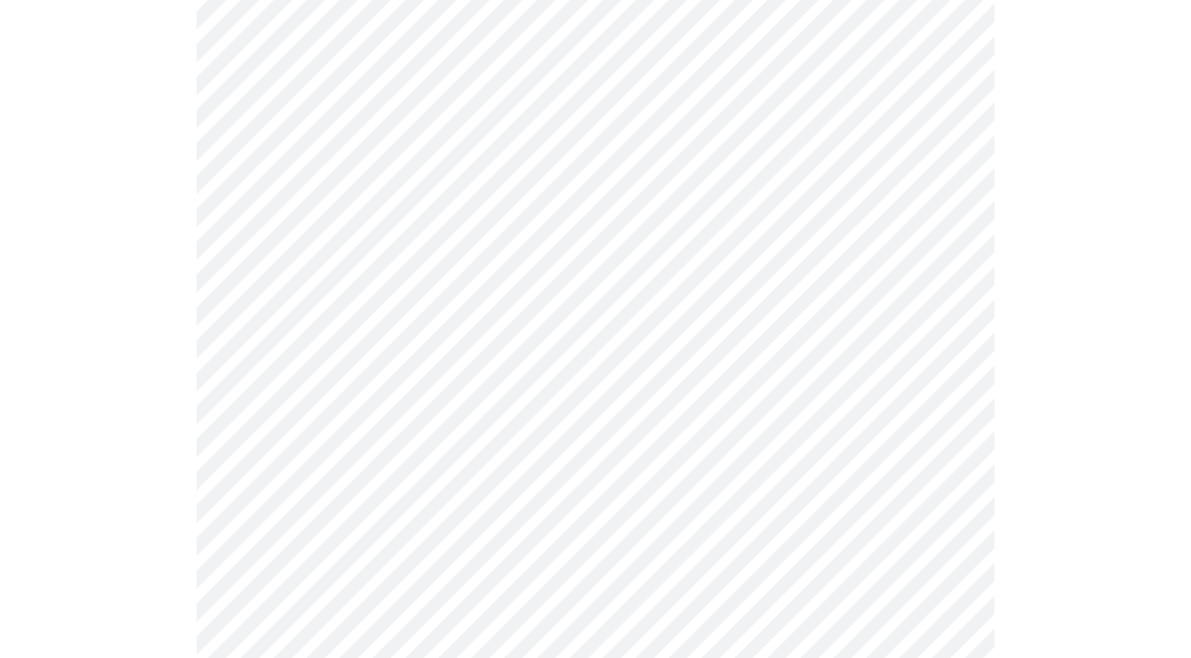
click at [925, 438] on body "MyMenopauseRx Intake Questions 3 / 13" at bounding box center [595, 11] width 1175 height 2399
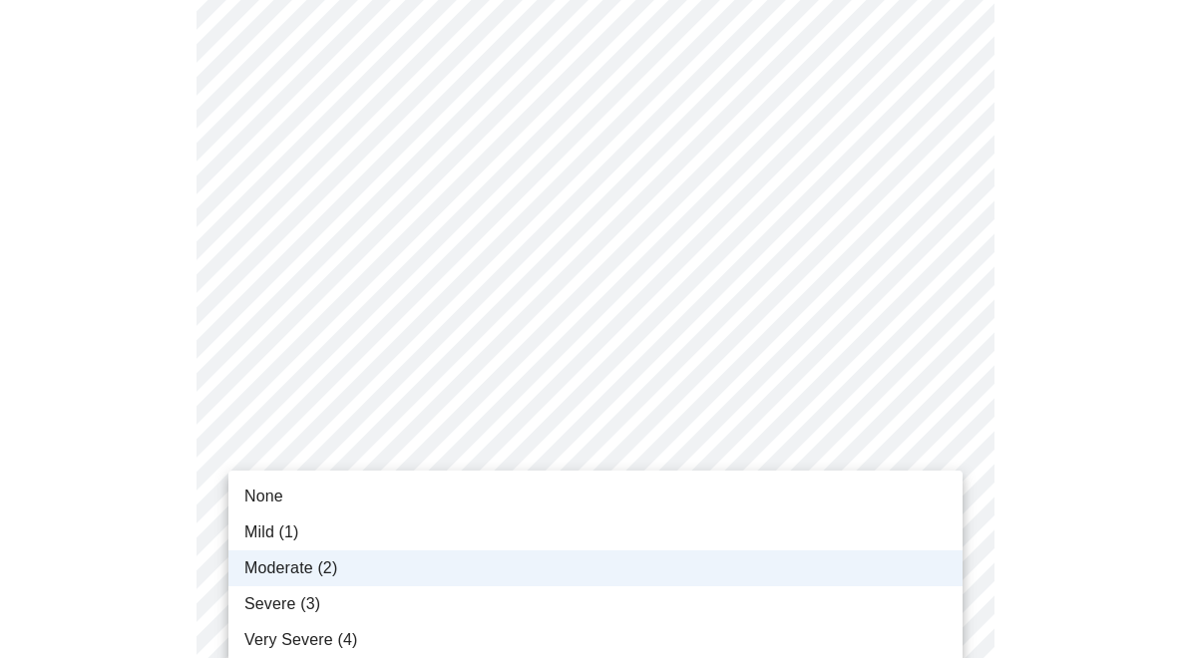
click at [236, 603] on li "Severe (3)" at bounding box center [595, 604] width 734 height 36
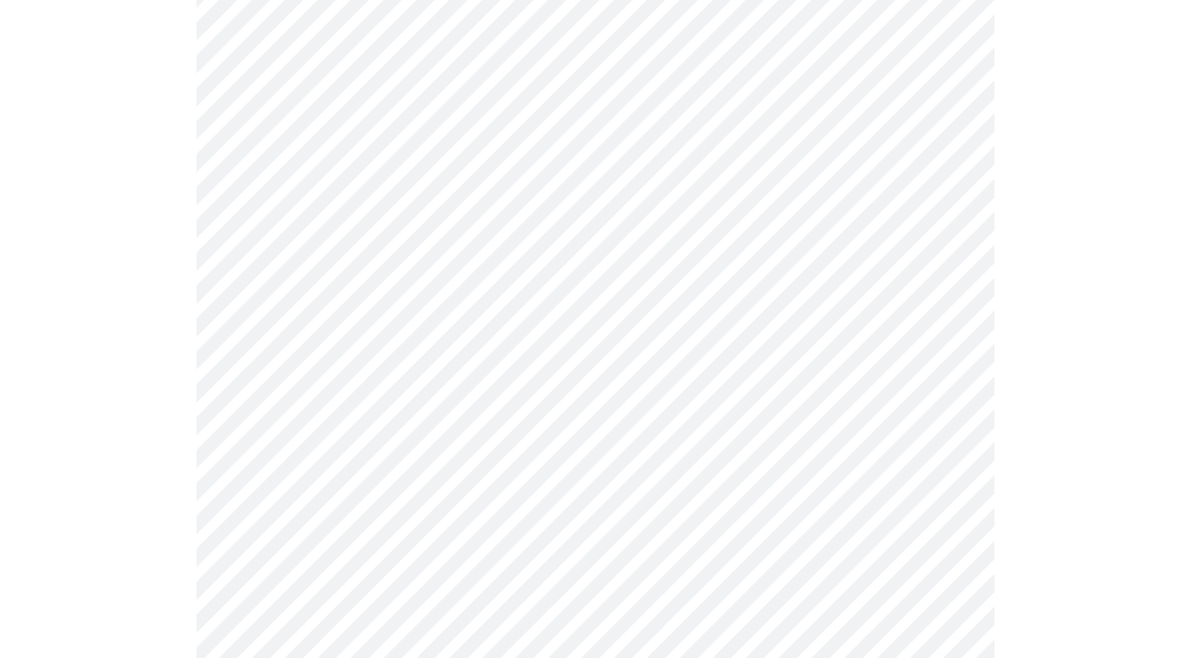
scroll to position [1365, 0]
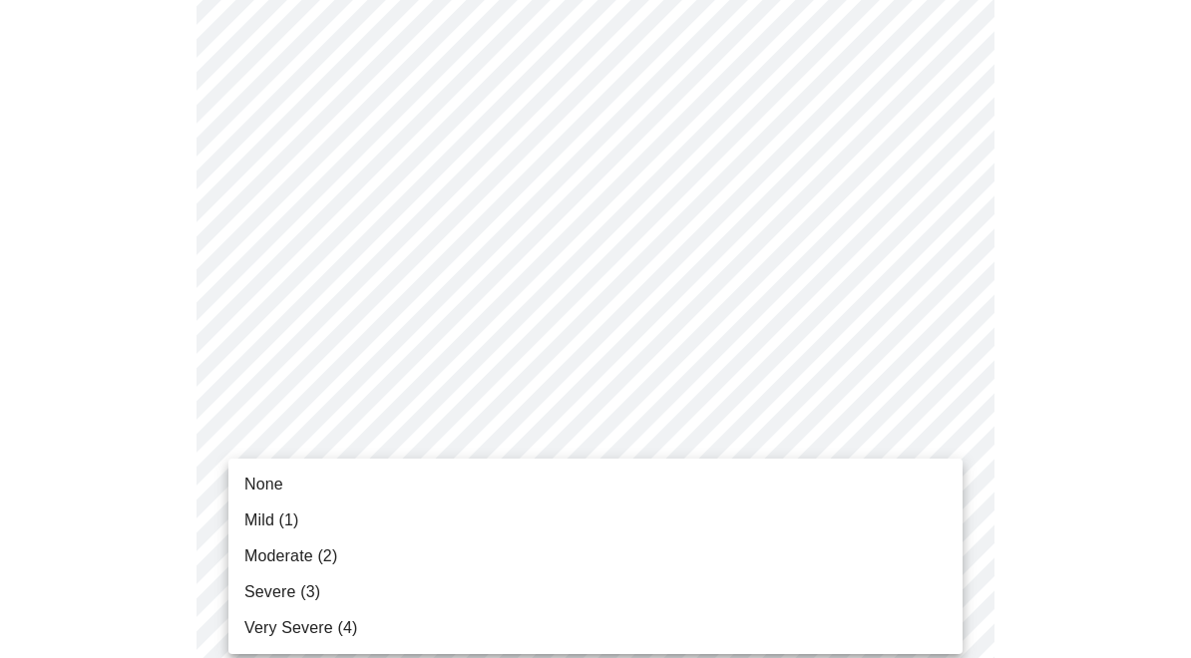
click at [252, 517] on span "Mild (1)" at bounding box center [271, 521] width 55 height 24
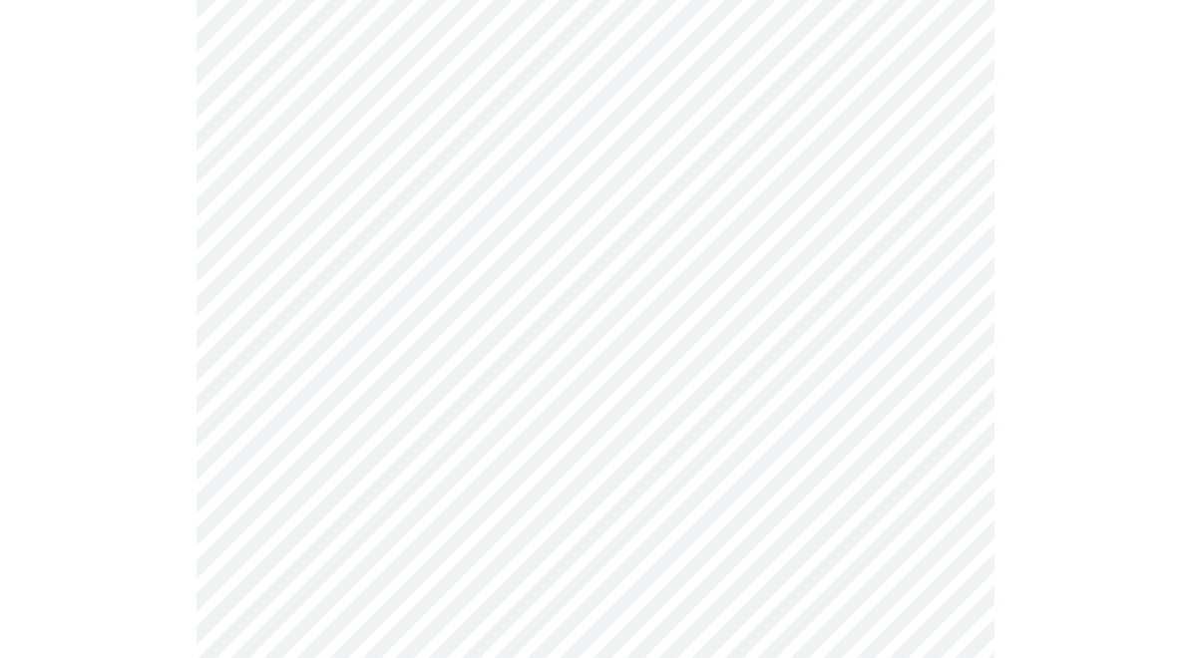
scroll to position [1567, 0]
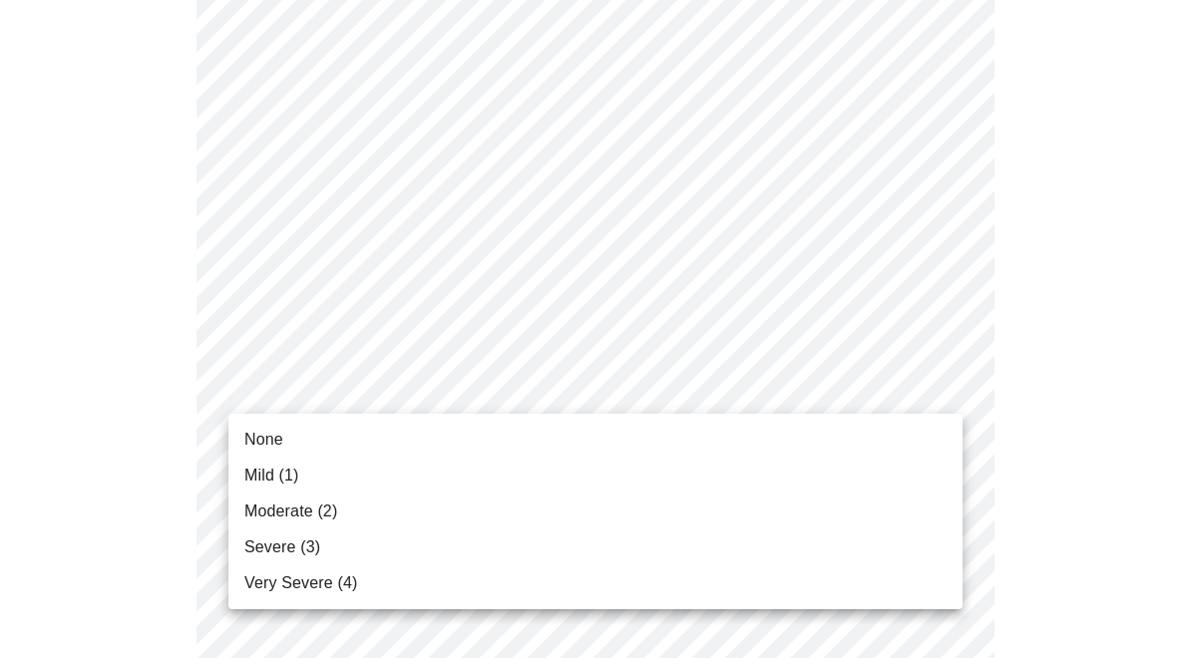
click at [251, 447] on span "None" at bounding box center [263, 440] width 39 height 24
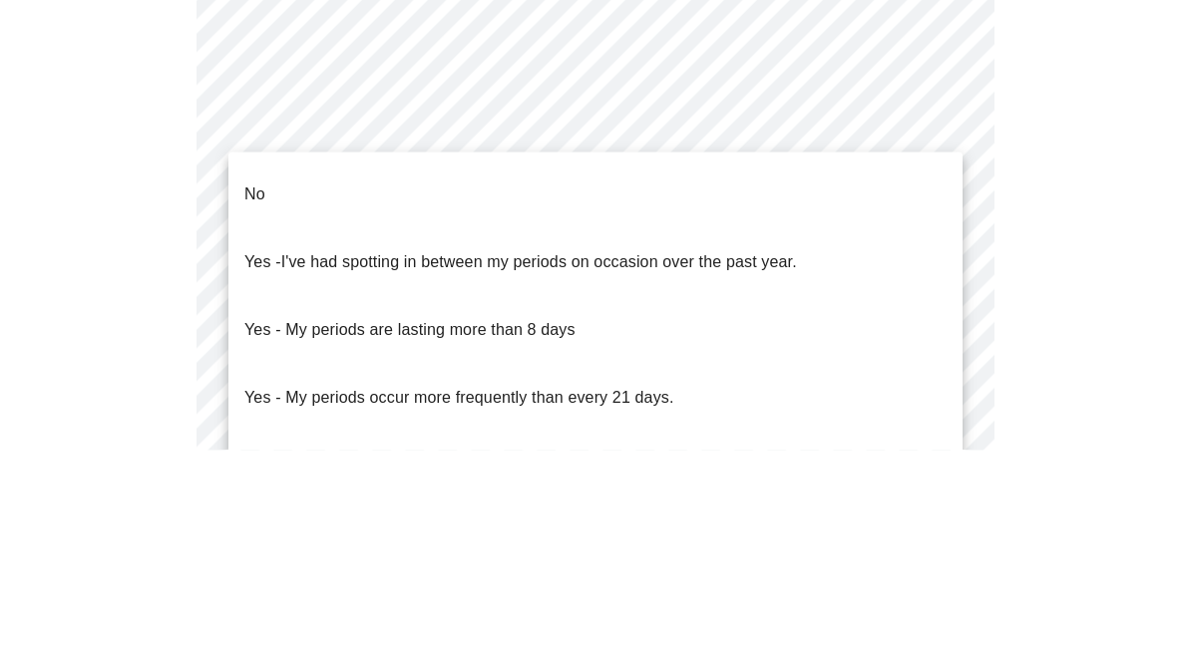
scroll to position [273, 0]
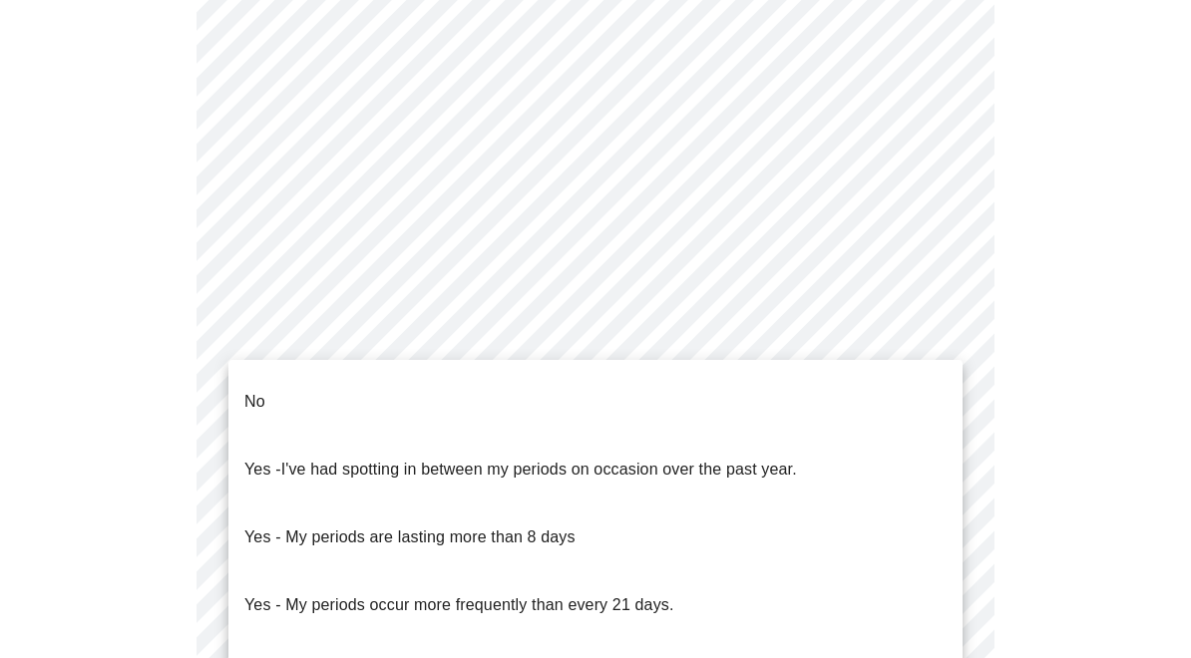
click at [127, 274] on div at bounding box center [595, 329] width 1191 height 658
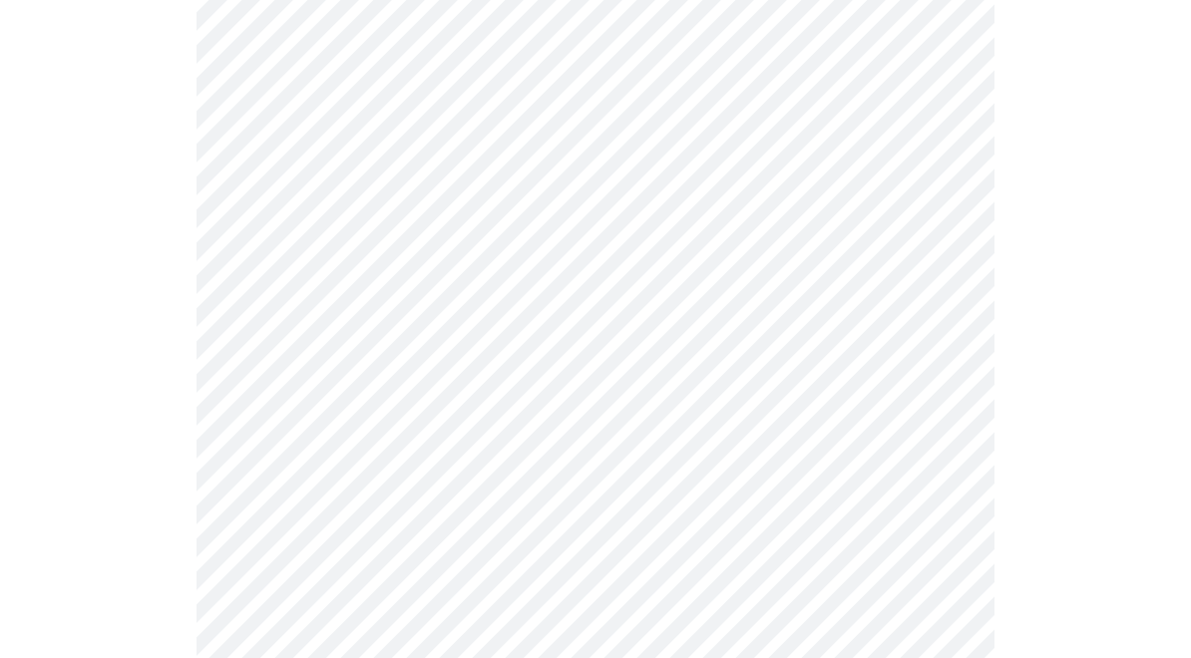
scroll to position [885, 0]
click at [148, 419] on div at bounding box center [595, 173] width 1175 height 1825
click at [235, 487] on body "MyMenopauseRx Intake Questions 4 / 13" at bounding box center [595, 104] width 1175 height 1963
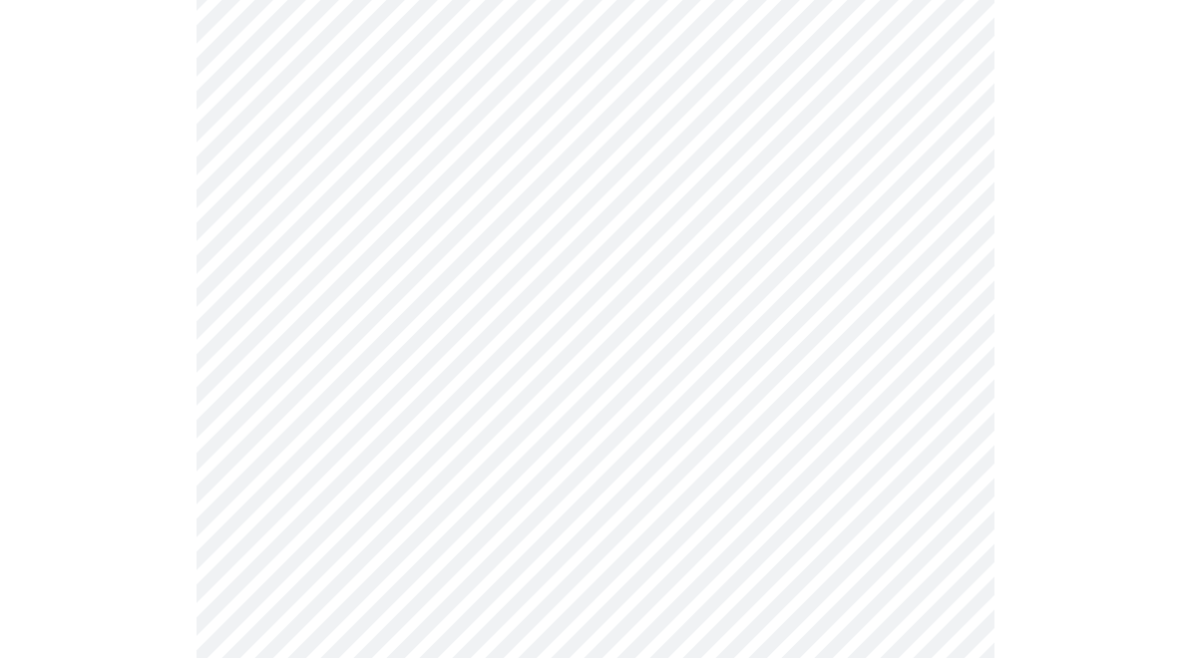
click at [812, 314] on body "MyMenopauseRx Intake Questions 4 / 13" at bounding box center [595, 99] width 1175 height 1952
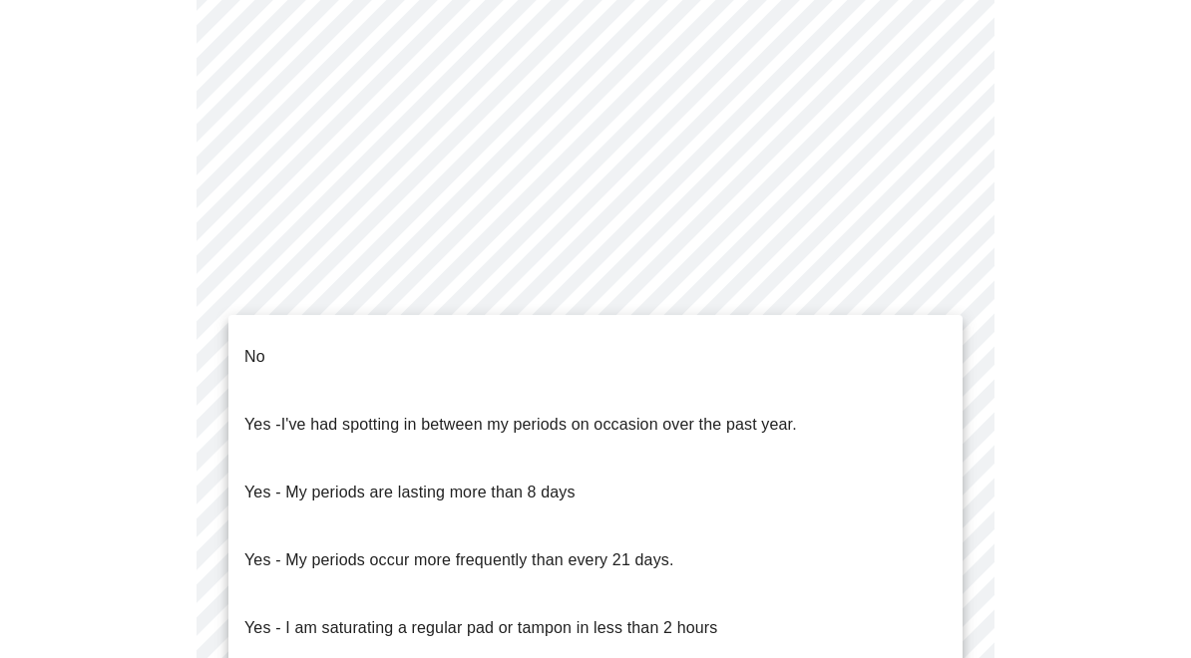
click at [255, 351] on p "No" at bounding box center [254, 357] width 21 height 24
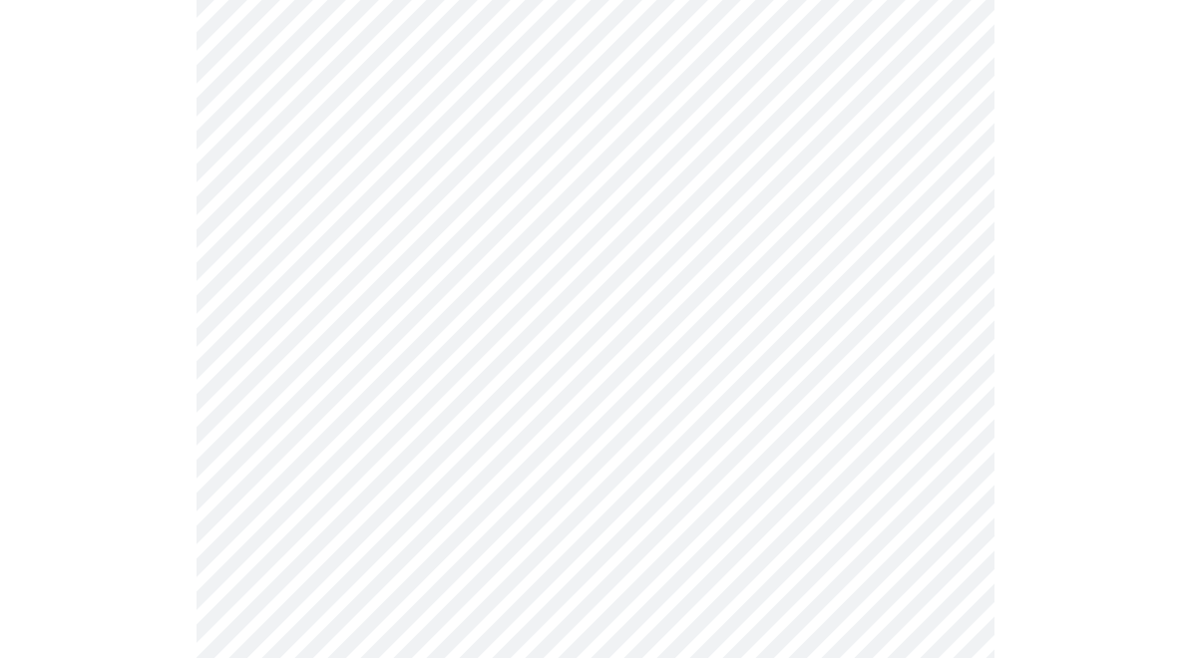
scroll to position [1046, 0]
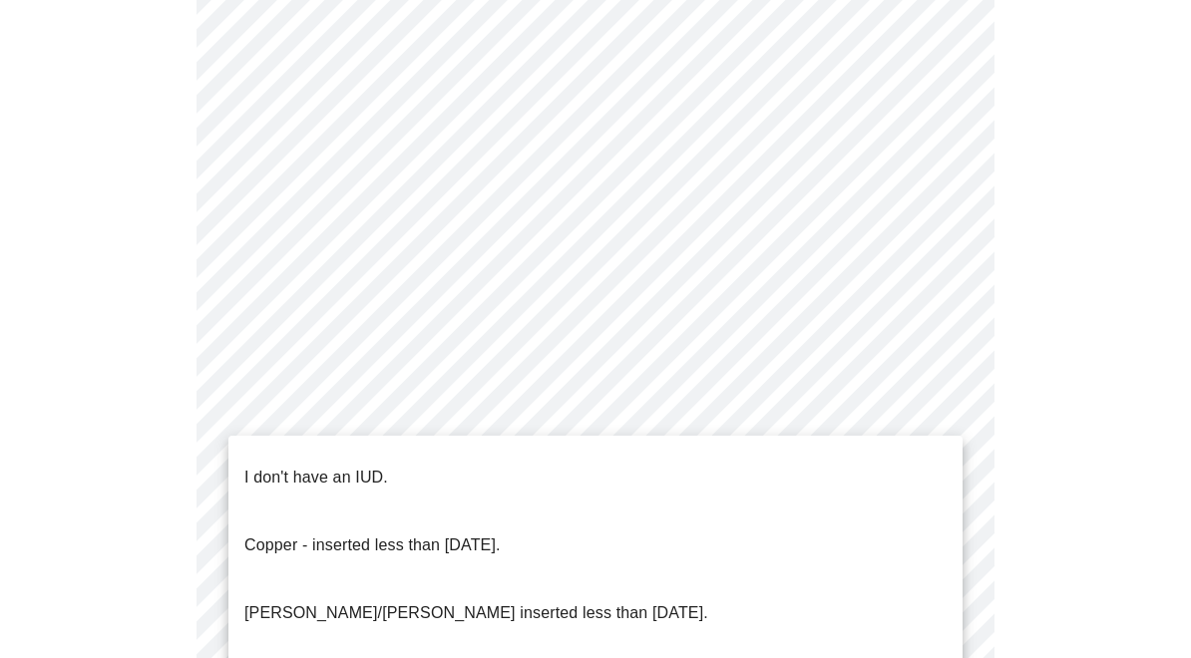
click at [360, 477] on span "I don't have an IUD." at bounding box center [316, 478] width 144 height 56
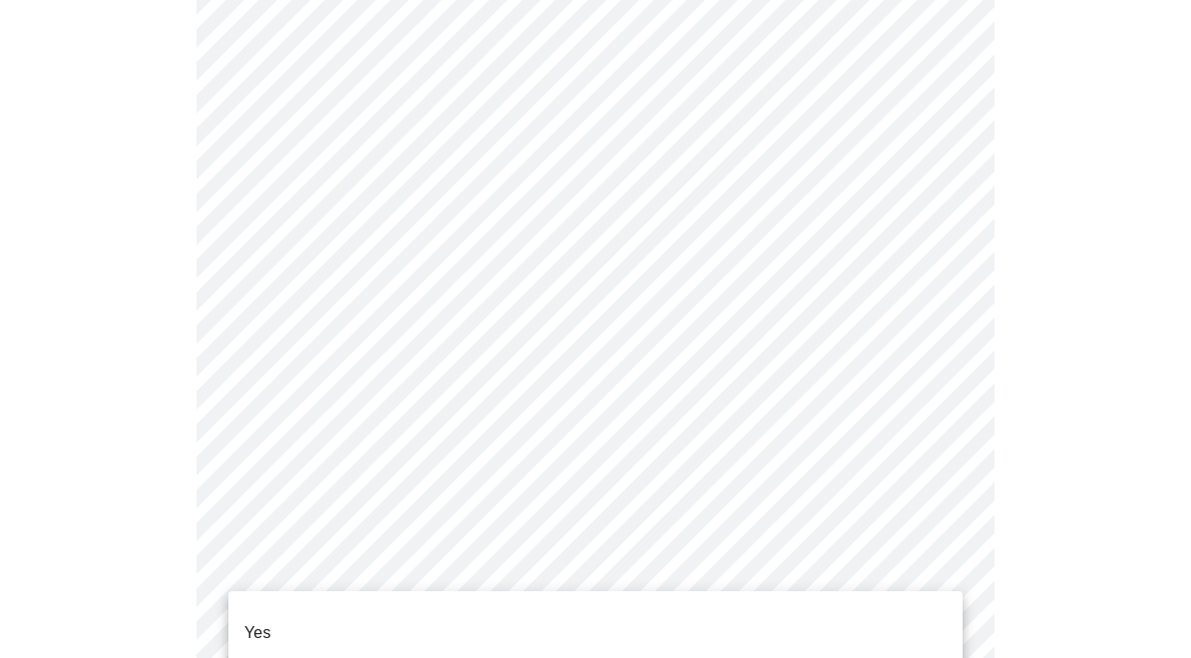
click at [279, 637] on li "Yes" at bounding box center [595, 633] width 734 height 68
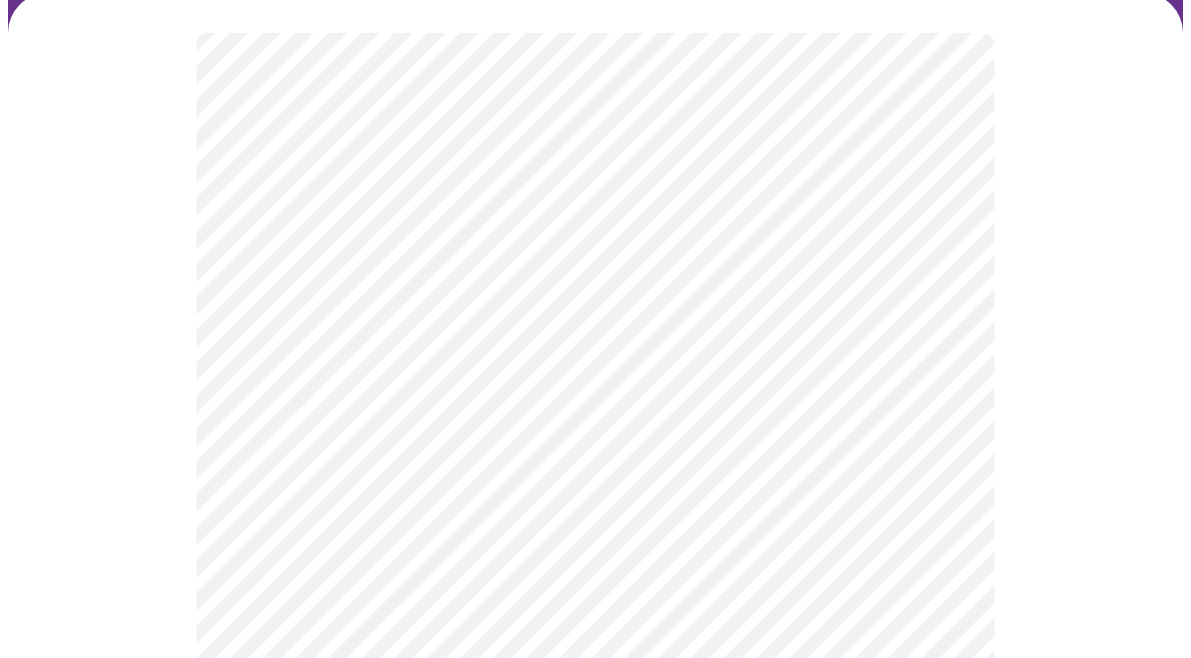
scroll to position [153, 0]
click at [919, 362] on body "MyMenopauseRx Intake Questions 5 / 13" at bounding box center [595, 661] width 1175 height 1612
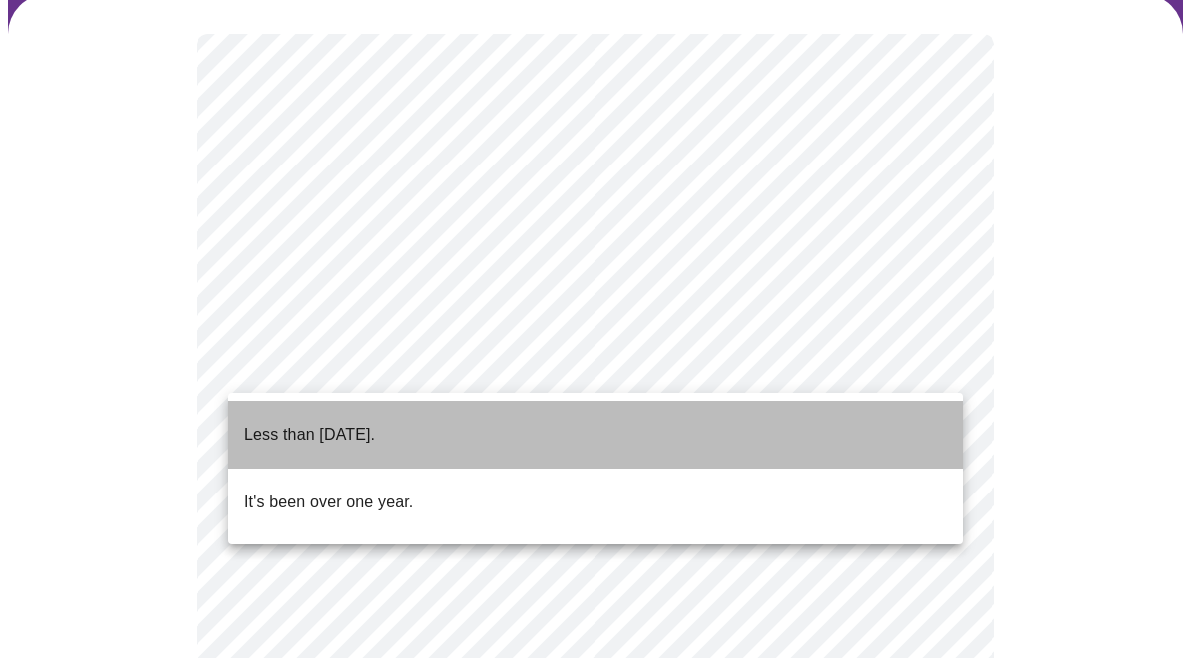
click at [259, 427] on p "Less than [DATE]." at bounding box center [309, 435] width 131 height 24
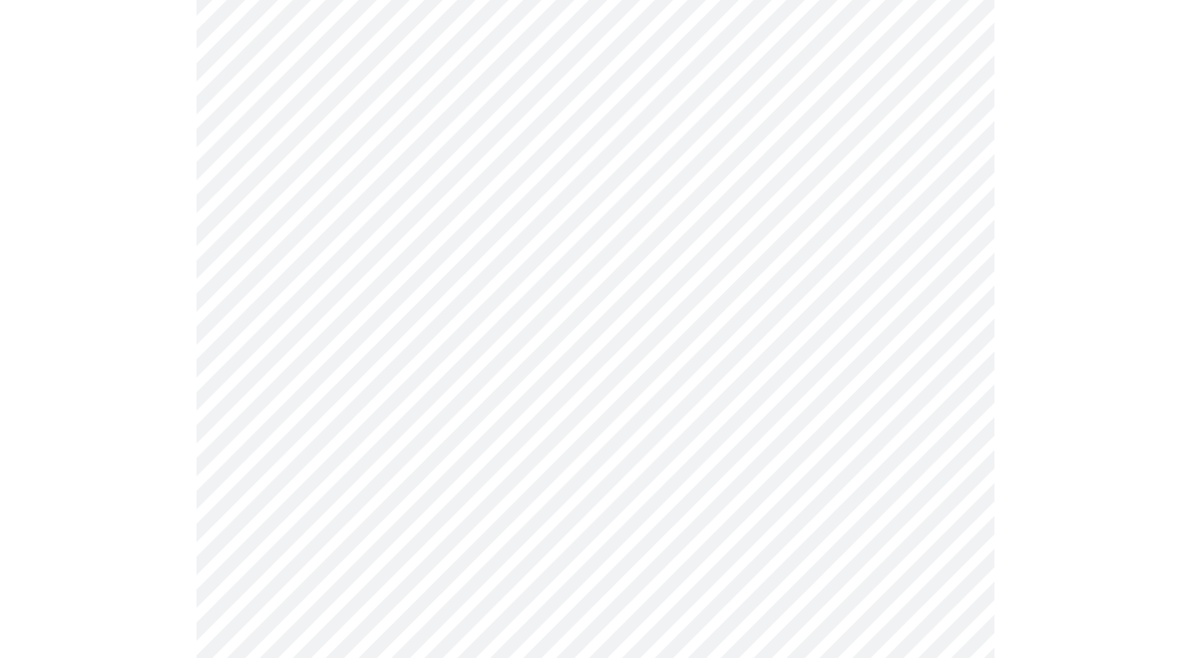
scroll to position [358, 0]
click at [923, 333] on body "MyMenopauseRx Intake Questions 5 / 13" at bounding box center [595, 450] width 1175 height 1601
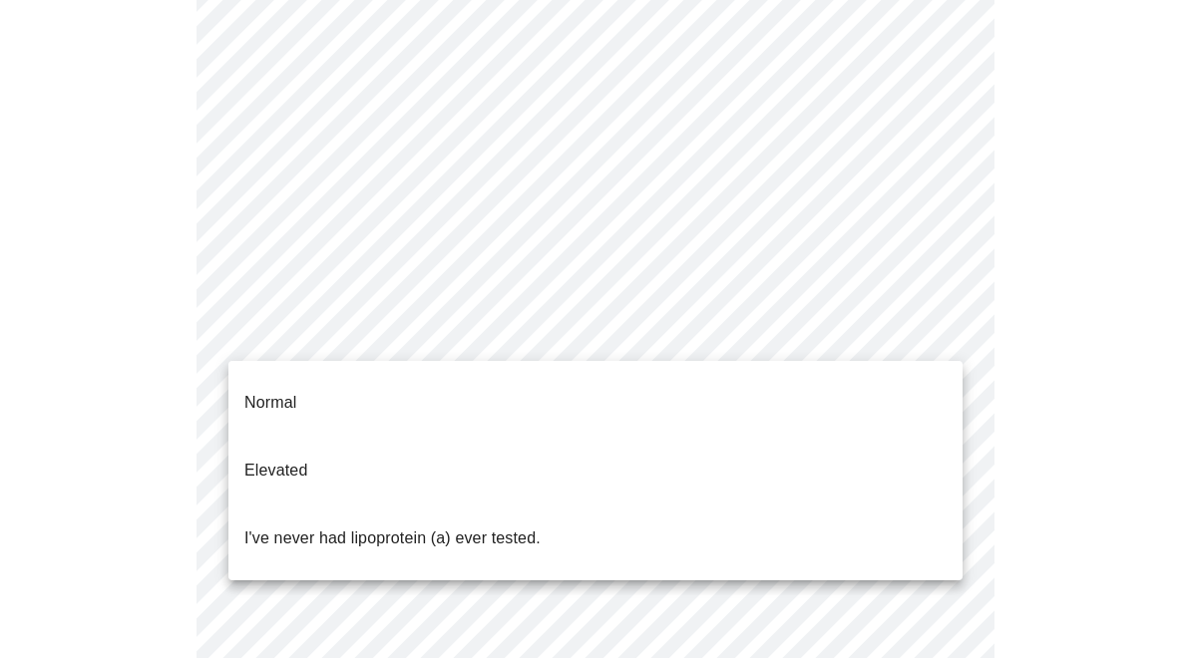
click at [467, 526] on p "I've never had lipoprotein (a) ever tested." at bounding box center [392, 538] width 296 height 24
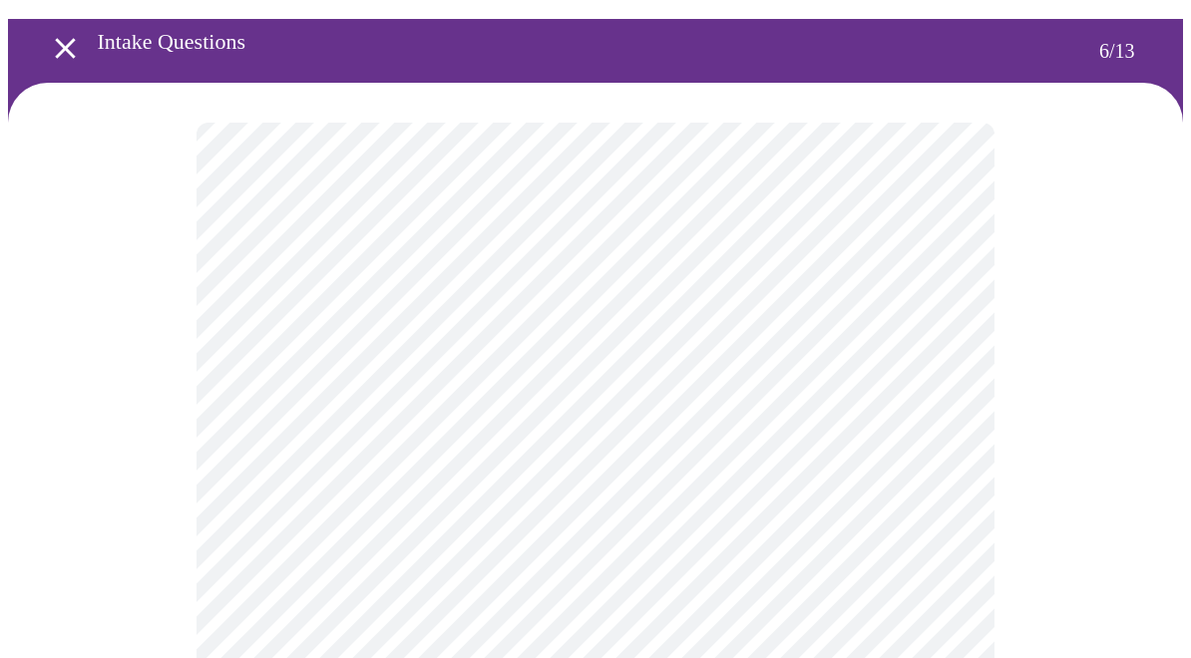
scroll to position [48, 0]
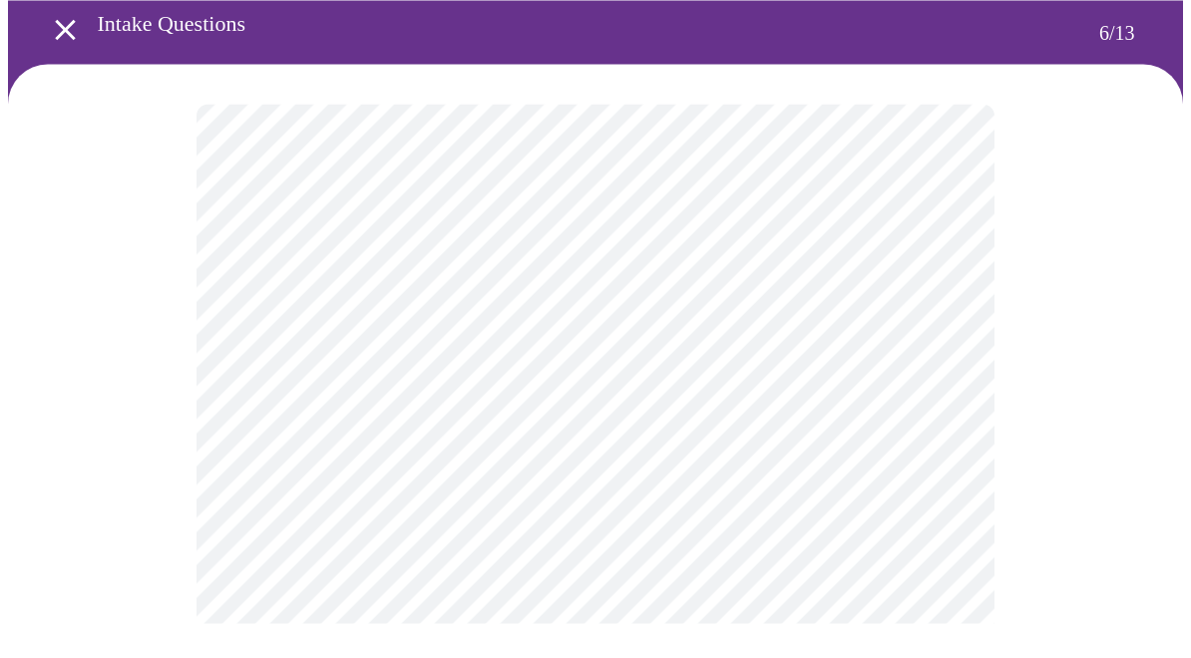
click at [942, 494] on body "MyMenopauseRx Intake Questions 6 / 13" at bounding box center [595, 491] width 1175 height 1063
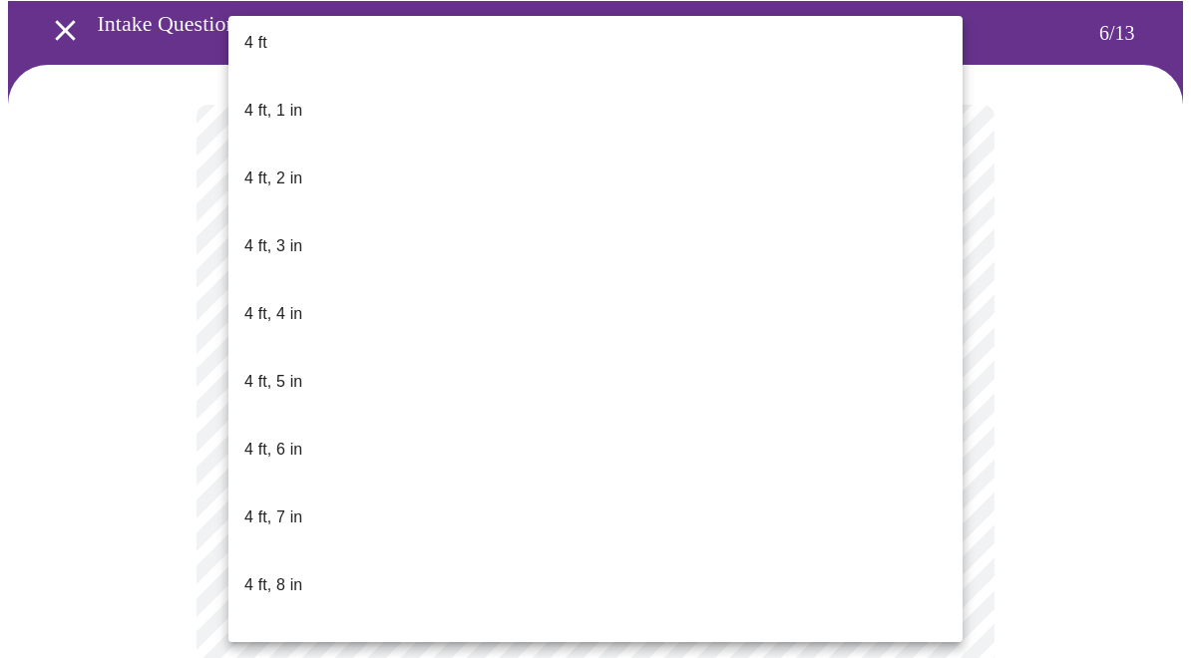
scroll to position [867, 0]
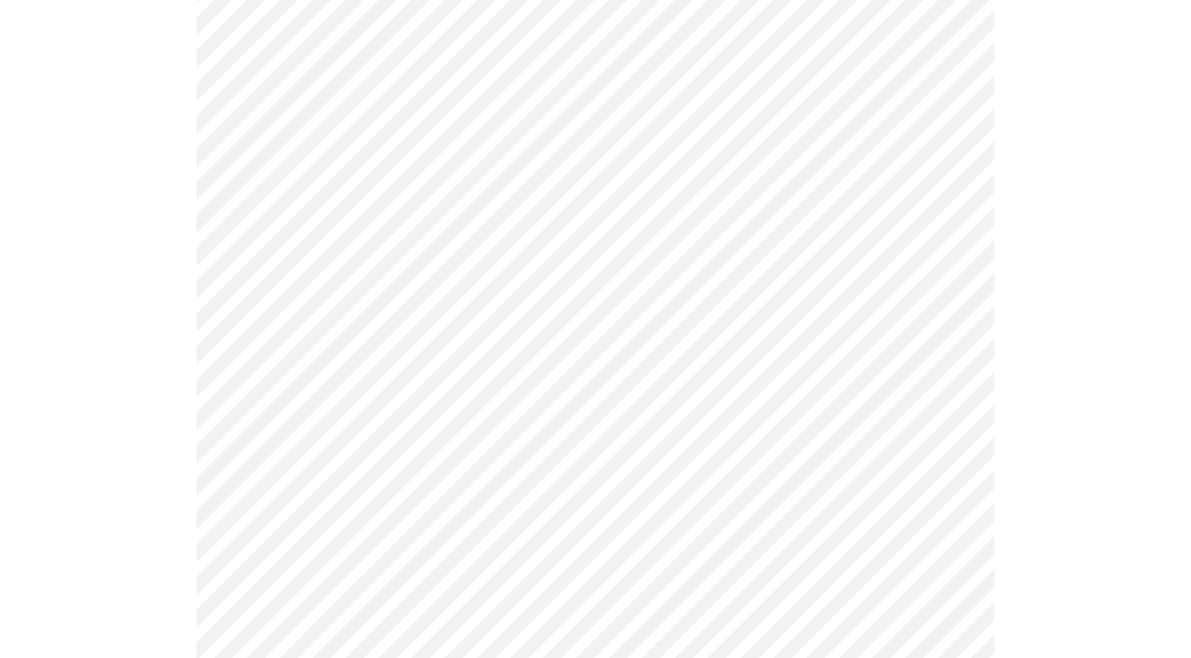
scroll to position [5008, 0]
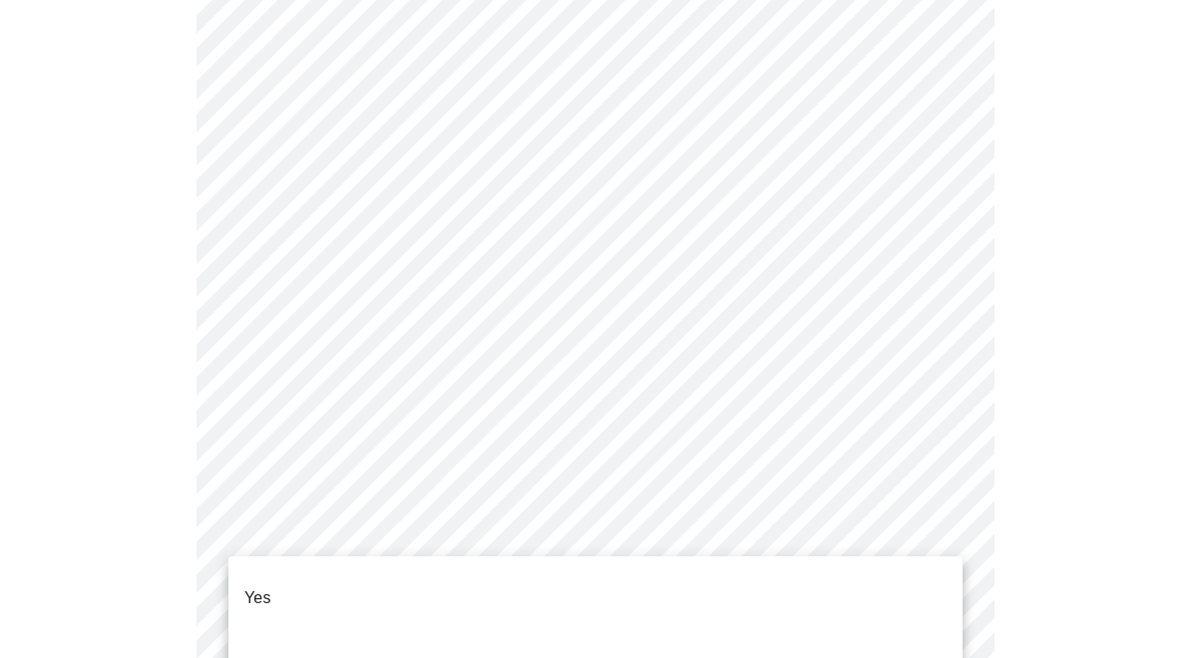
click at [248, 598] on span "Yes" at bounding box center [257, 598] width 27 height 56
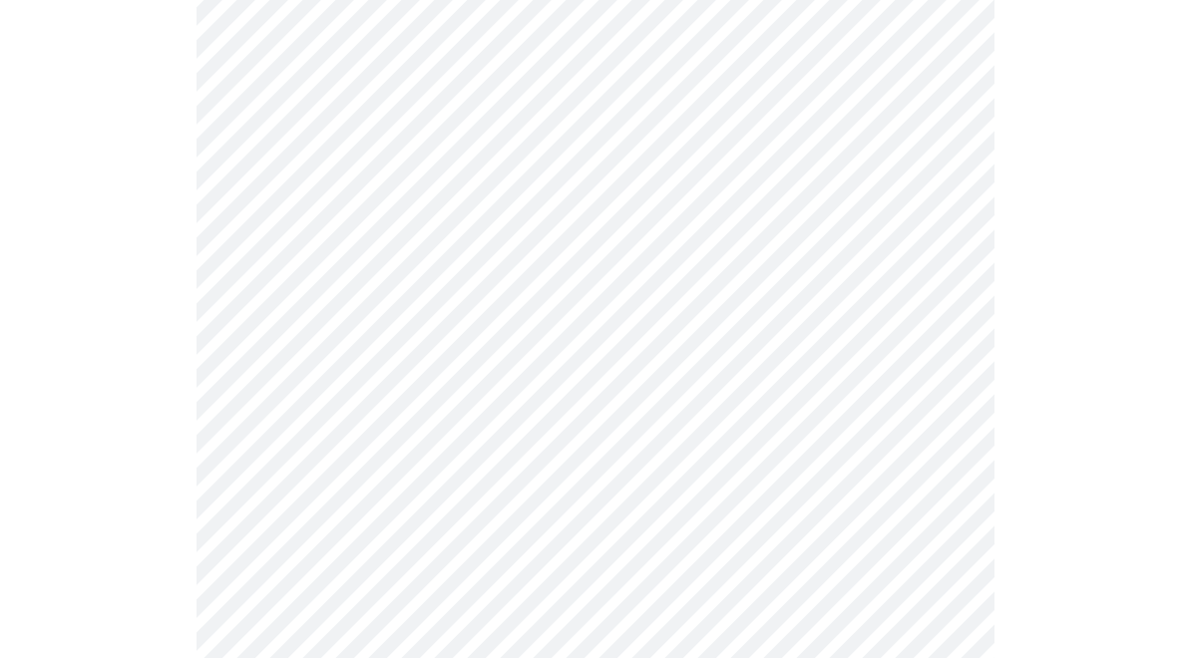
scroll to position [1172, 0]
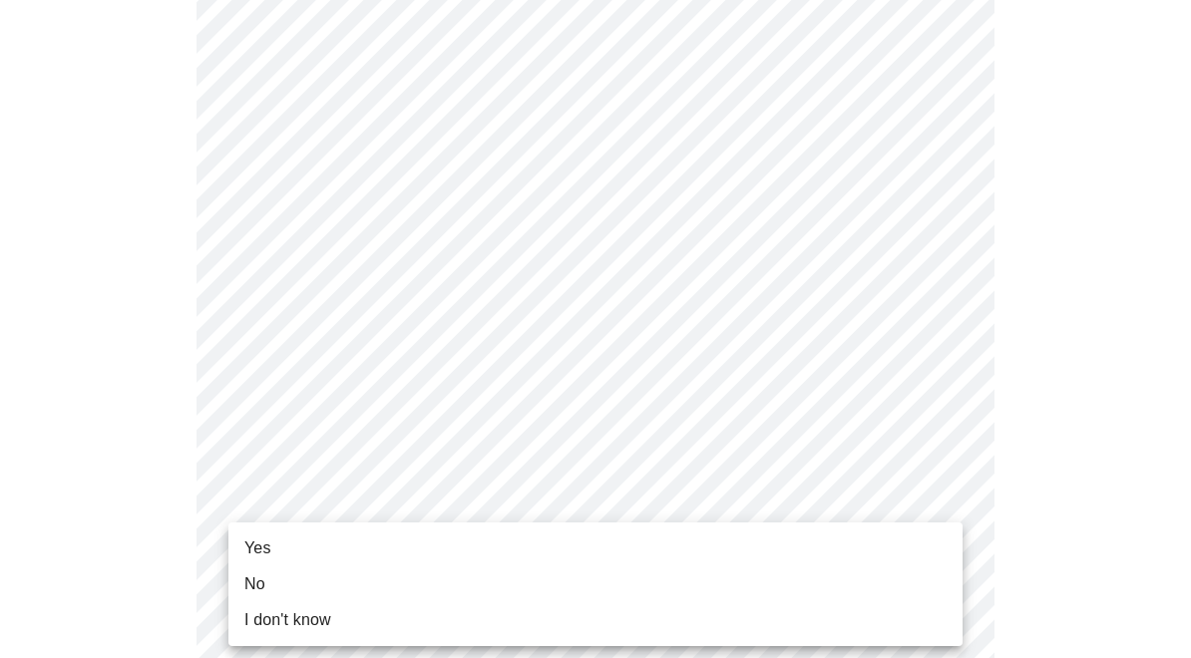
click at [244, 544] on span "Yes" at bounding box center [257, 548] width 27 height 24
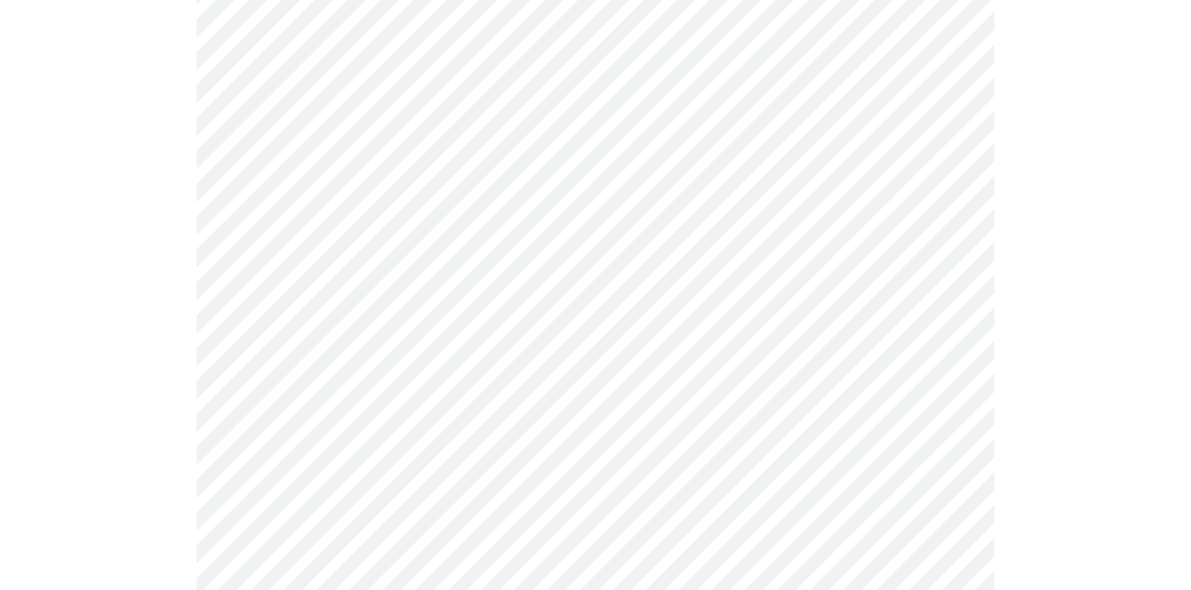
scroll to position [69, 0]
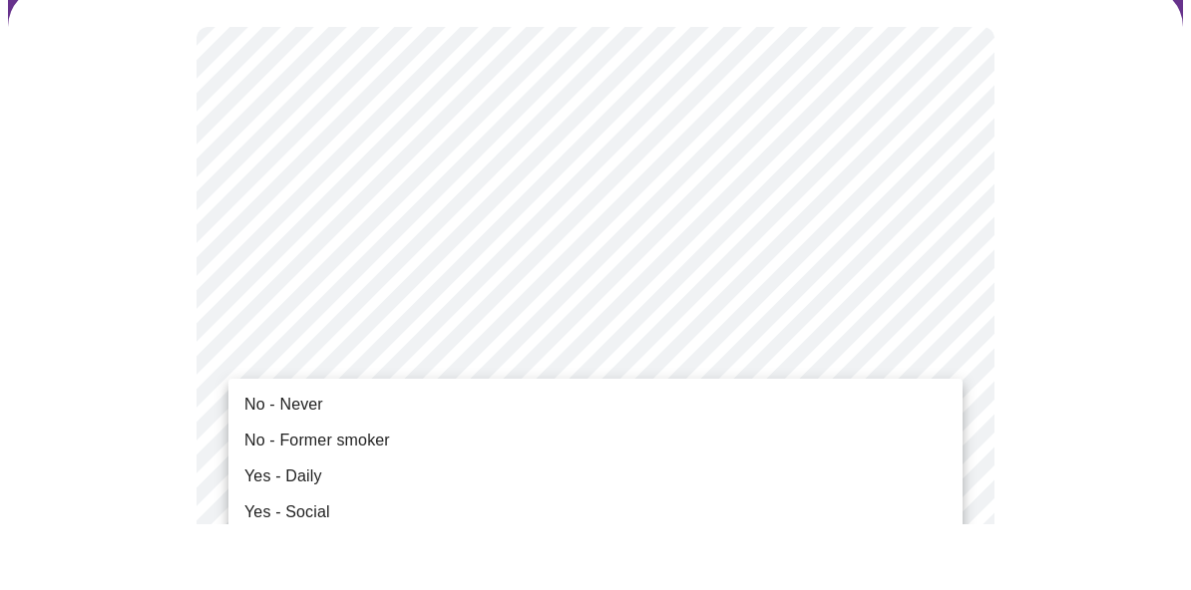
scroll to position [160, 0]
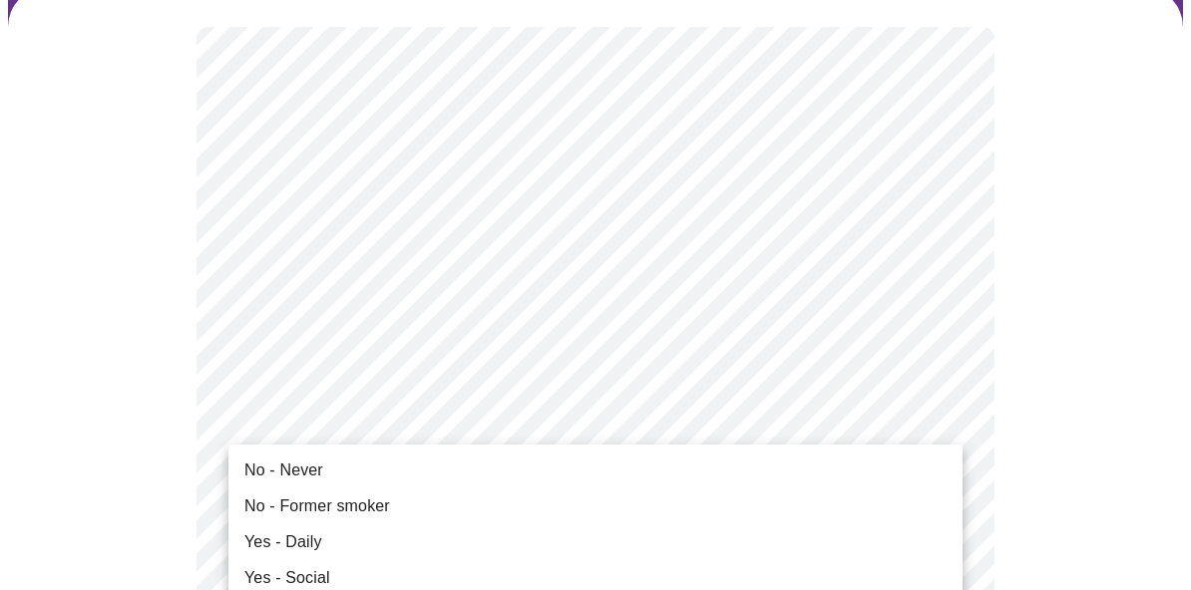
click at [243, 468] on li "No - Never" at bounding box center [595, 471] width 734 height 36
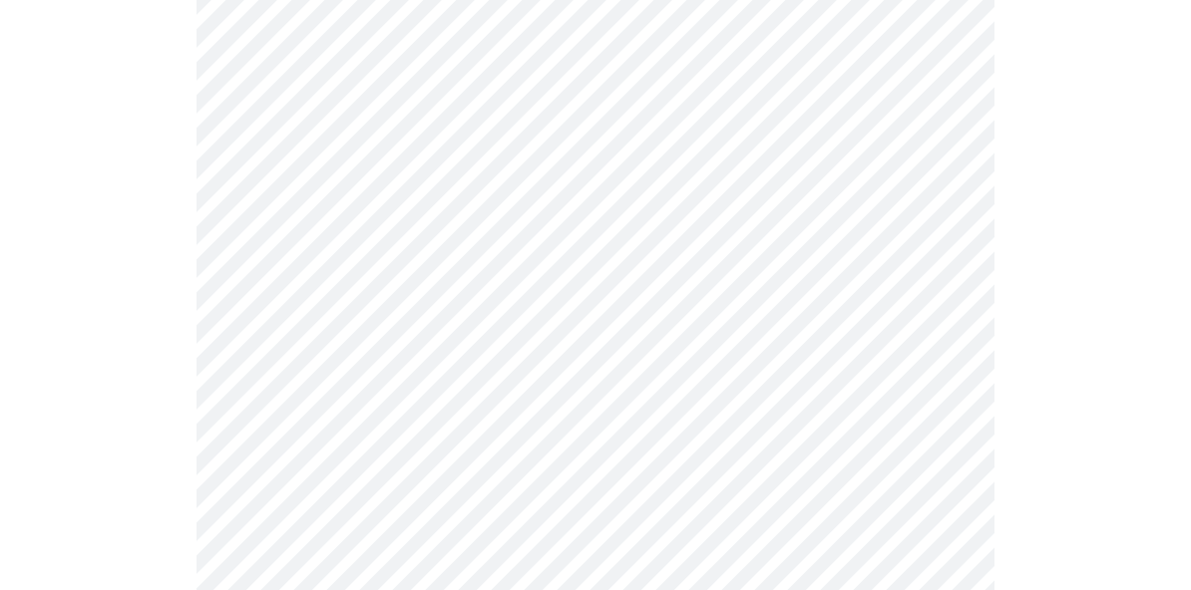
scroll to position [1639, 0]
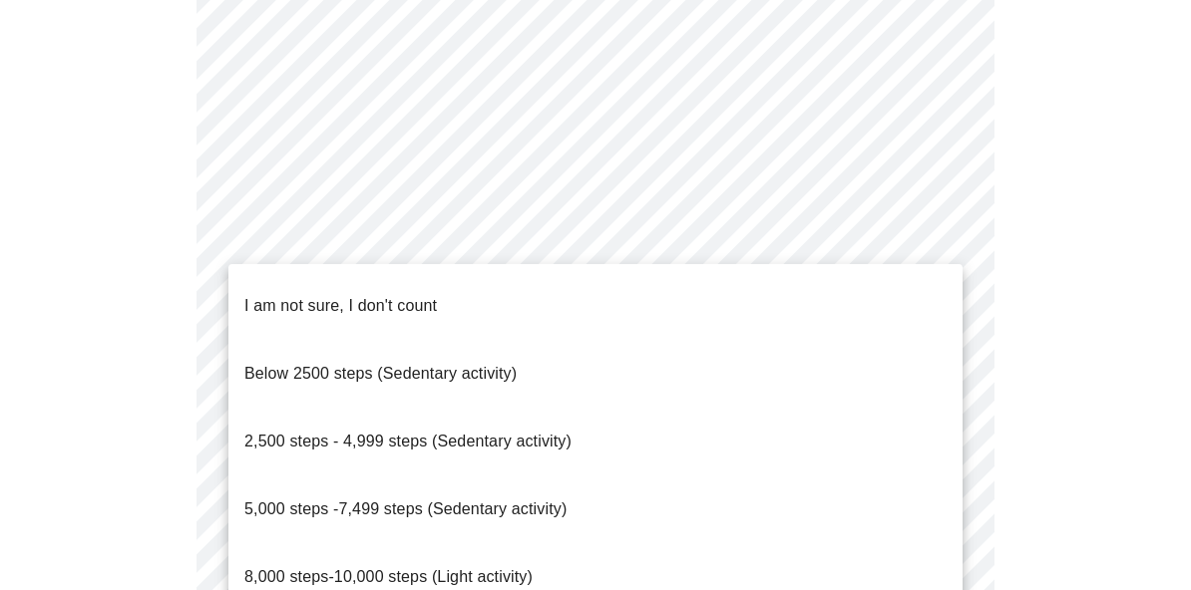
click at [273, 365] on span "Below 2500 steps (Sedentary activity)" at bounding box center [380, 373] width 272 height 17
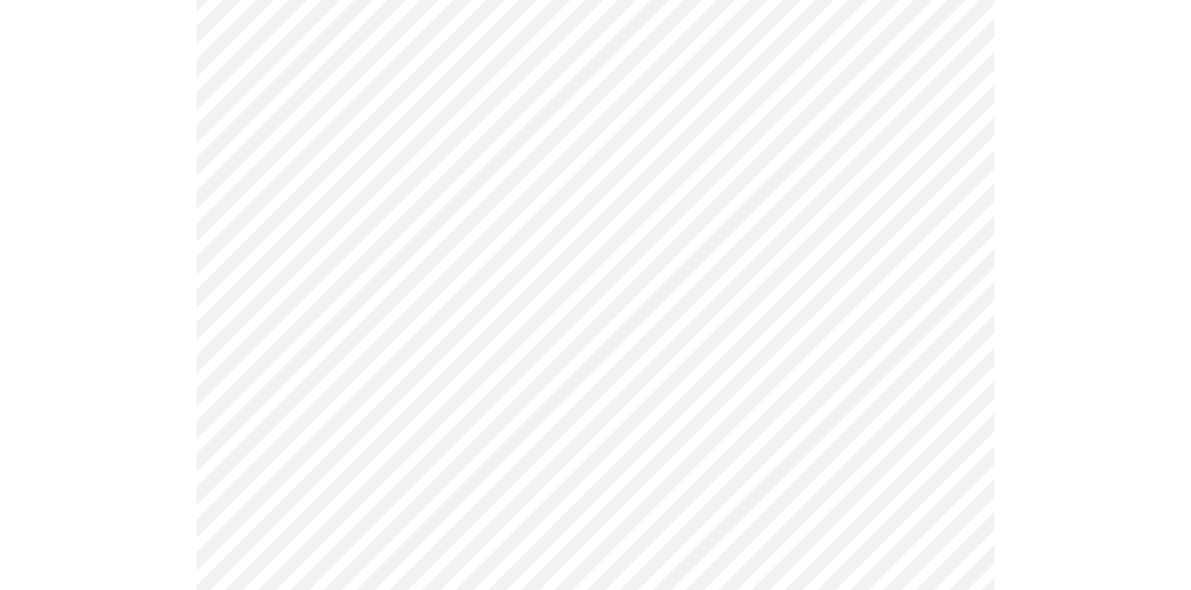
scroll to position [1811, 0]
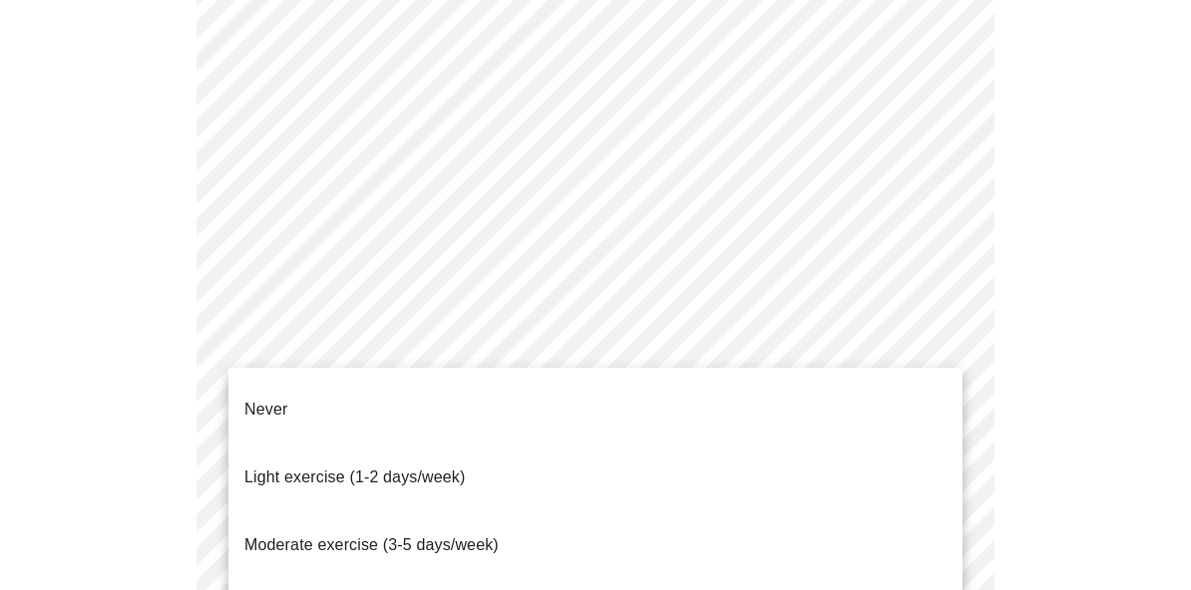
click at [239, 400] on li "Never" at bounding box center [595, 410] width 734 height 68
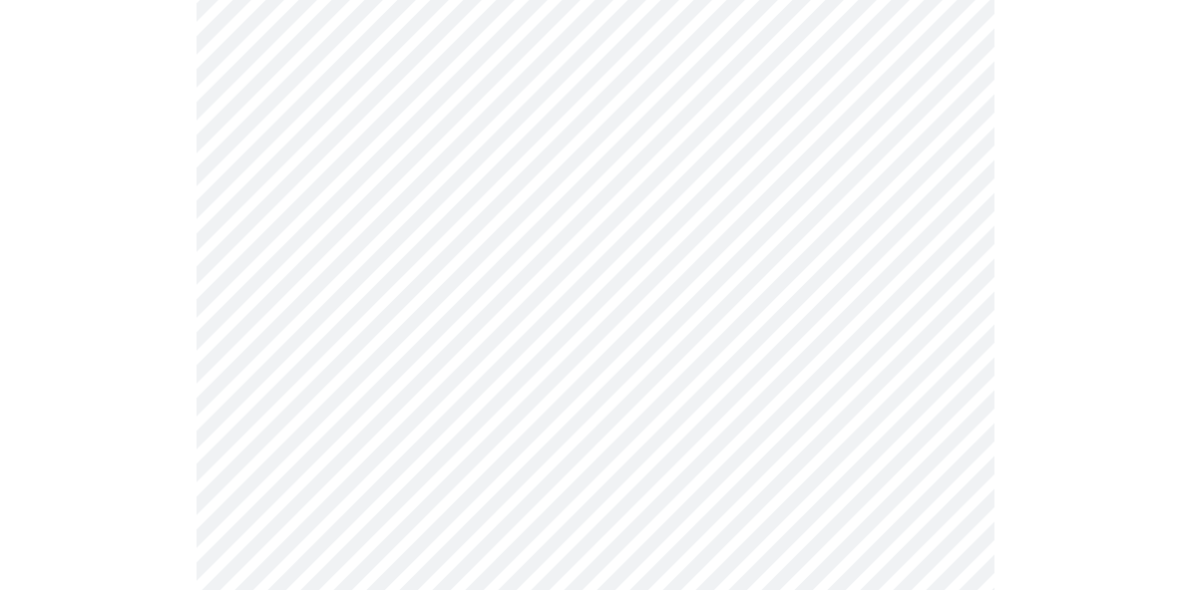
scroll to position [1925, 0]
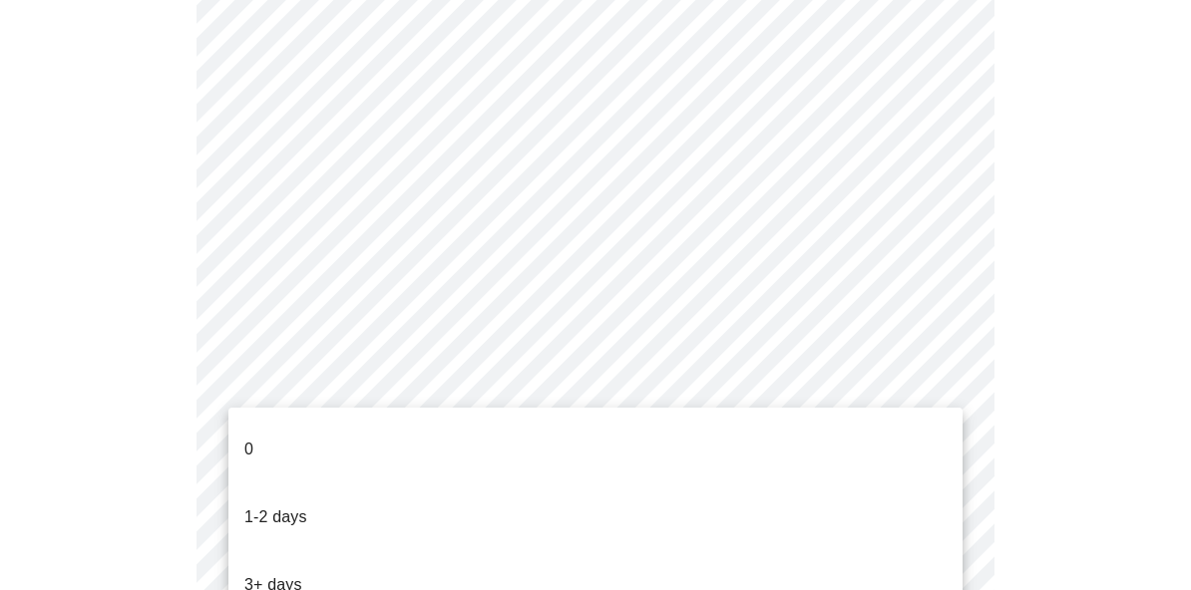
click at [244, 438] on p "0" at bounding box center [248, 450] width 9 height 24
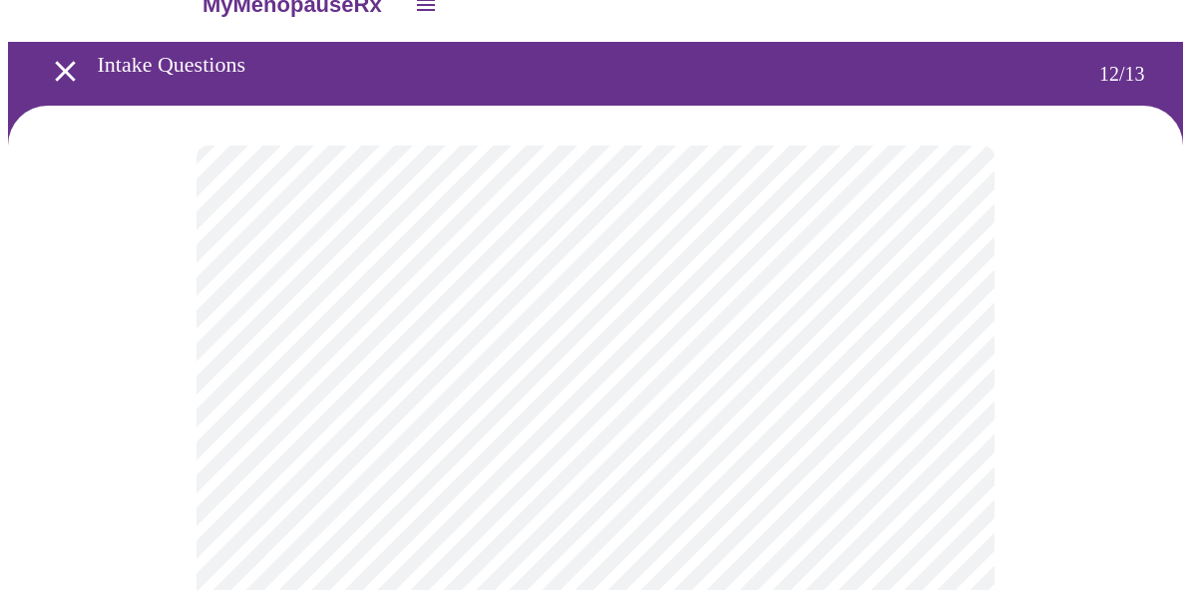
scroll to position [3, 0]
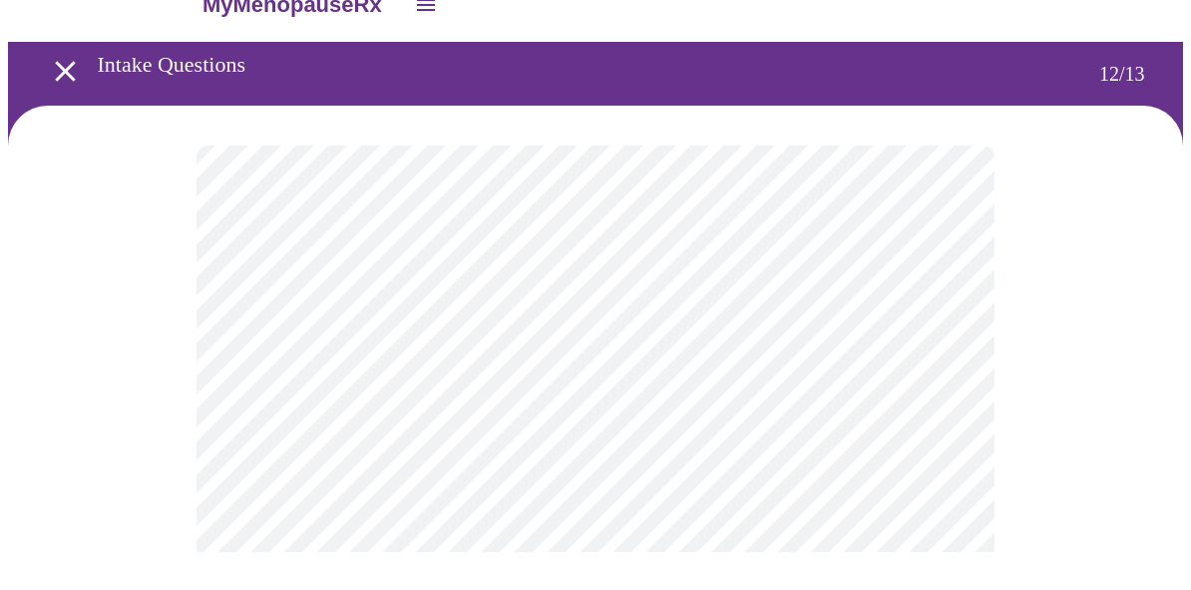
click at [931, 405] on body "MyMenopauseRx Intake Questions 12 / 13" at bounding box center [595, 336] width 1175 height 662
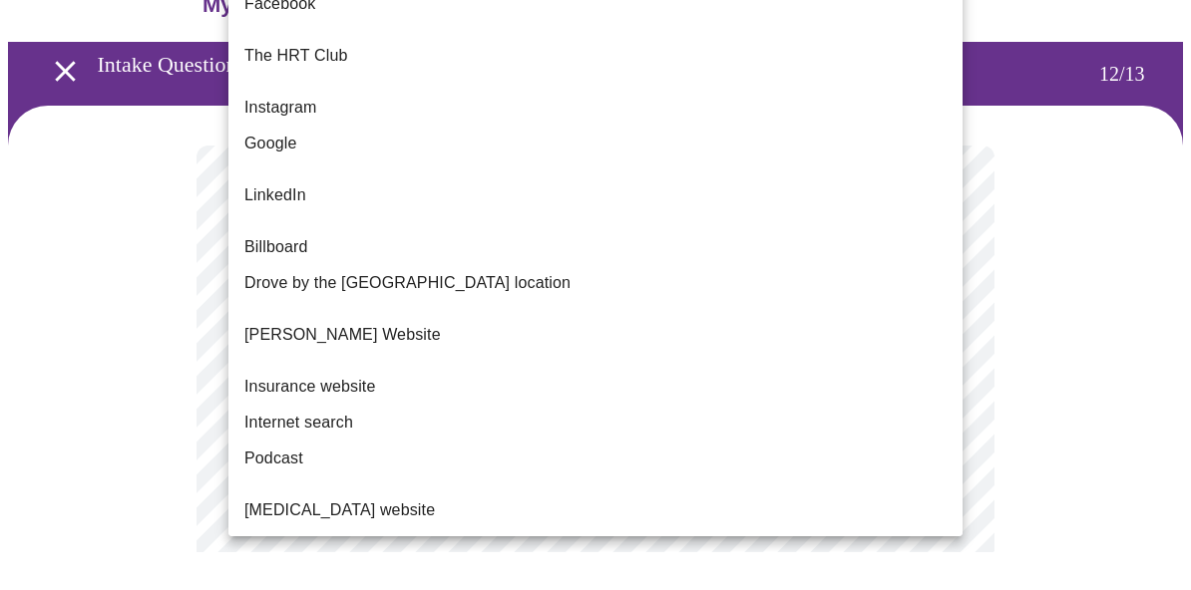
click at [262, 170] on span "Google" at bounding box center [270, 182] width 53 height 24
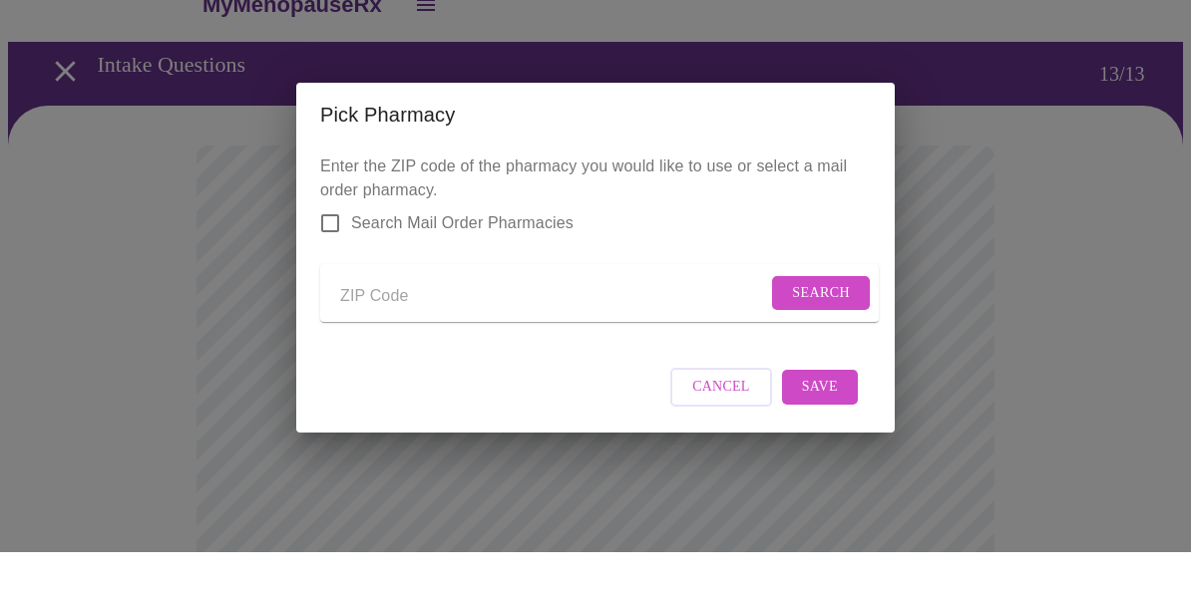
click at [363, 351] on input "Send a message to your care team" at bounding box center [553, 335] width 427 height 32
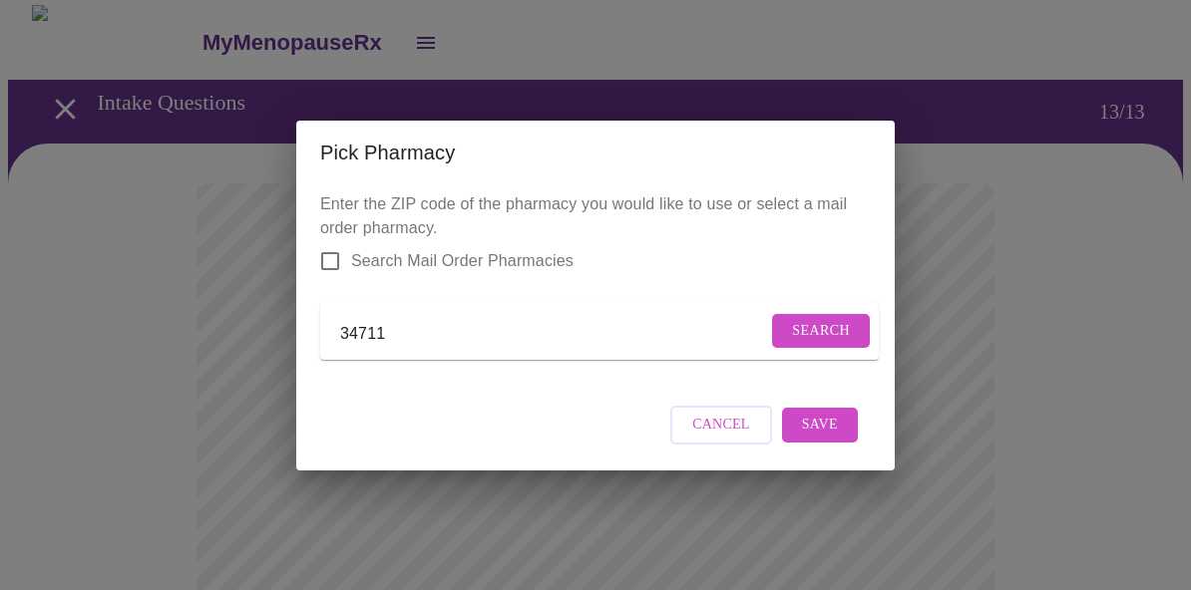
type input "34711"
click at [828, 344] on span "Search" at bounding box center [821, 331] width 58 height 25
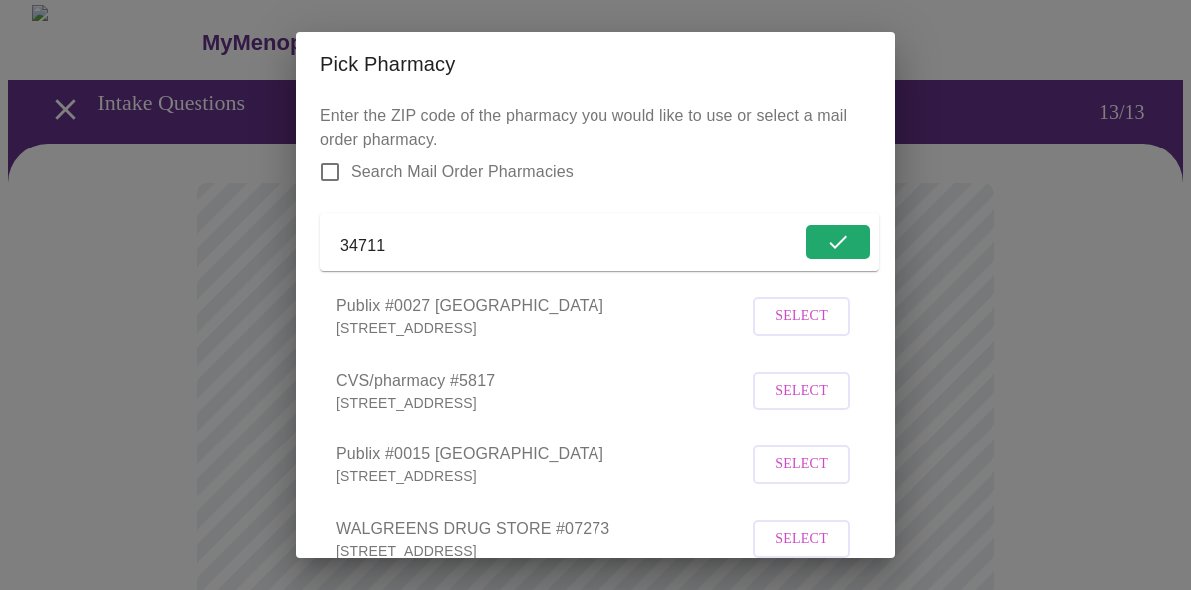
click at [795, 404] on span "Select" at bounding box center [801, 391] width 53 height 25
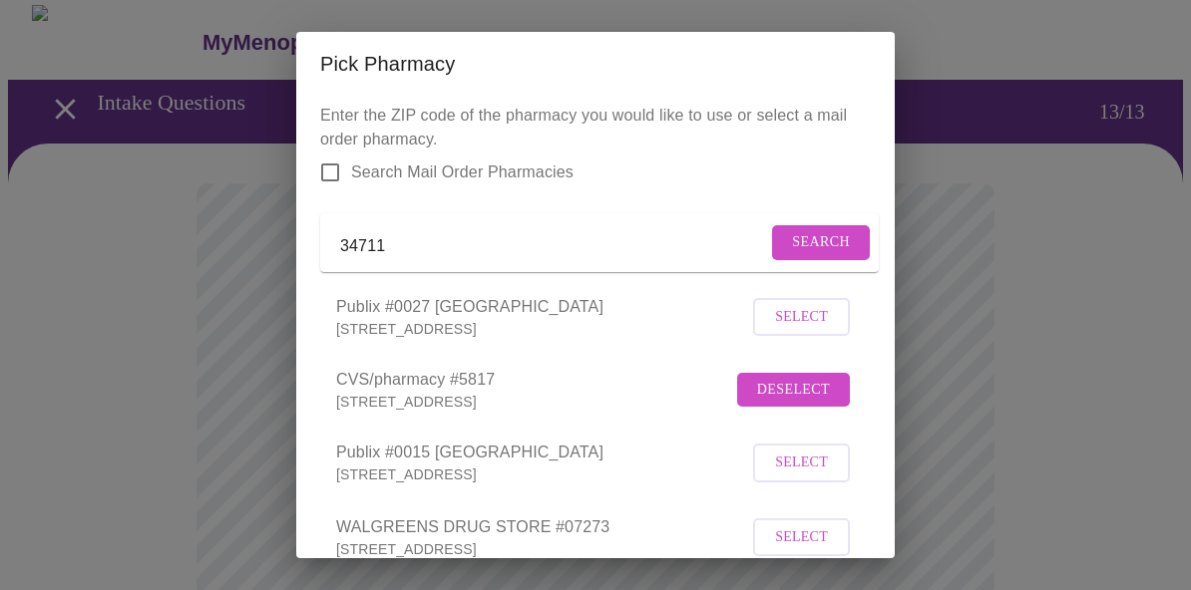
click at [824, 241] on span "Search" at bounding box center [821, 242] width 58 height 25
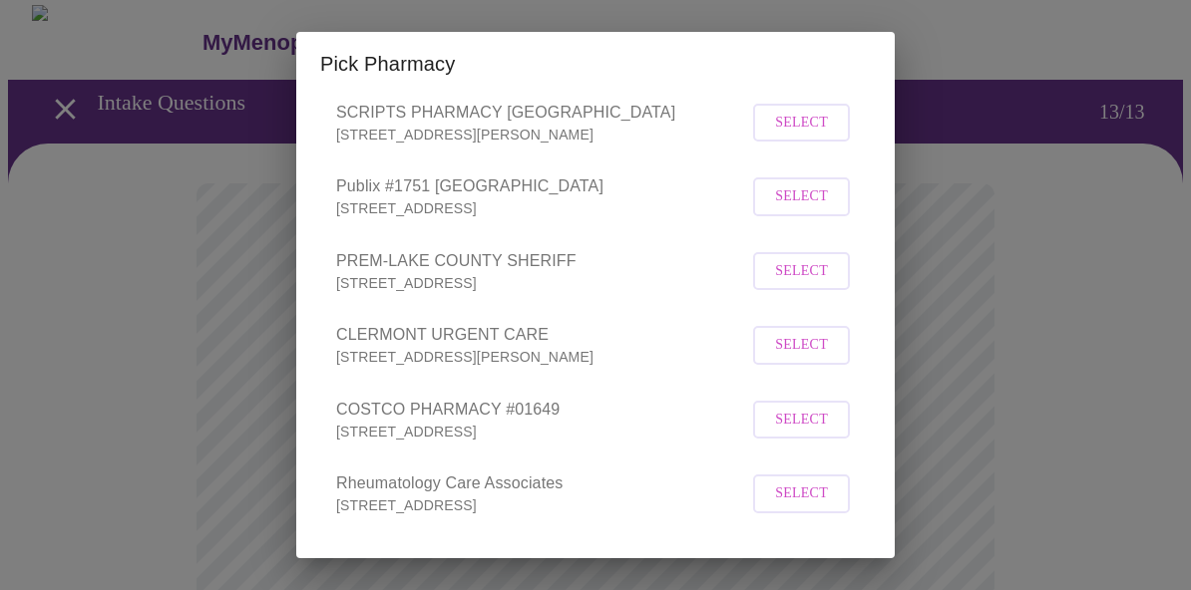
scroll to position [1698, 0]
click at [826, 587] on span "Save" at bounding box center [820, 589] width 36 height 25
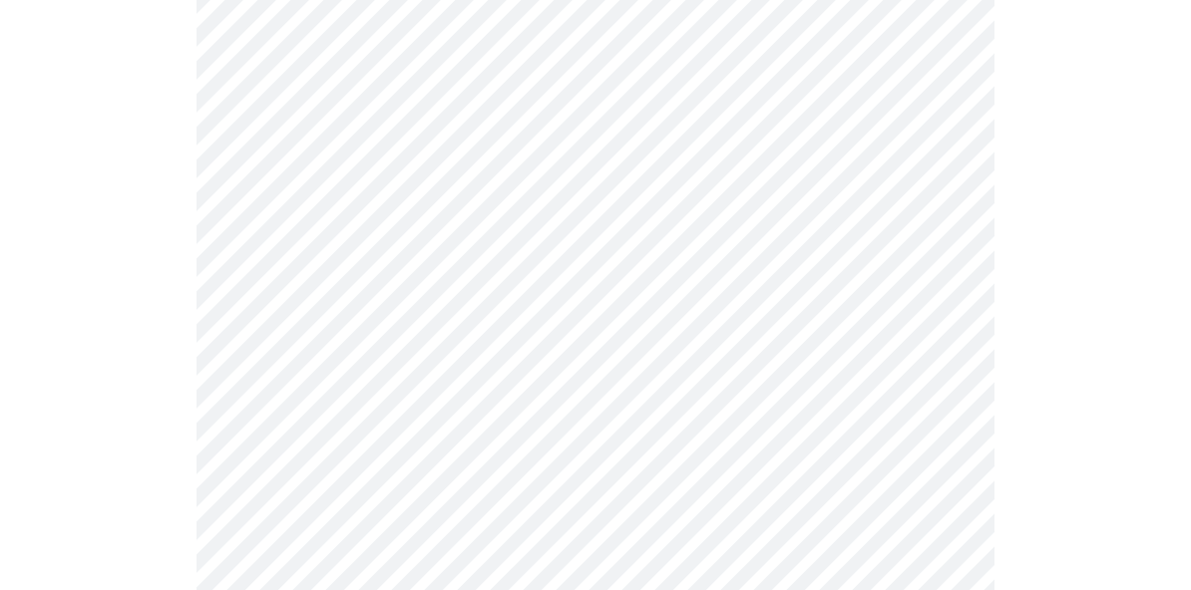
scroll to position [231, 0]
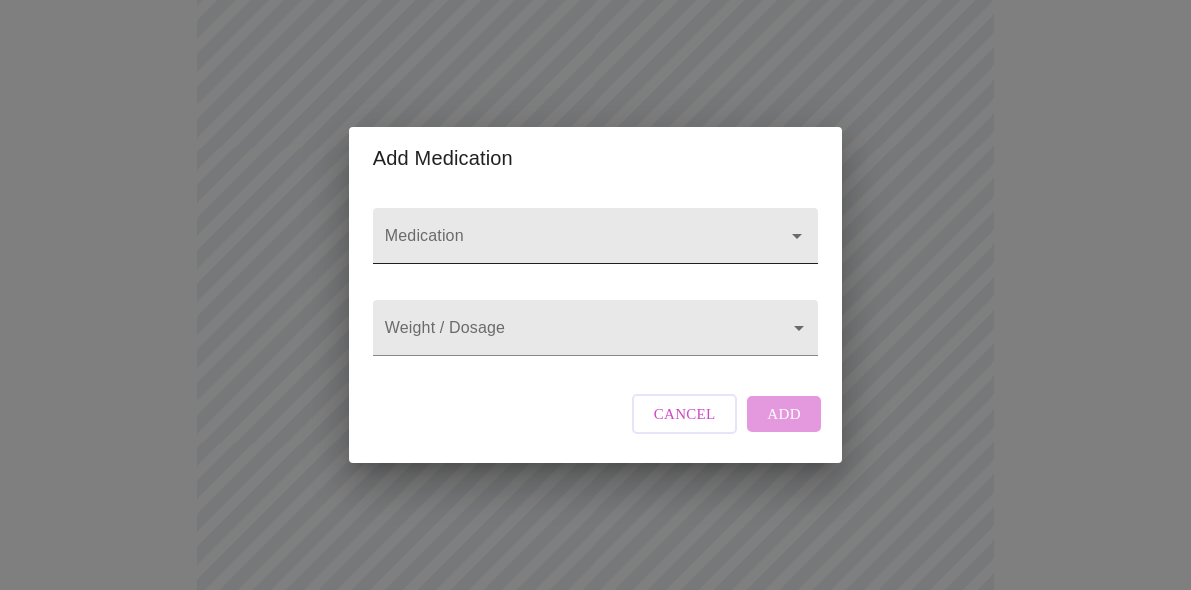
click at [757, 222] on div at bounding box center [783, 236] width 52 height 28
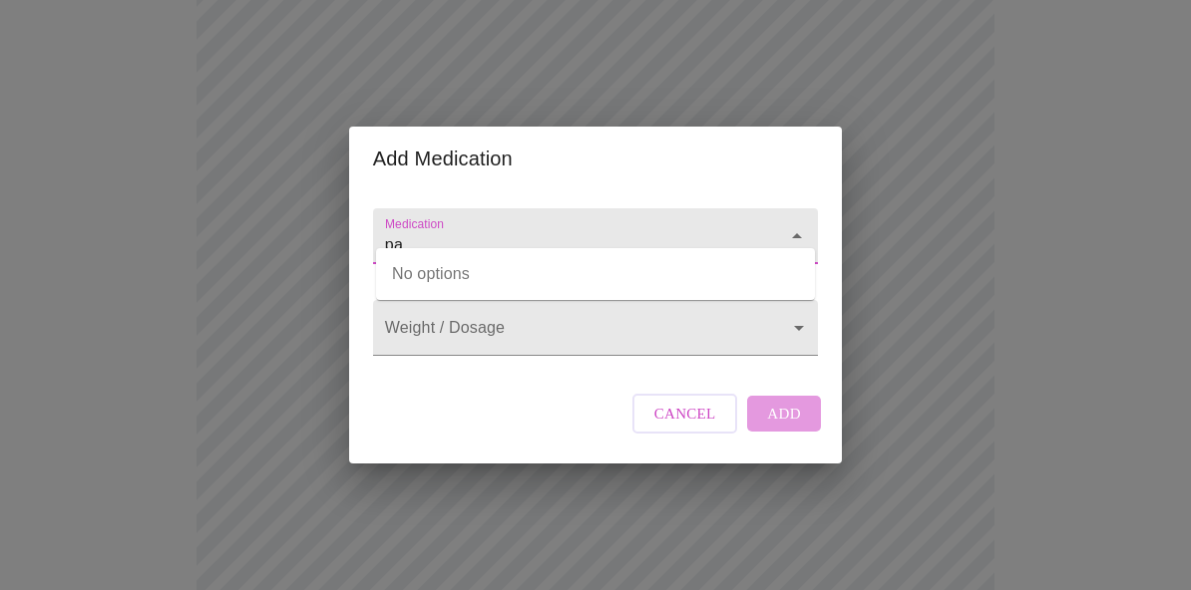
type input "p"
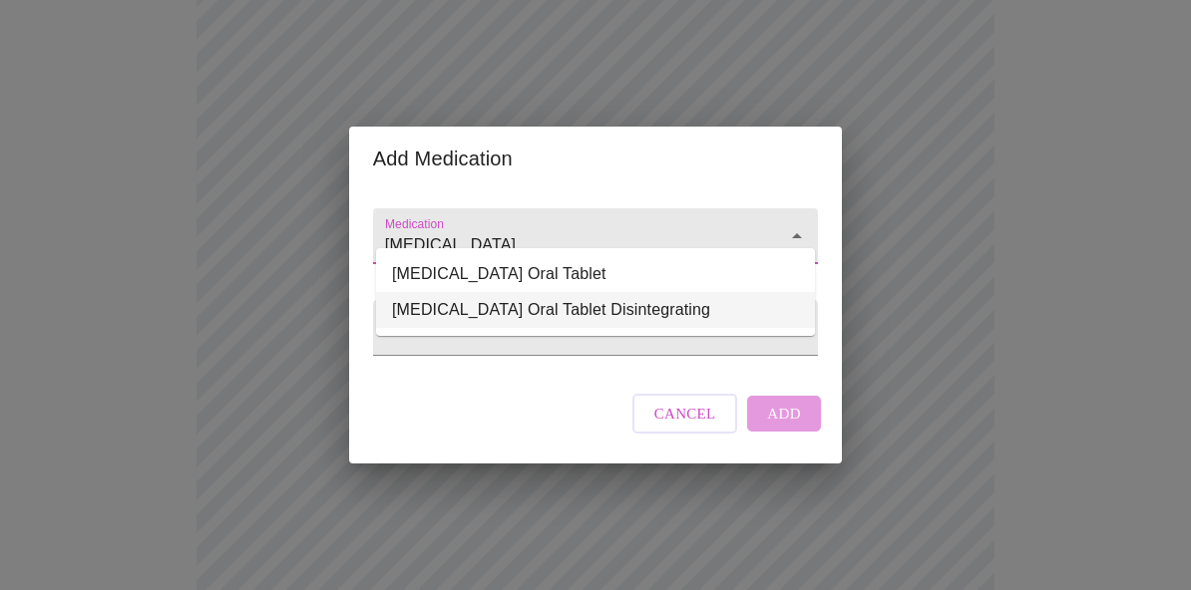
click at [705, 311] on li "[MEDICAL_DATA] Oral Tablet Disintegrating" at bounding box center [595, 310] width 439 height 36
type input "[MEDICAL_DATA] Oral Tablet Disintegrating"
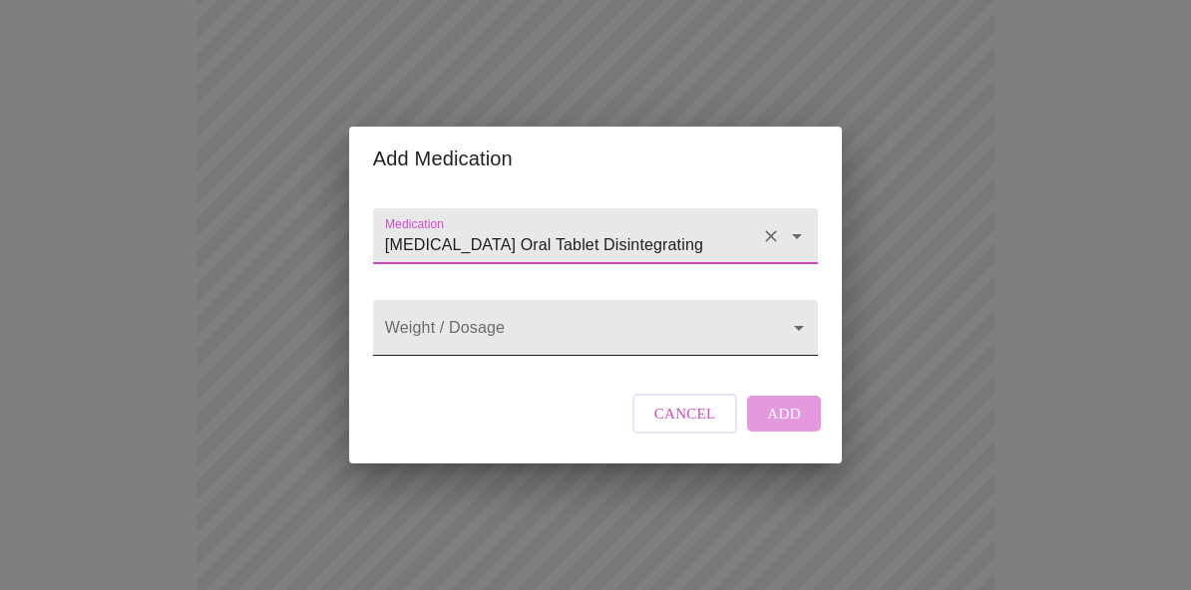
click at [779, 331] on body "MyMenopauseRx Intake Questions 13 / 13 Add Medication Medication [MEDICAL_DATA]…" at bounding box center [595, 524] width 1175 height 1494
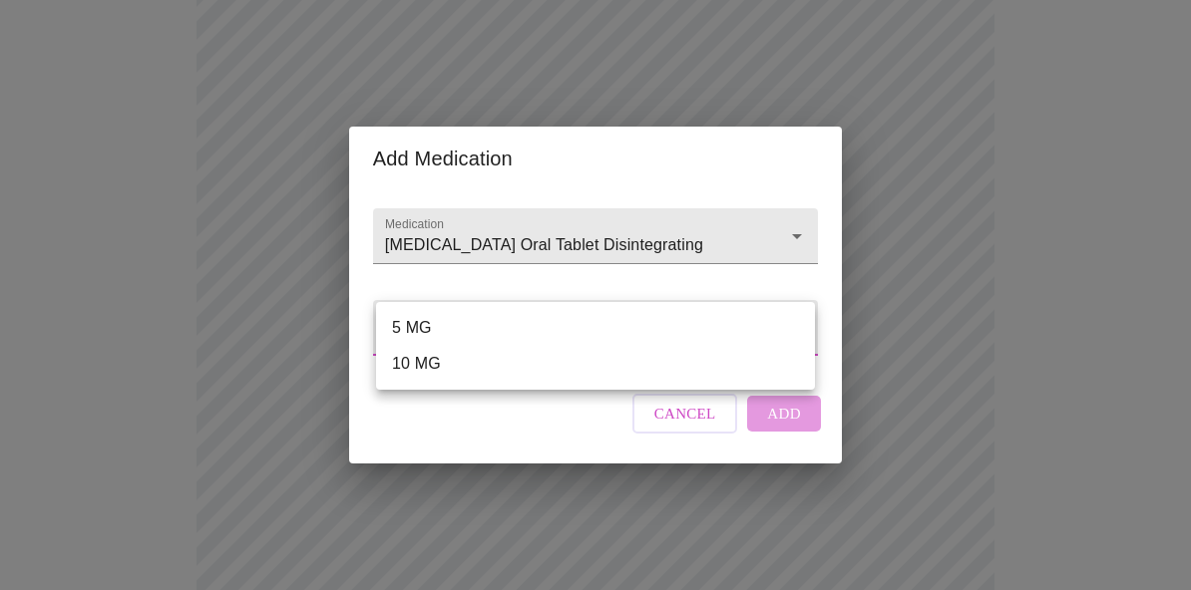
click at [435, 366] on li "10 MG" at bounding box center [595, 364] width 439 height 36
type input "10 MG"
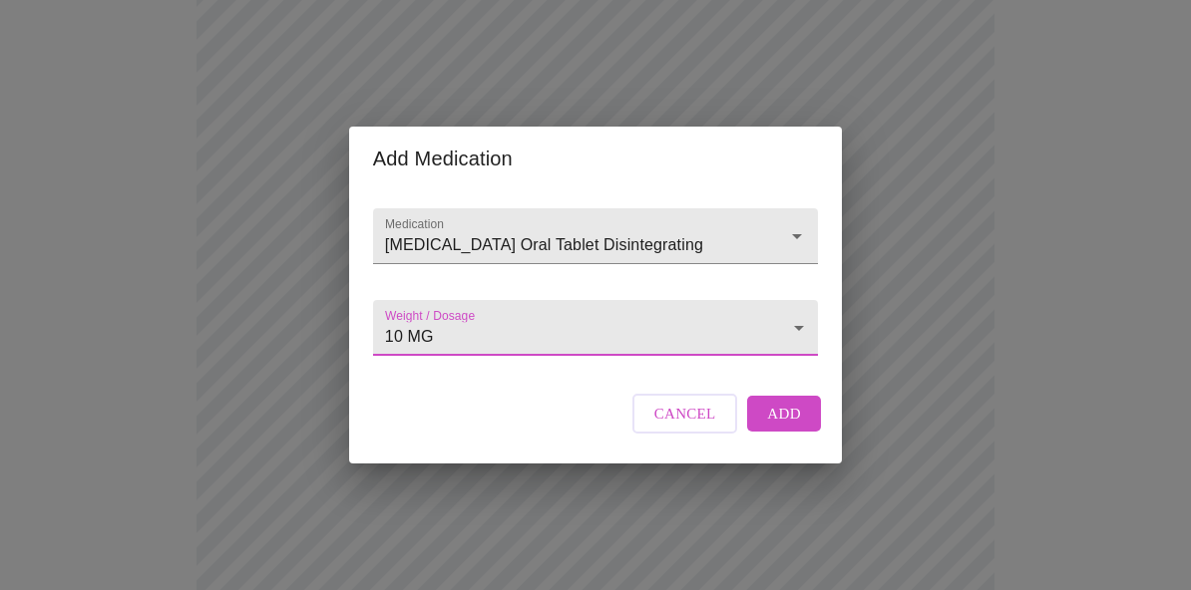
click at [795, 427] on span "Add" at bounding box center [784, 414] width 34 height 26
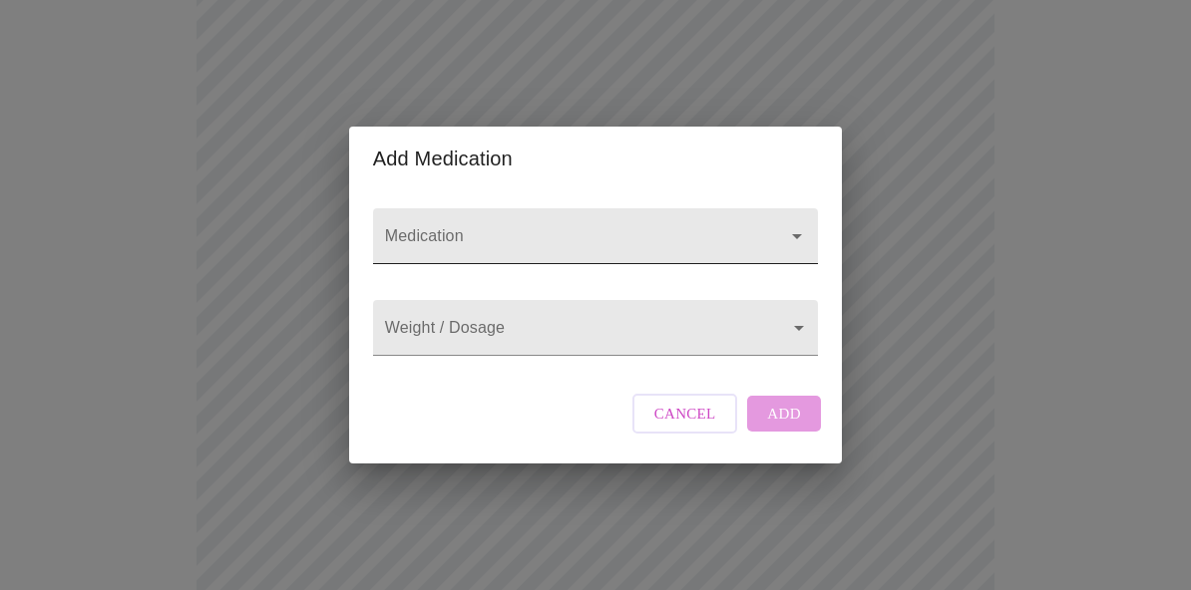
click at [734, 227] on input "Medication" at bounding box center [567, 245] width 372 height 37
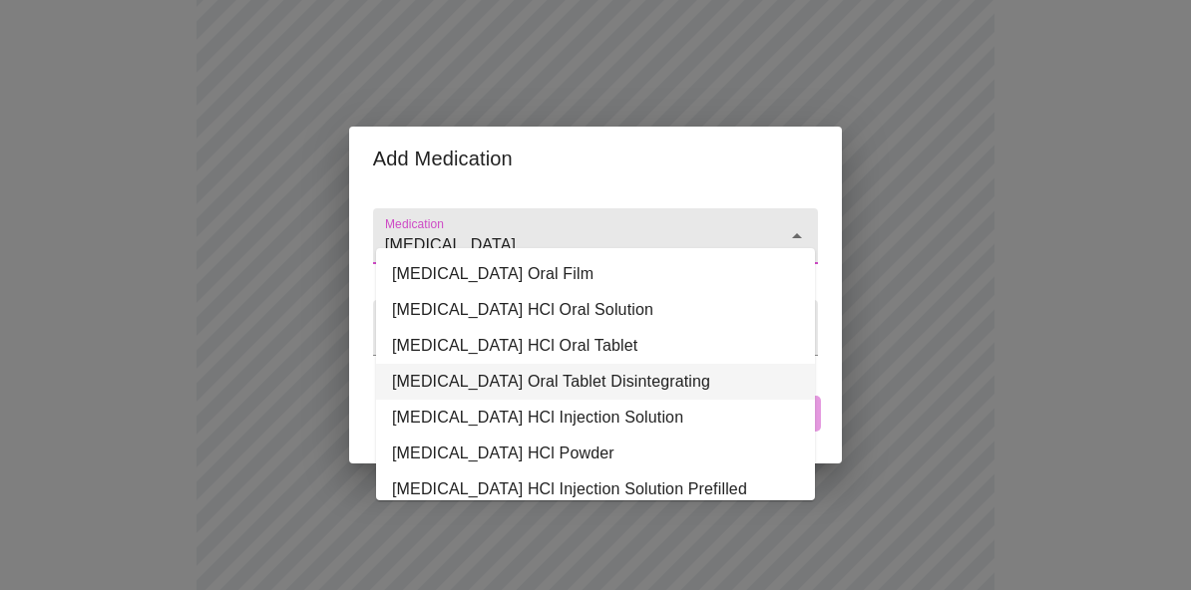
click at [638, 371] on li "[MEDICAL_DATA] Oral Tablet Disintegrating" at bounding box center [595, 382] width 439 height 36
type input "[MEDICAL_DATA] Oral Tablet Disintegrating"
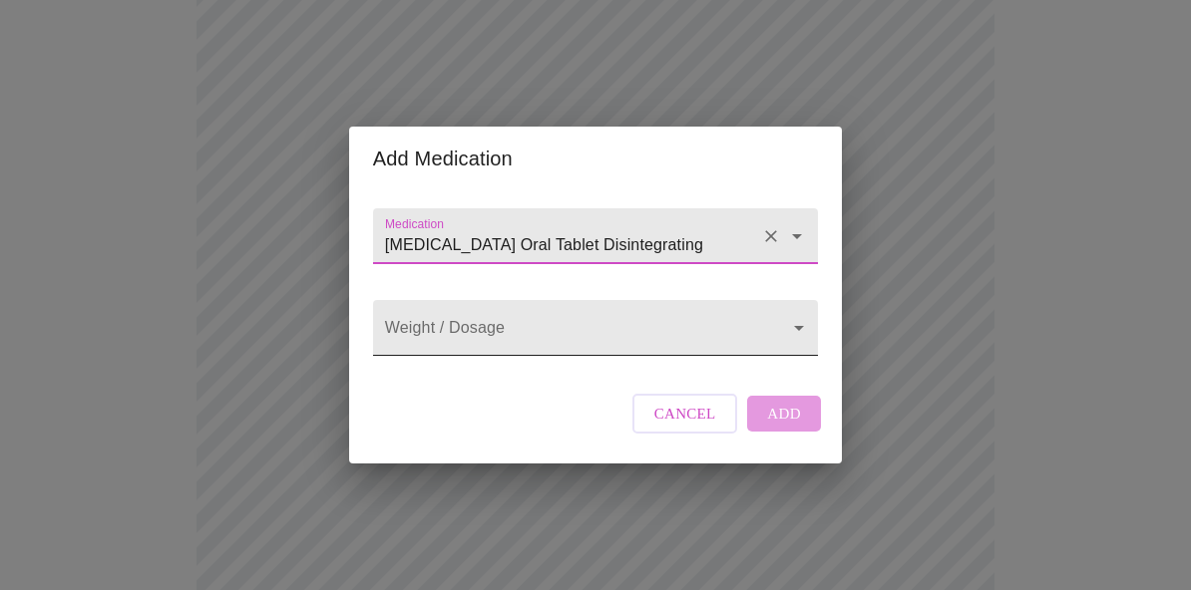
click at [778, 337] on body "MyMenopauseRx Intake Questions 13 / 13 Add Medication Medication [MEDICAL_DATA]…" at bounding box center [595, 546] width 1175 height 1538
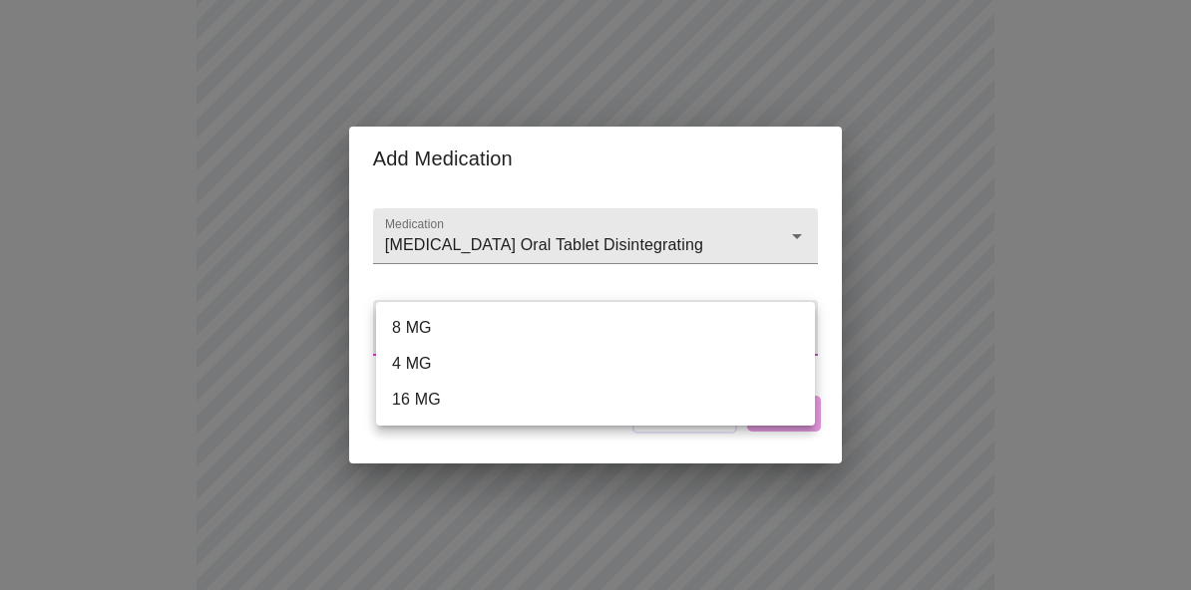
click at [421, 375] on li "4 MG" at bounding box center [595, 364] width 439 height 36
type input "4 MG"
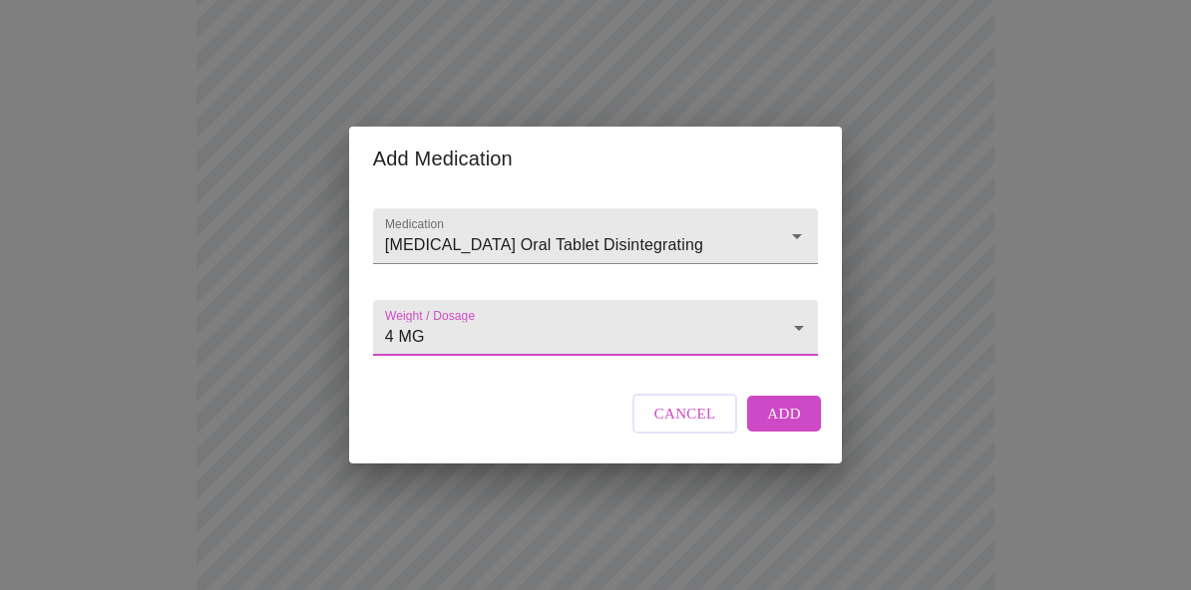
click at [783, 427] on span "Add" at bounding box center [784, 414] width 34 height 26
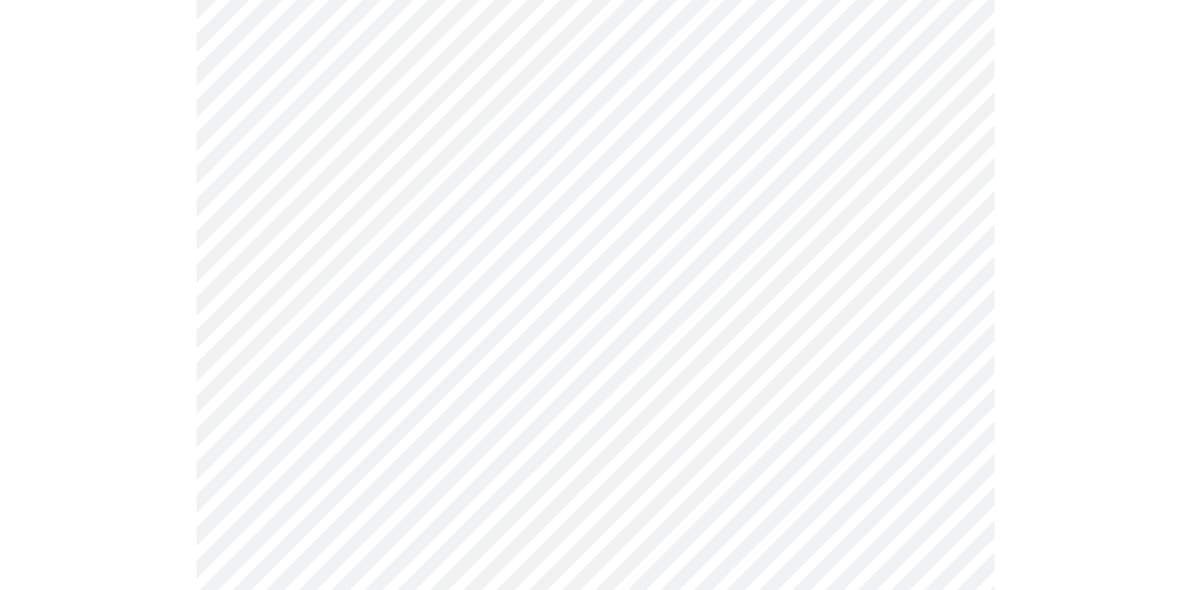
scroll to position [921, 0]
